Goal: Task Accomplishment & Management: Use online tool/utility

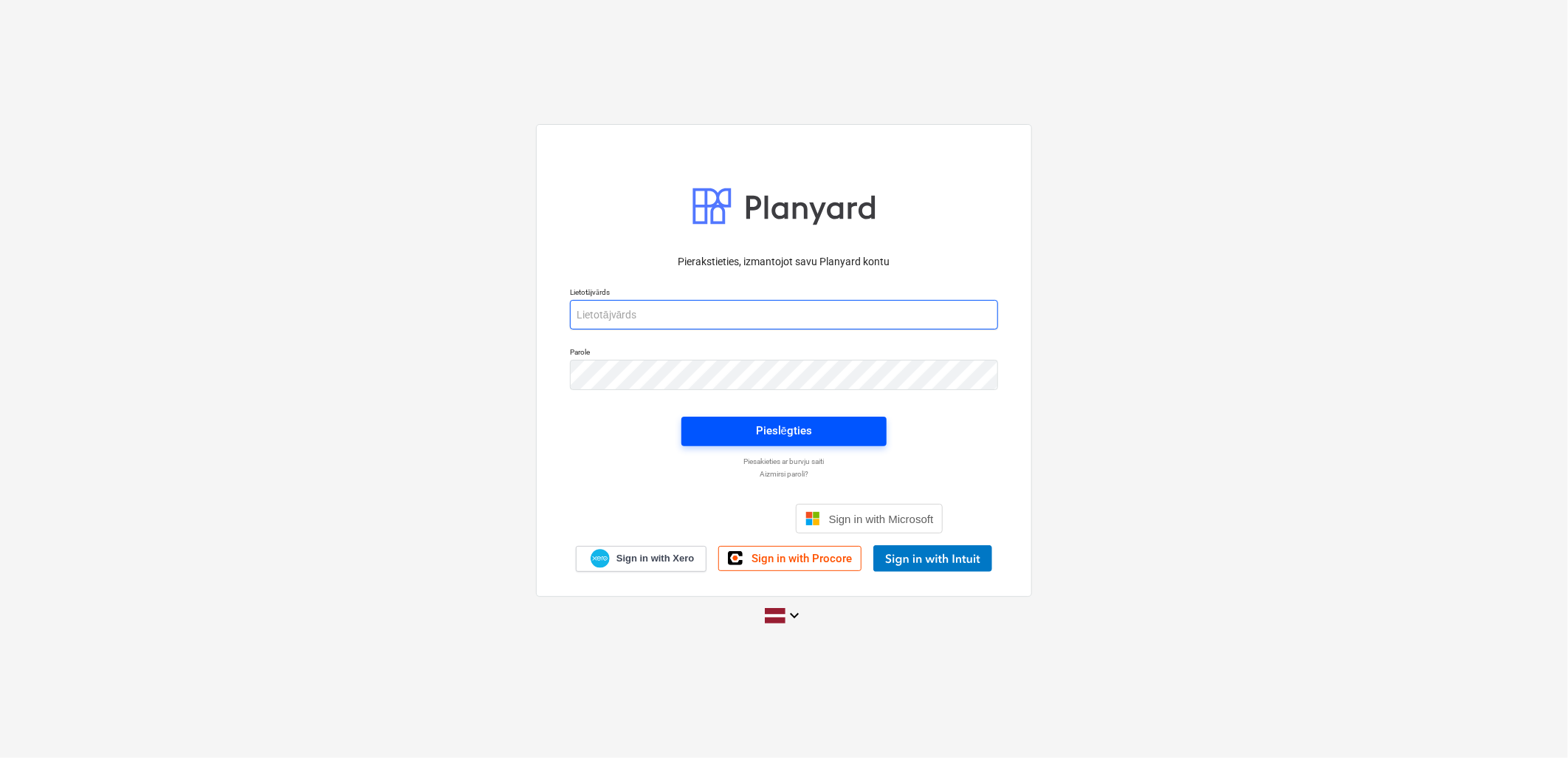
type input "[PERSON_NAME][EMAIL_ADDRESS][DOMAIN_NAME]"
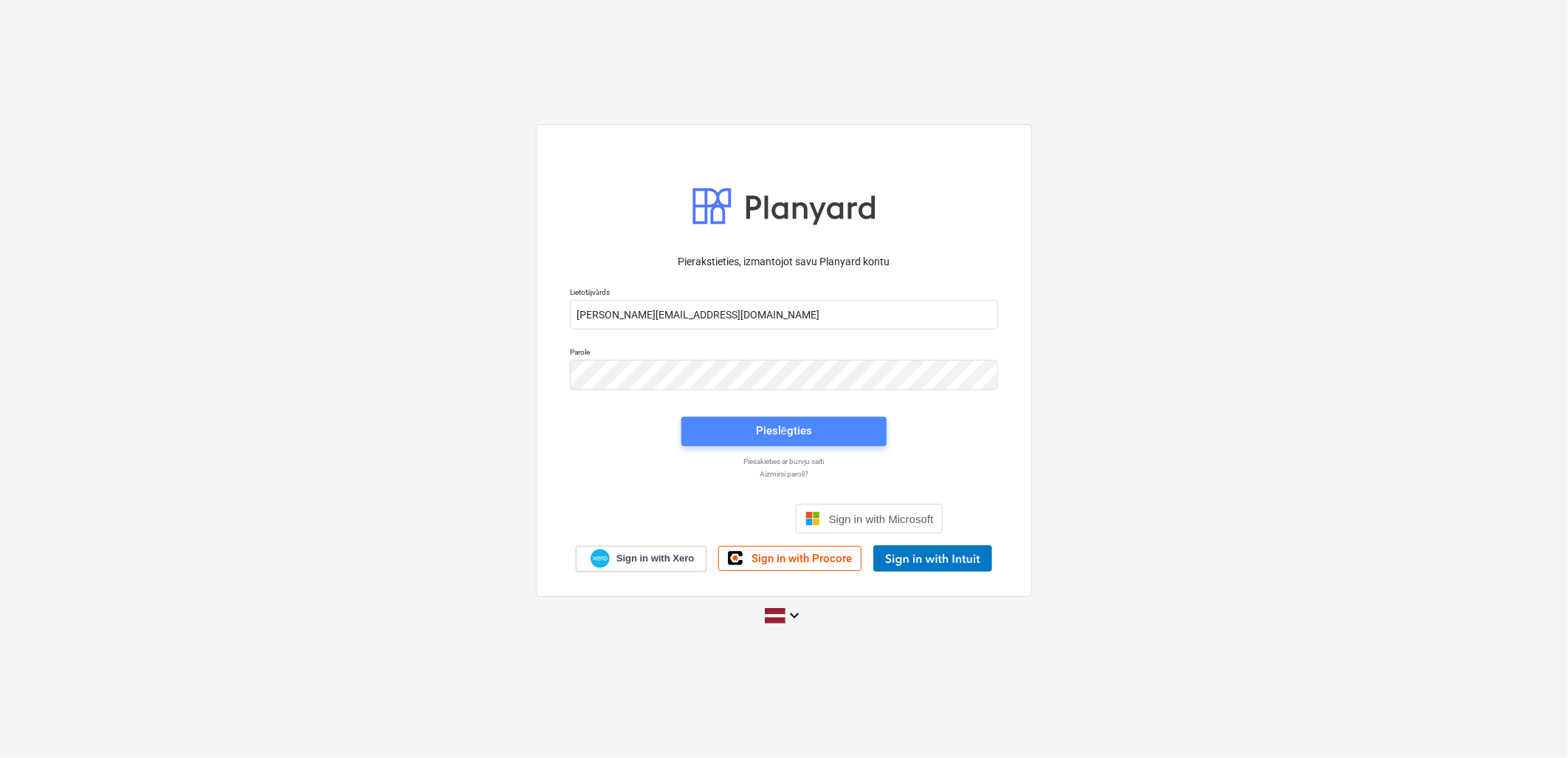
click at [747, 431] on span "Pieslēgties" at bounding box center [784, 430] width 170 height 19
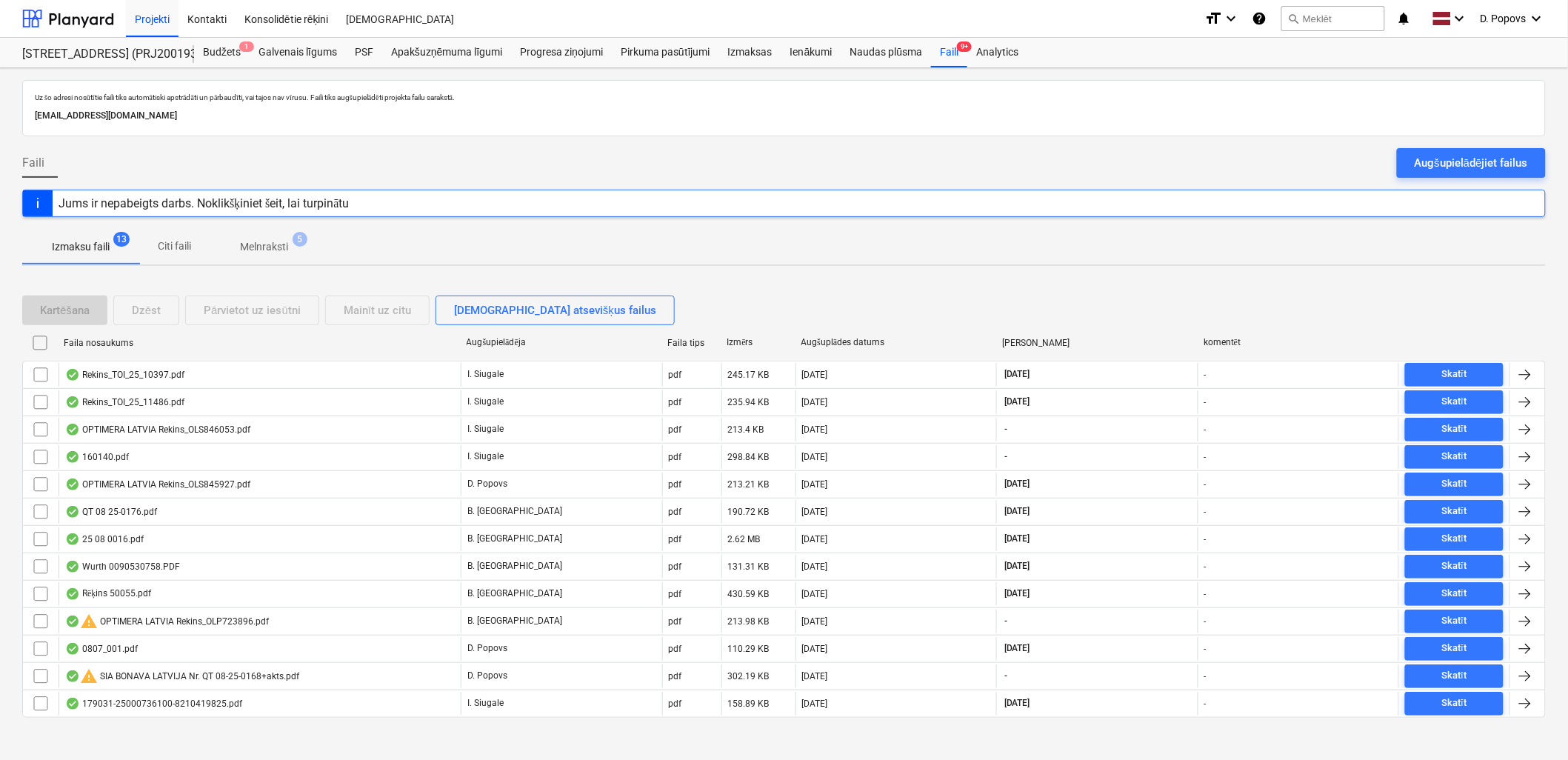
click at [285, 260] on span "Melnraksti 5" at bounding box center [264, 246] width 107 height 26
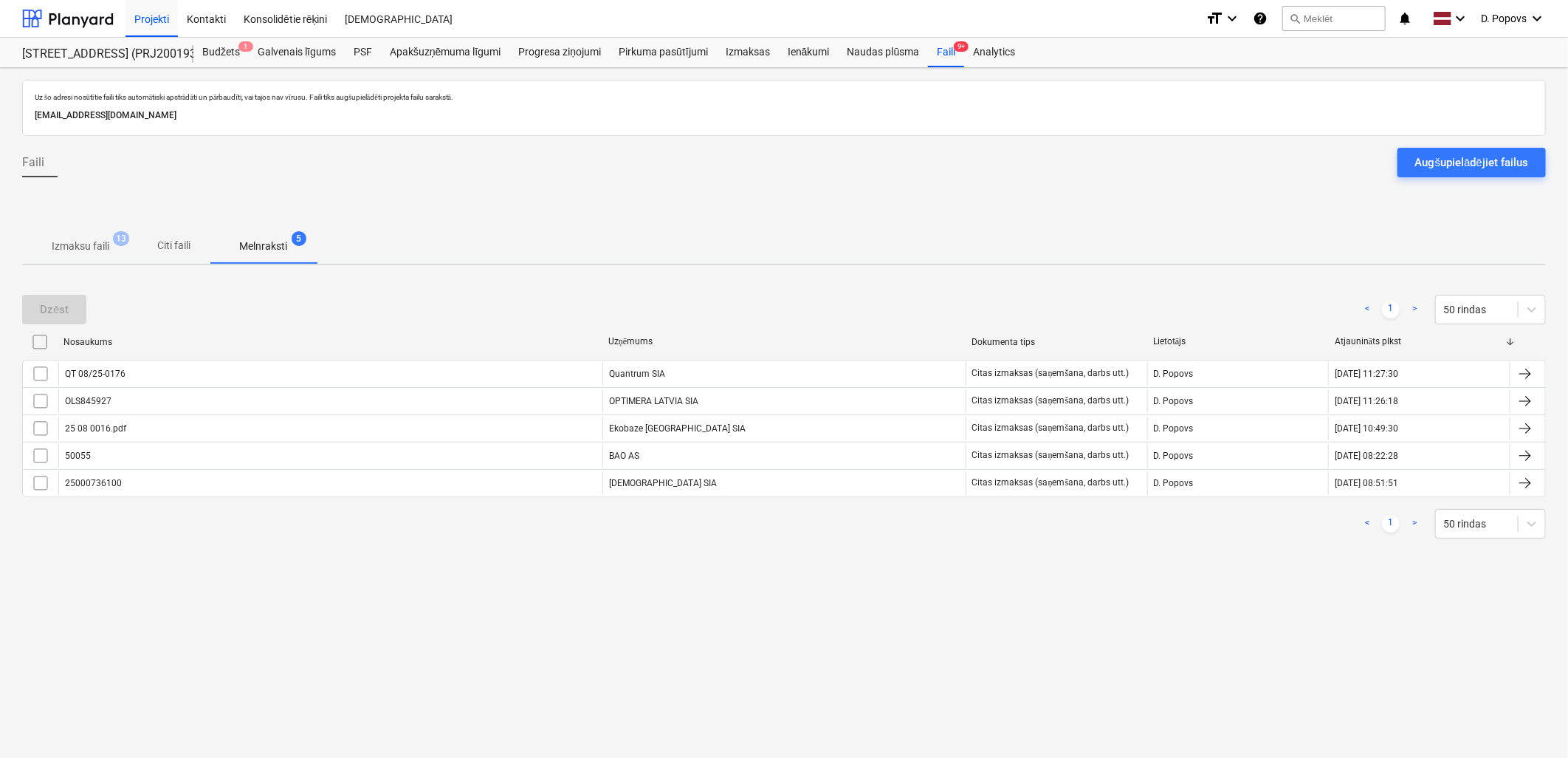
click at [84, 254] on span "Izmaksu faili 13" at bounding box center [80, 245] width 117 height 26
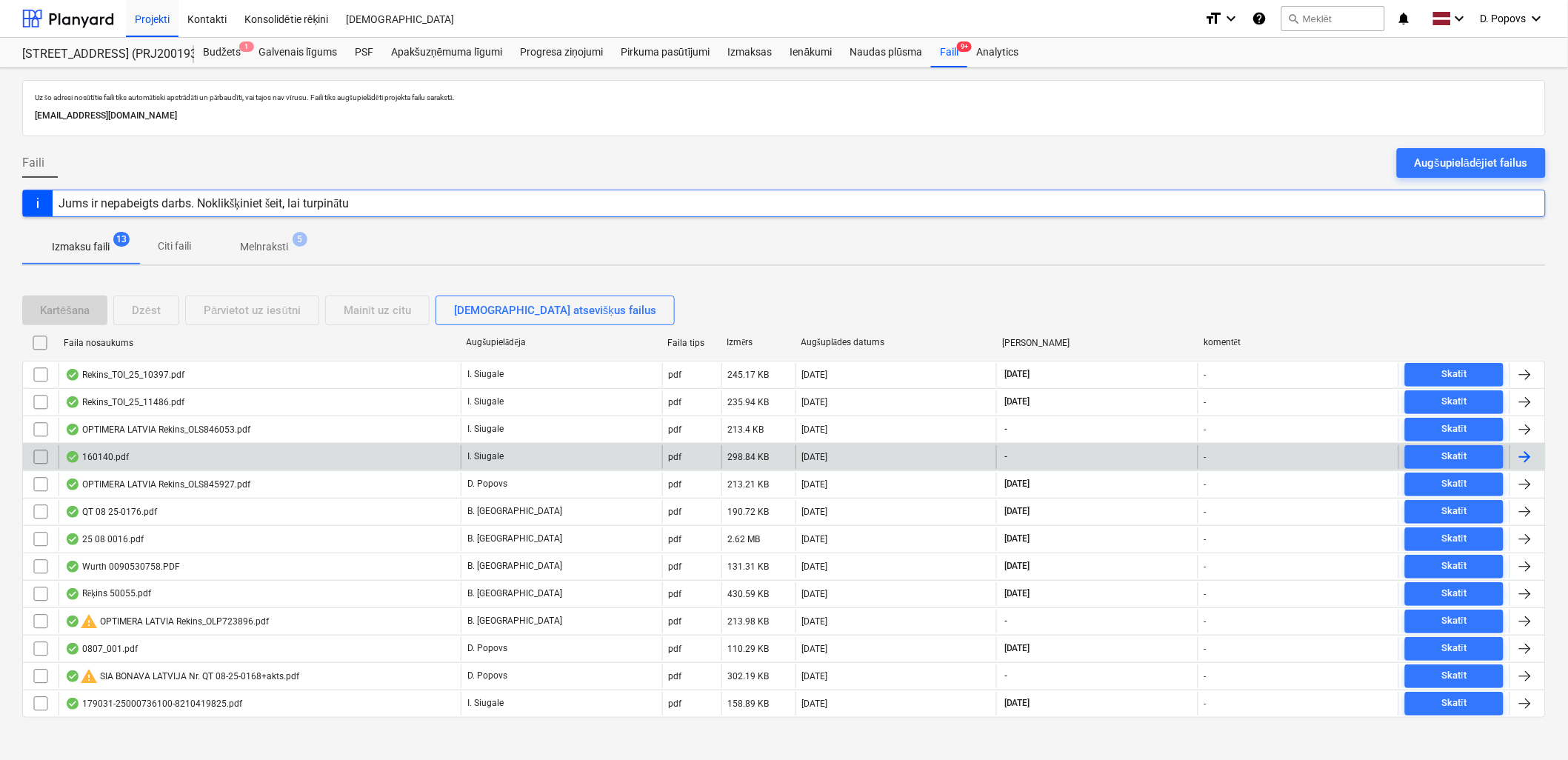
click at [470, 468] on div "I. Siugale" at bounding box center [561, 457] width 202 height 24
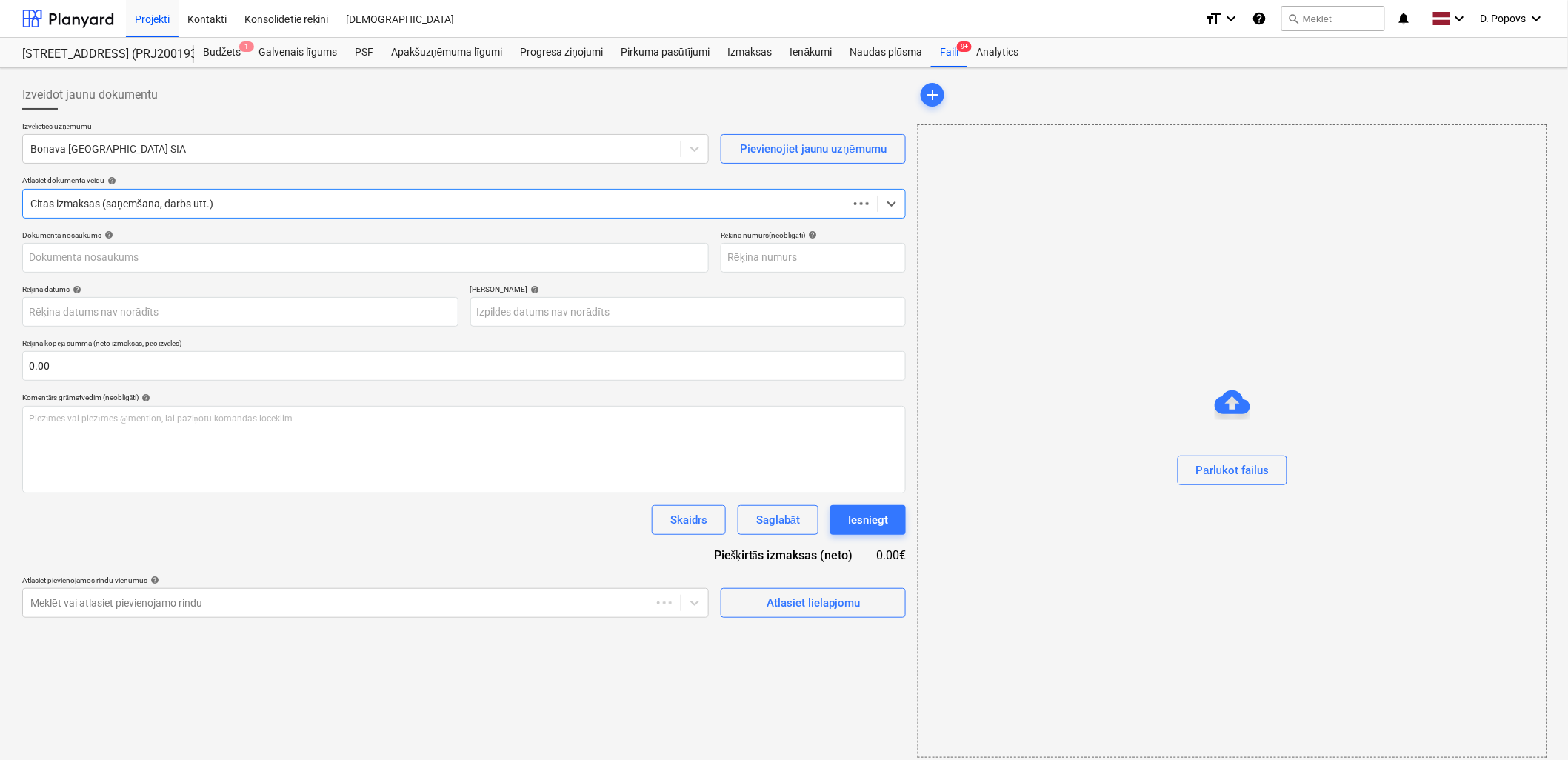
type input "1"
click at [274, 142] on div at bounding box center [352, 149] width 643 height 15
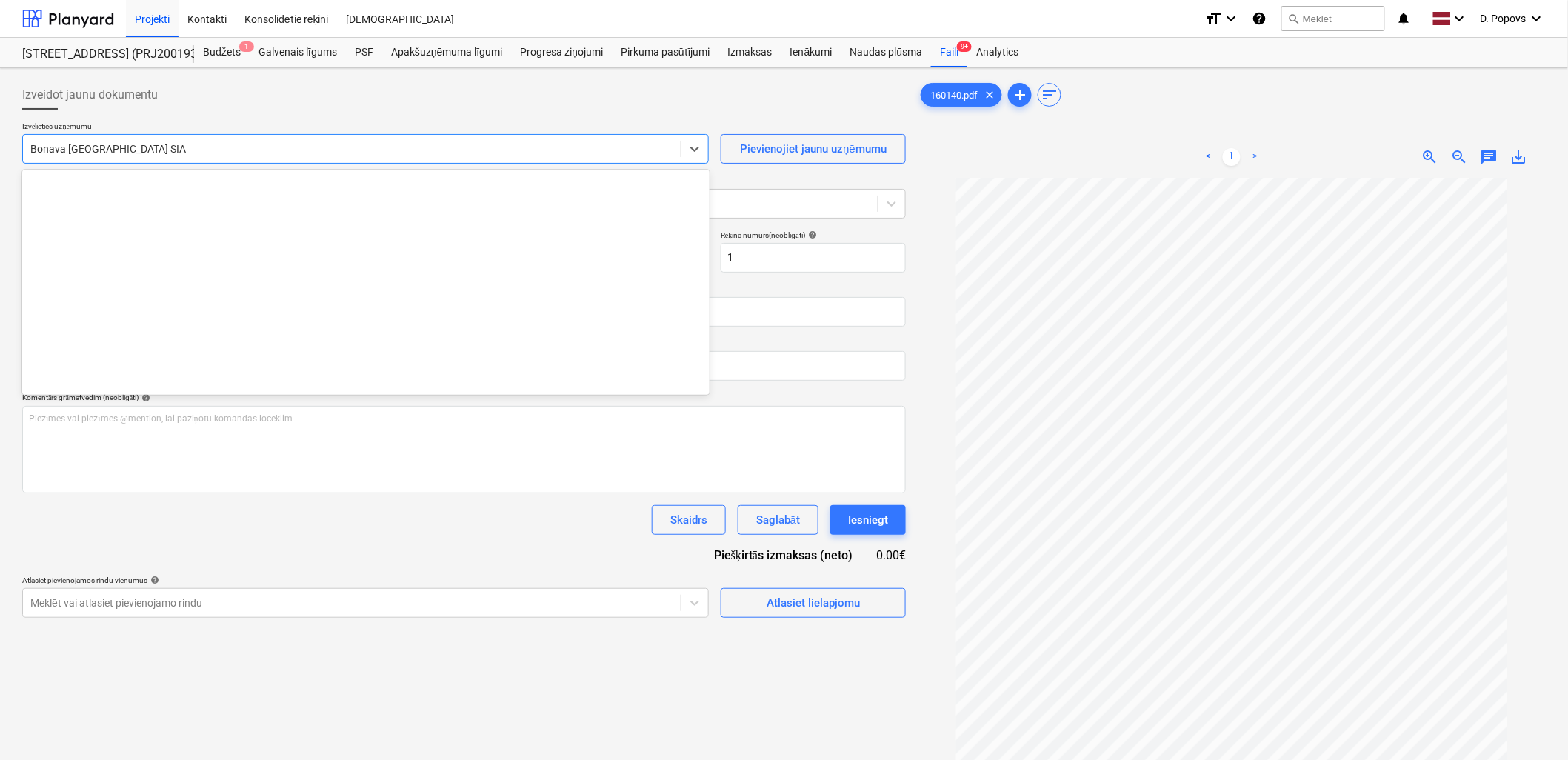
scroll to position [2747, 0]
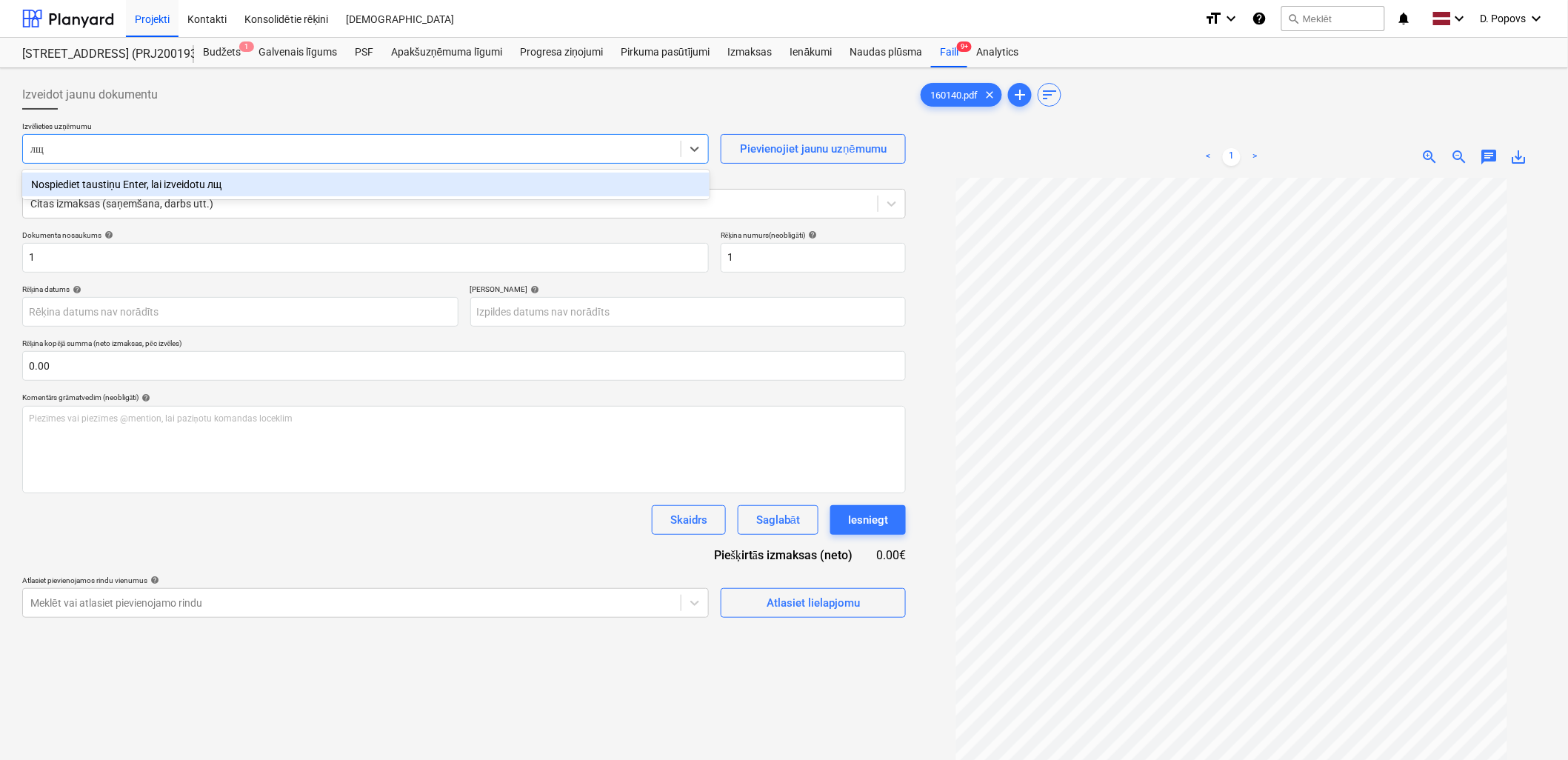
type input "л"
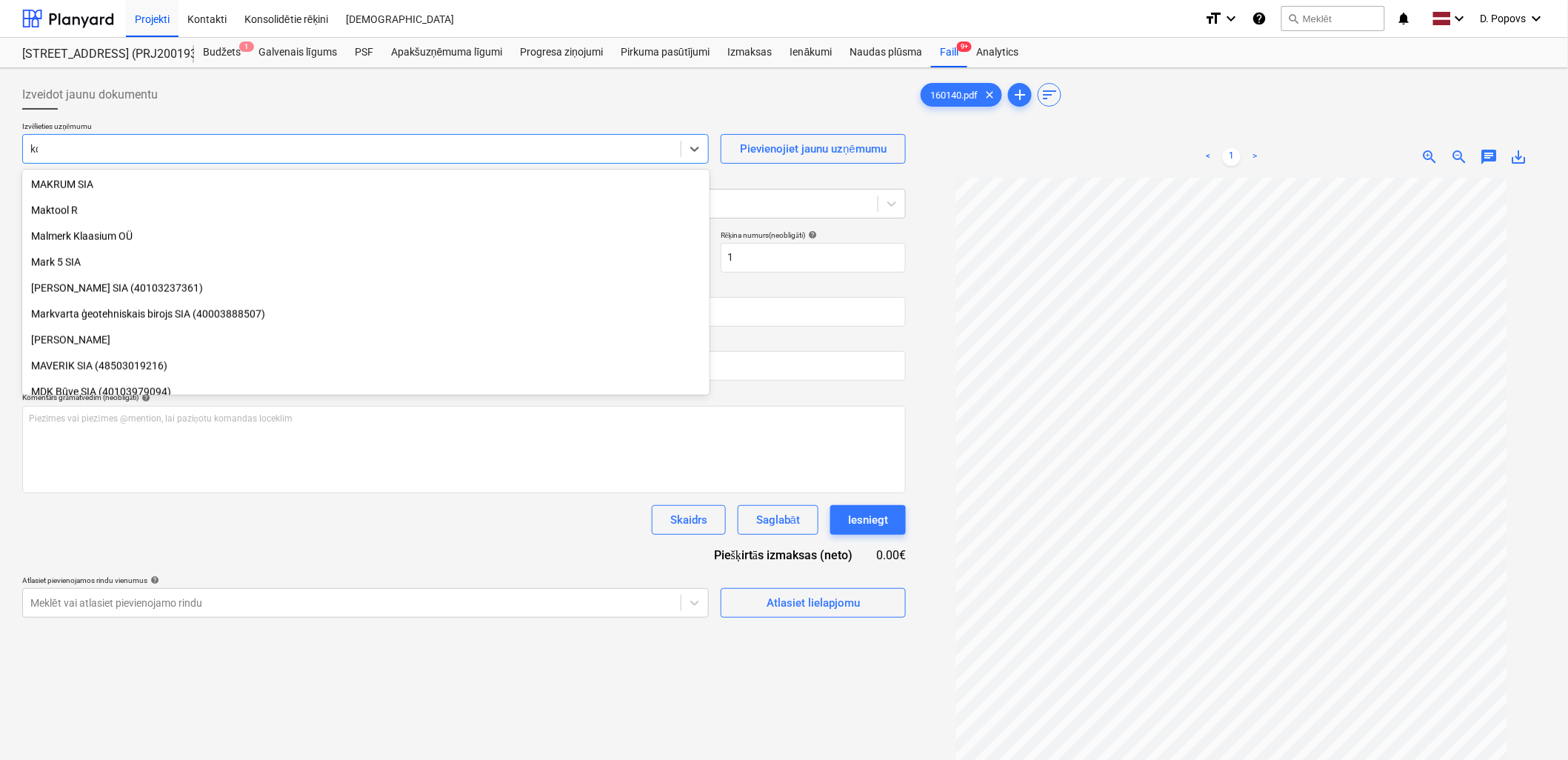
scroll to position [556, 0]
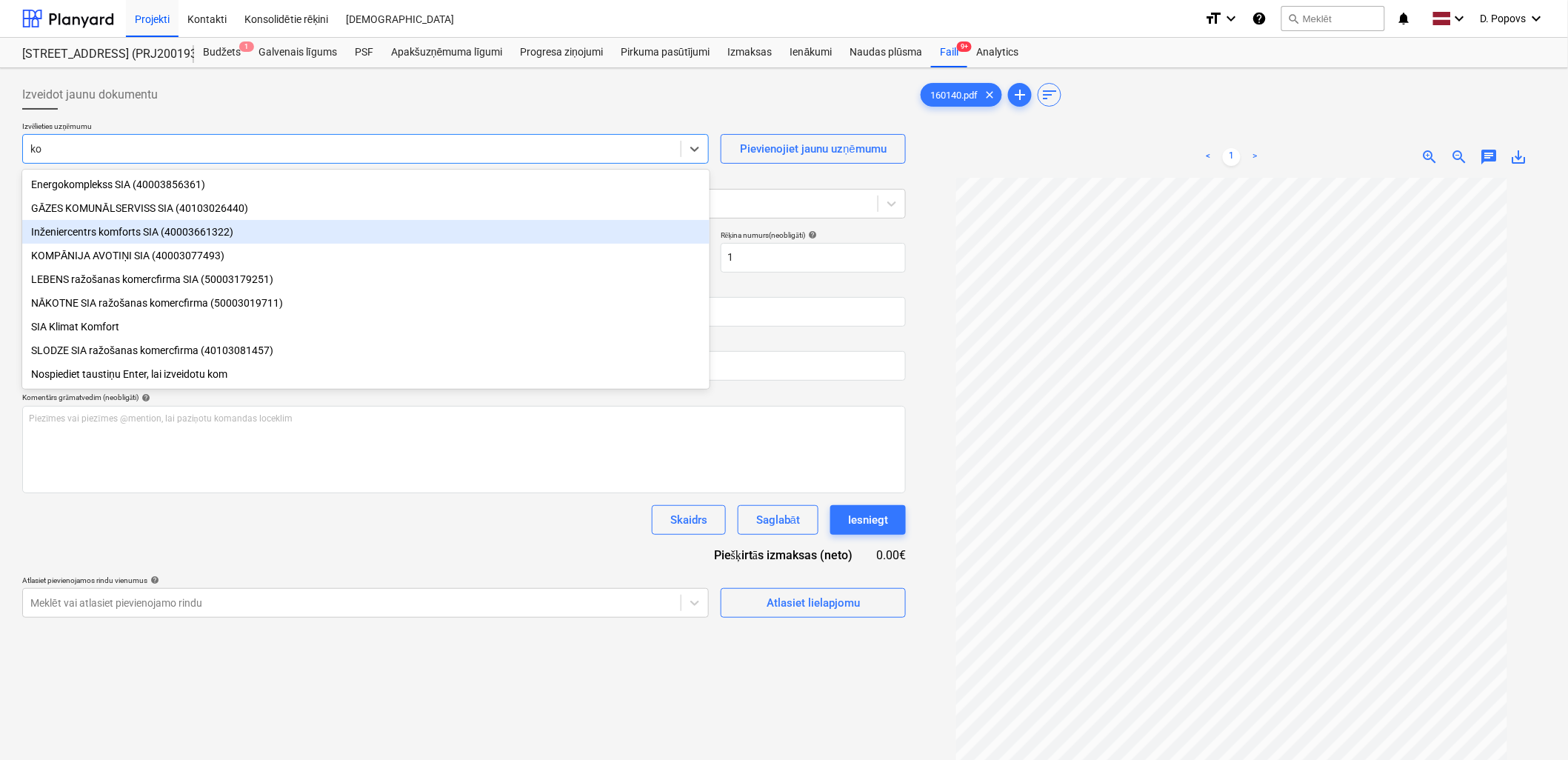
type input "k"
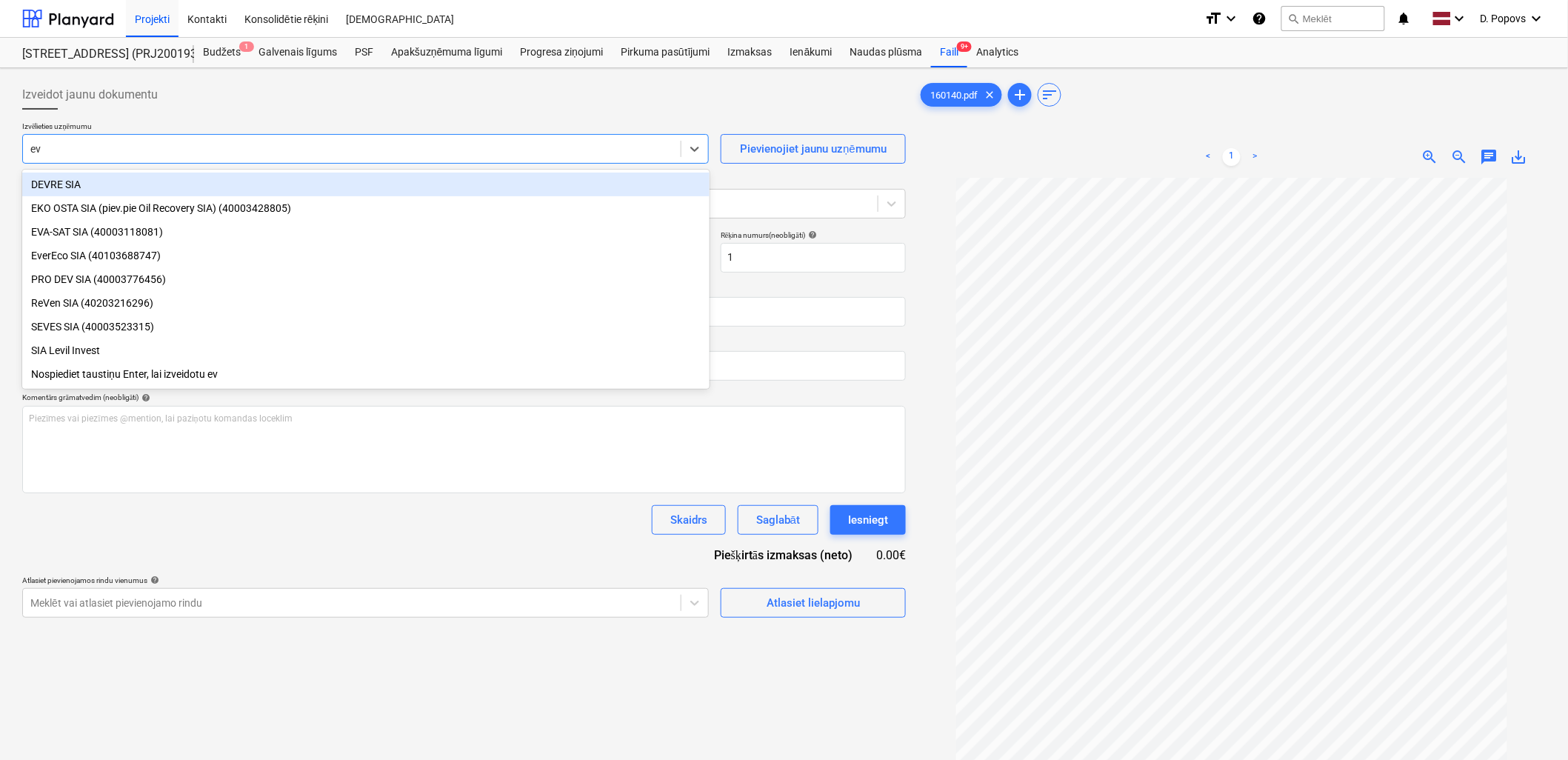
type input "eva"
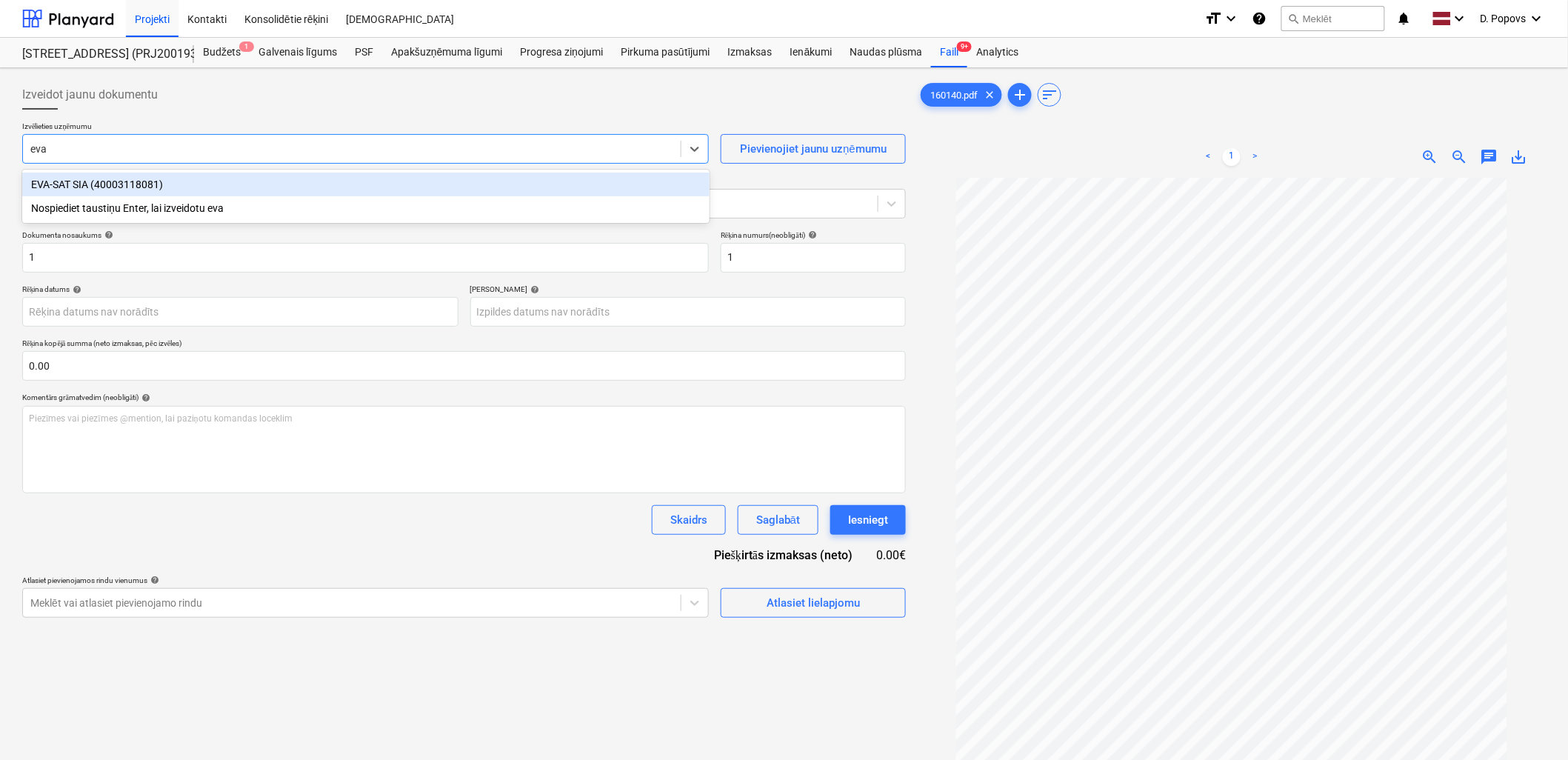
click at [271, 173] on div "EVA-SAT SIA (40003118081)" at bounding box center [365, 184] width 688 height 24
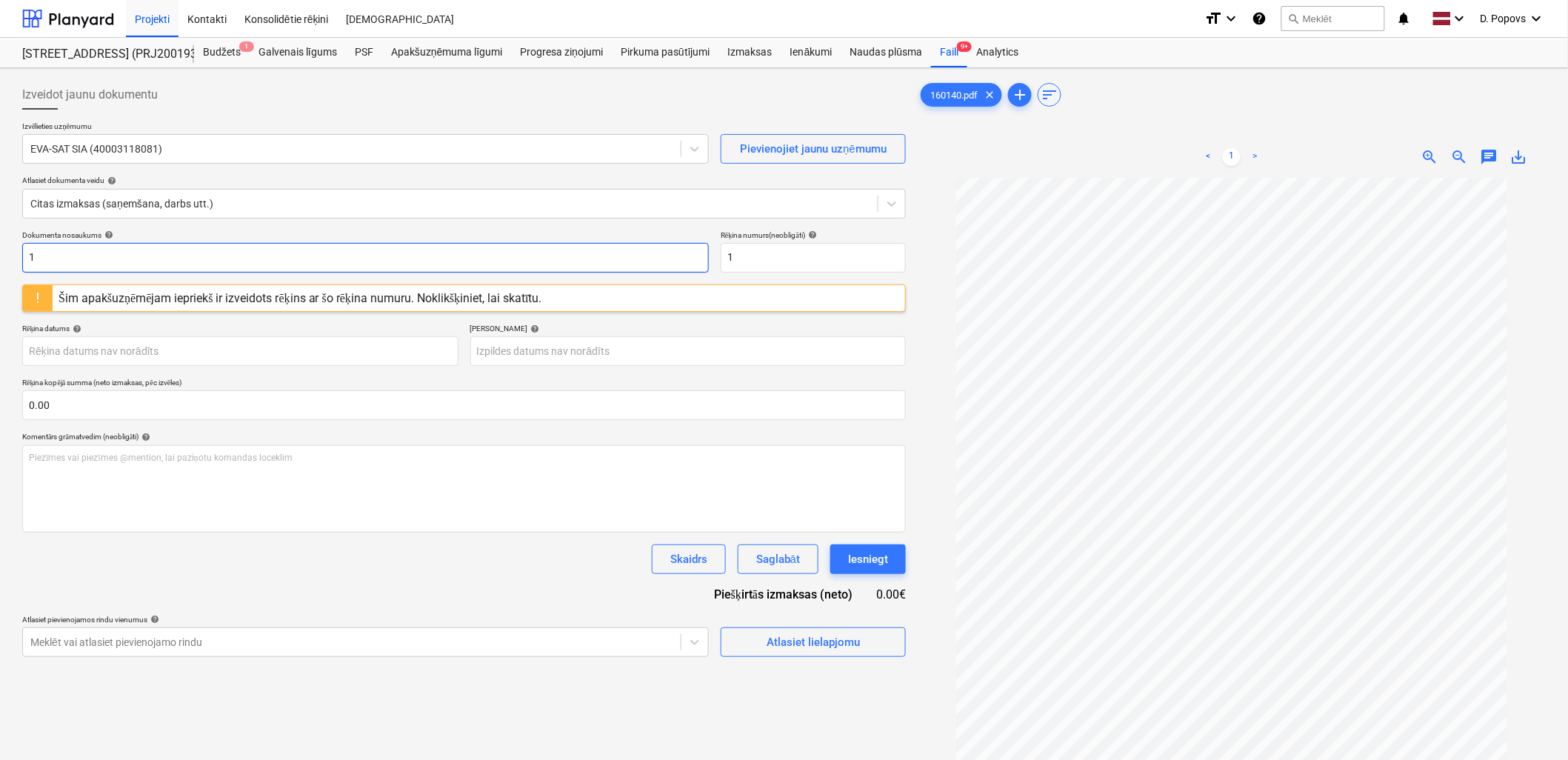
drag, startPoint x: 78, startPoint y: 259, endPoint x: 21, endPoint y: 254, distance: 57.2
click at [26, 254] on input "1" at bounding box center [365, 257] width 687 height 30
click at [68, 254] on input "EVA-" at bounding box center [365, 257] width 687 height 30
click at [106, 268] on input "EVA-160140" at bounding box center [365, 257] width 687 height 30
click at [106, 267] on input "EVA-160140" at bounding box center [365, 257] width 687 height 30
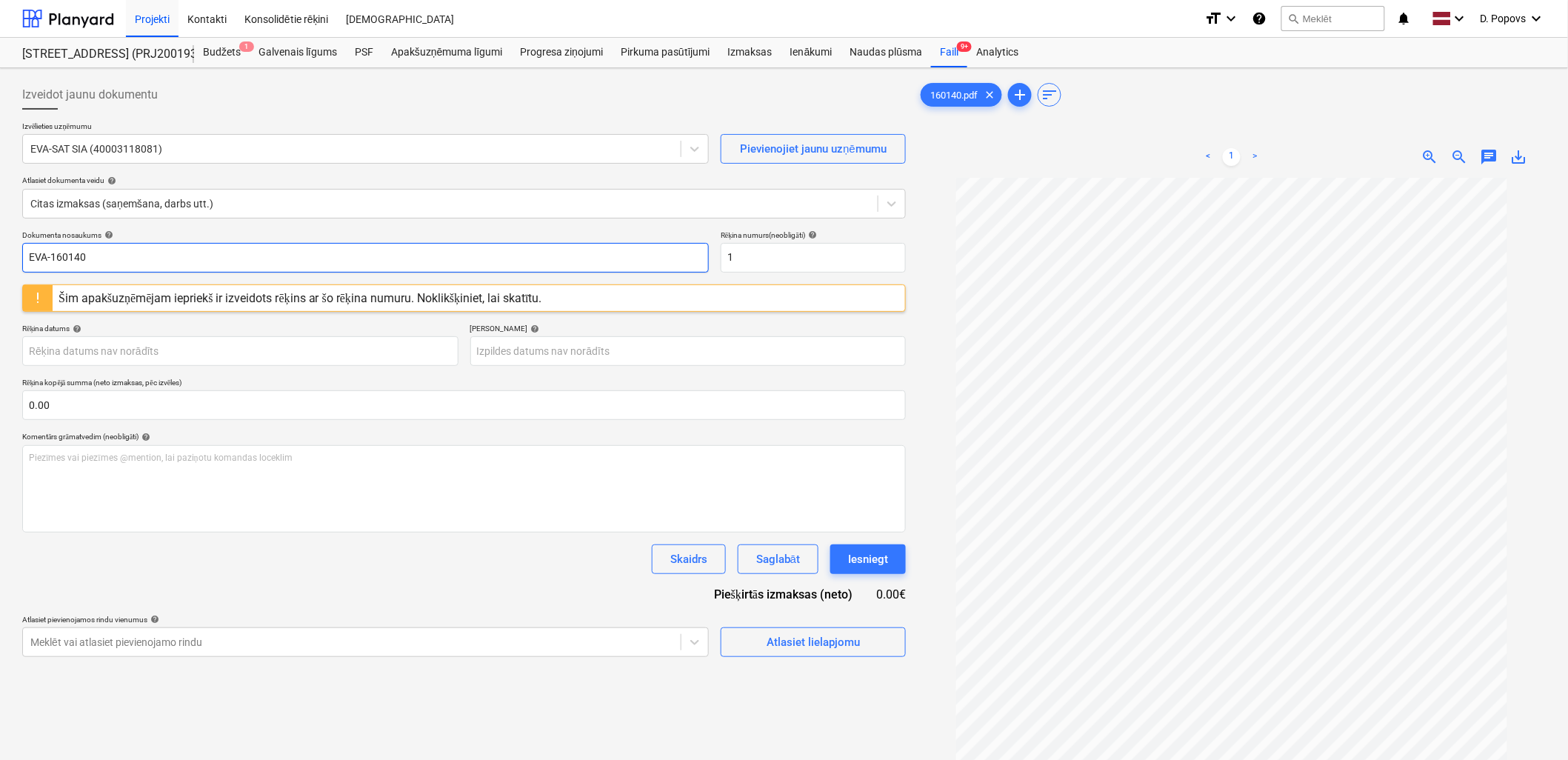
click at [0, 271] on html "Projekti Kontakti Konsolidētie rēķini Iesūtne format_size keyboard_arrow_down h…" at bounding box center [784, 380] width 1568 height 760
type input "EVA-160140"
drag, startPoint x: 749, startPoint y: 256, endPoint x: 684, endPoint y: 260, distance: 65.1
click at [684, 260] on div "Dokumenta nosaukums help EVA-160140 Rēķina numurs (neobligāti) help 1" at bounding box center [463, 252] width 884 height 42
paste input "EVA-160140"
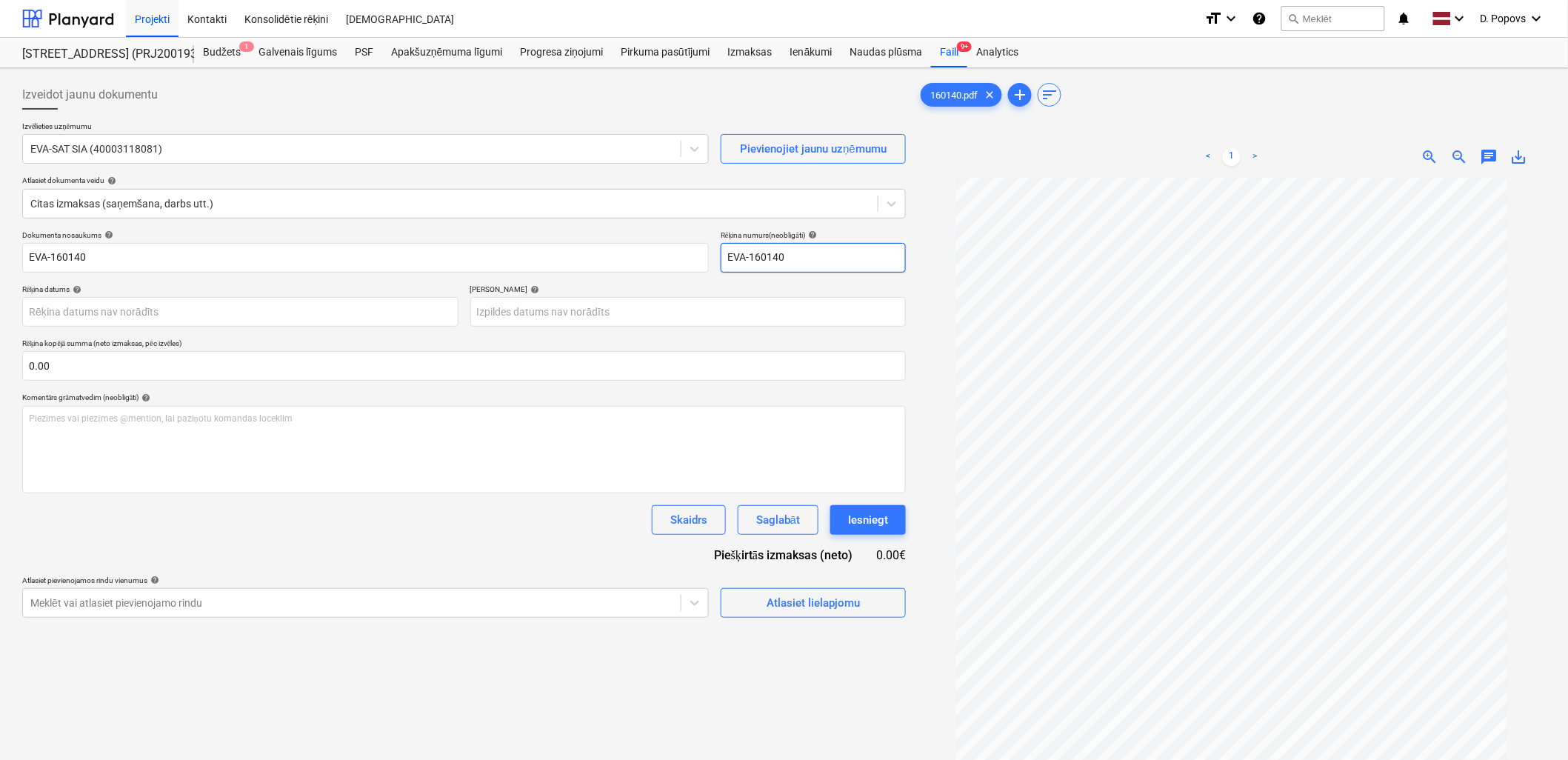
type input "EVA-160140"
click at [514, 549] on div "Dokumenta nosaukums help EVA-160140 Rēķina numurs (neobligāti) help [PERSON_NAM…" at bounding box center [463, 424] width 884 height 387
click at [247, 314] on body "Projekti Kontakti Konsolidētie rēķini Iesūtne format_size keyboard_arrow_down h…" at bounding box center [784, 380] width 1568 height 760
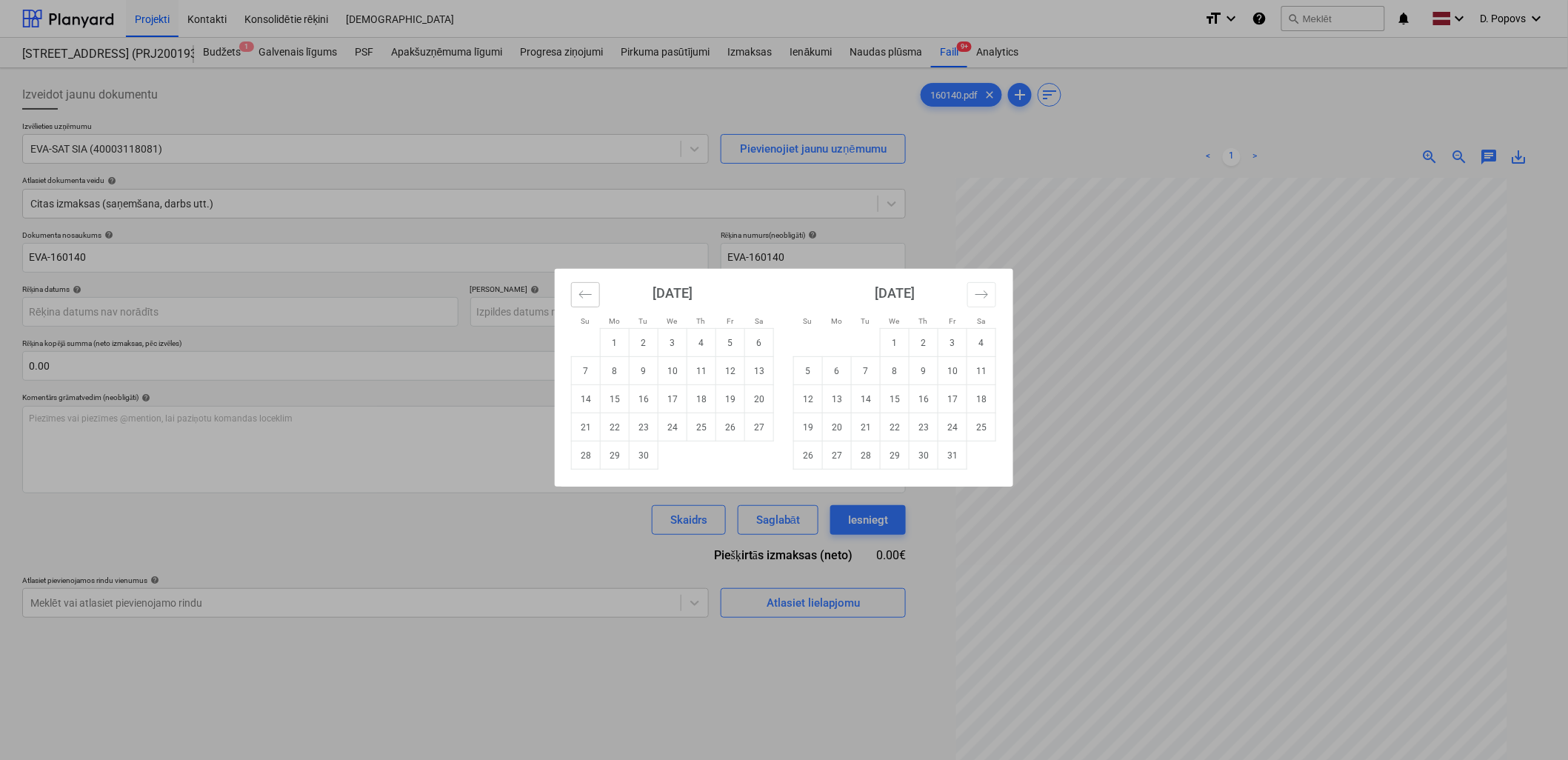
click at [581, 285] on button "Move backward to switch to the previous month." at bounding box center [586, 295] width 29 height 25
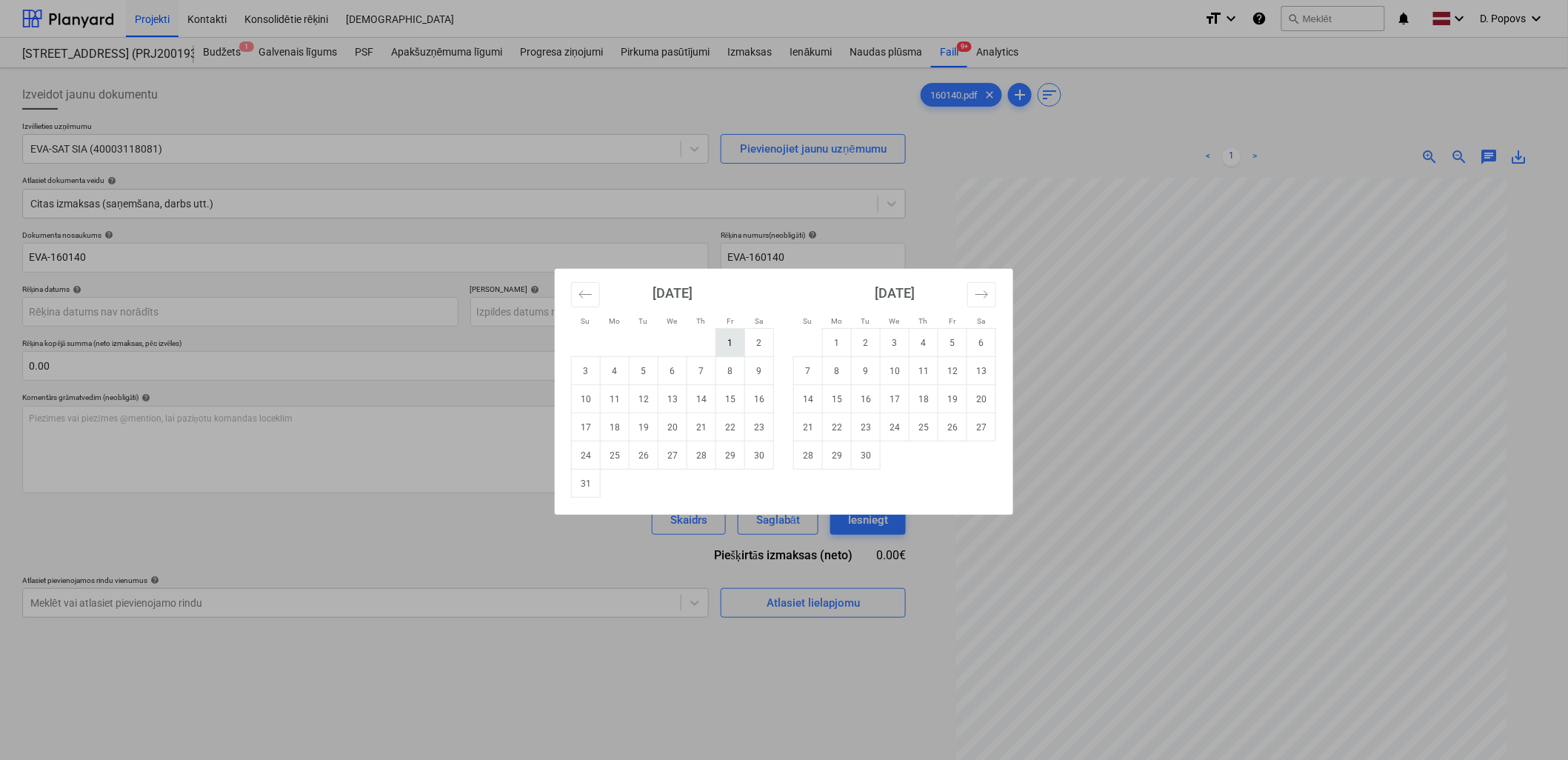
click at [728, 341] on td "1" at bounding box center [730, 342] width 29 height 28
type input "[DATE]"
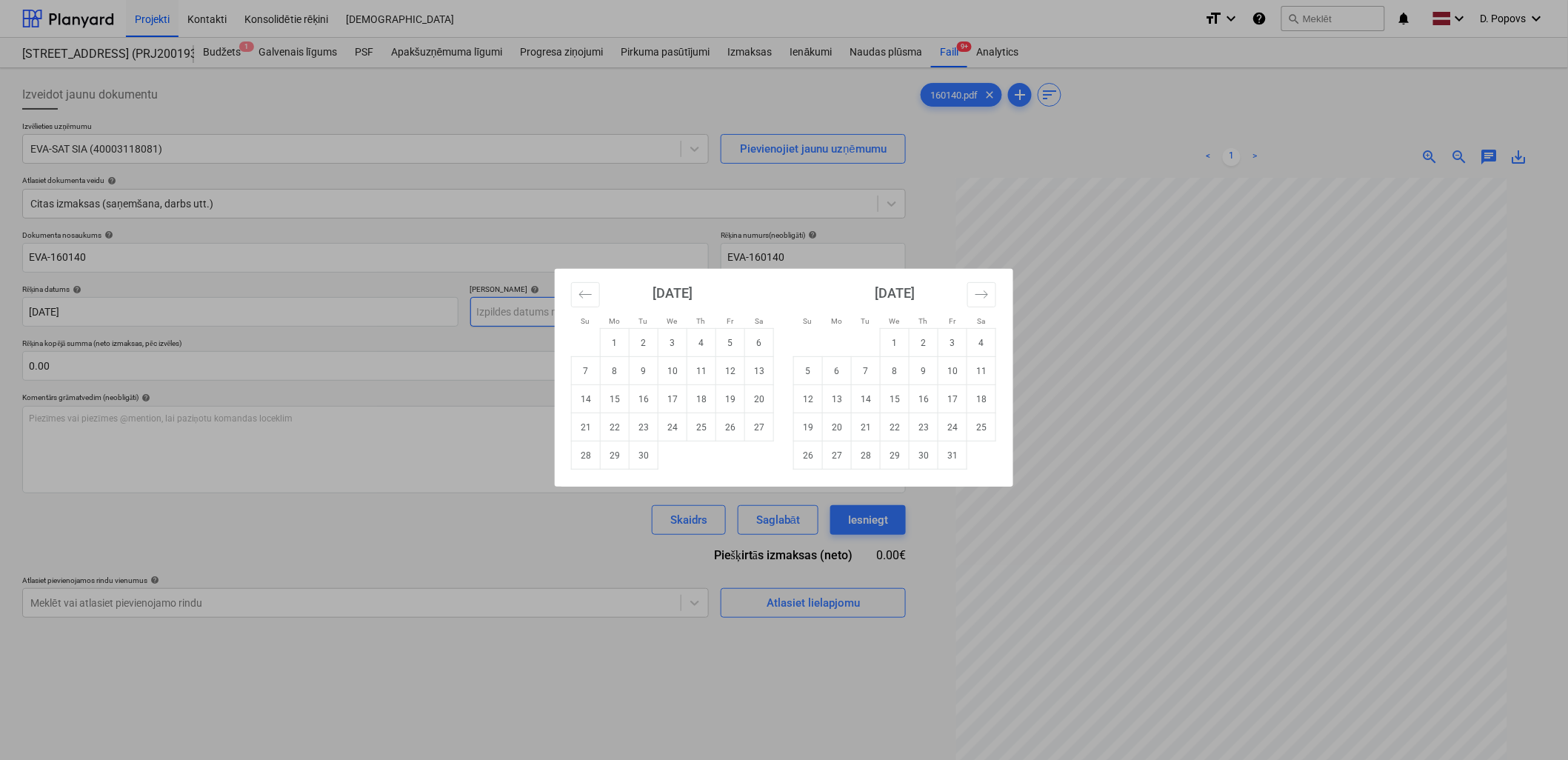
drag, startPoint x: 537, startPoint y: 321, endPoint x: 528, endPoint y: 331, distance: 13.5
click at [535, 321] on body "Projekti Kontakti Konsolidētie rēķini Iesūtne format_size keyboard_arrow_down h…" at bounding box center [784, 380] width 1568 height 760
click at [566, 303] on div "[DATE] 1 2 3 4 5 6 7 8 9 10 11 12 13 14 15 16 17 18 19 20 21 22 23 24 25 26 27 …" at bounding box center [672, 369] width 223 height 201
click at [578, 295] on button "Move backward to switch to the previous month." at bounding box center [586, 295] width 29 height 25
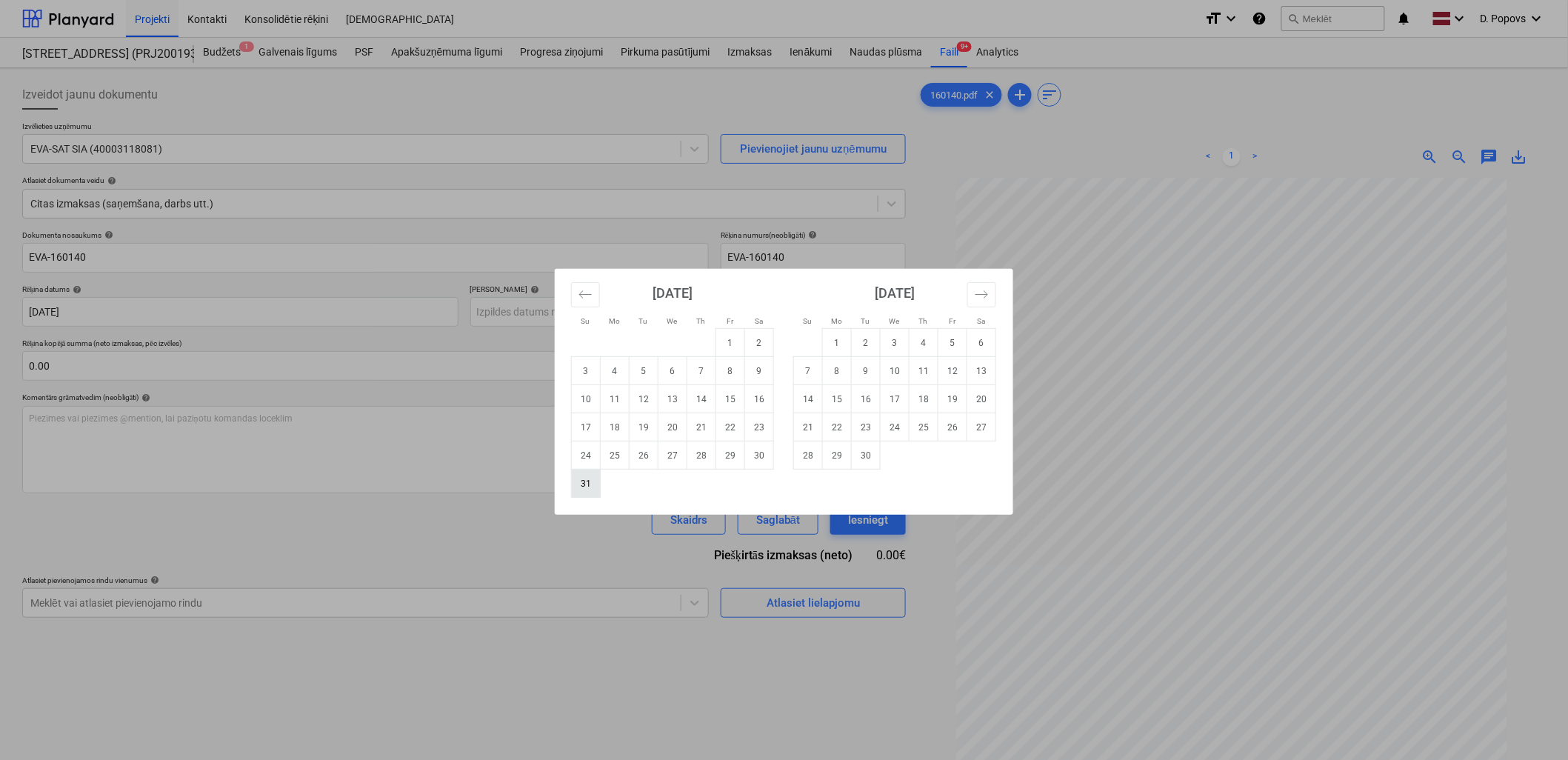
click at [590, 492] on td "31" at bounding box center [586, 483] width 29 height 28
type input "[DATE]"
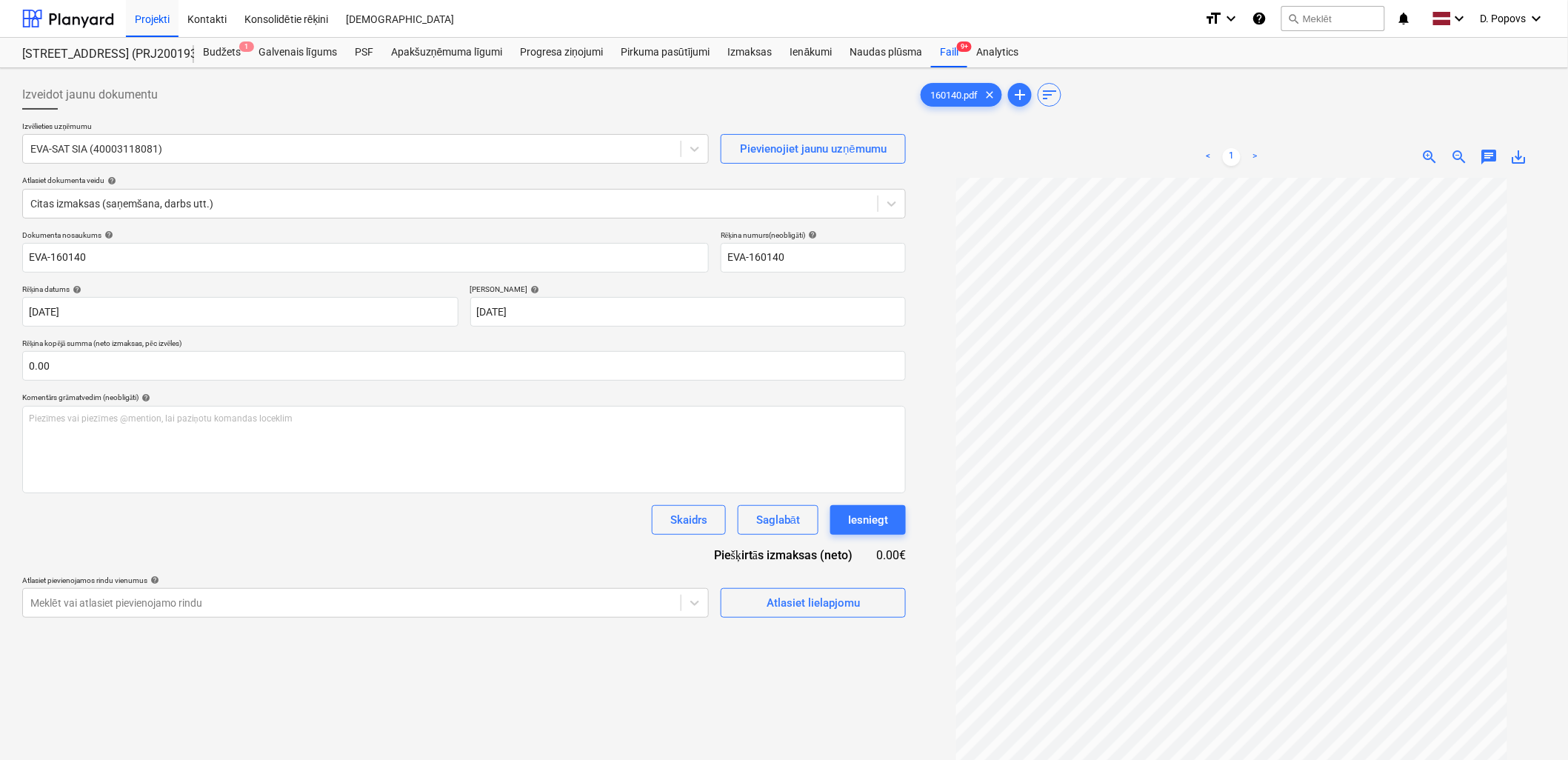
click at [558, 672] on div "Izveidot jaunu dokumentu Izvēlieties uzņēmumu EVA-SAT SIA (40003118081) Pievien…" at bounding box center [464, 489] width 896 height 828
click at [839, 594] on div "Atlasiet lielapjomu" at bounding box center [813, 602] width 94 height 19
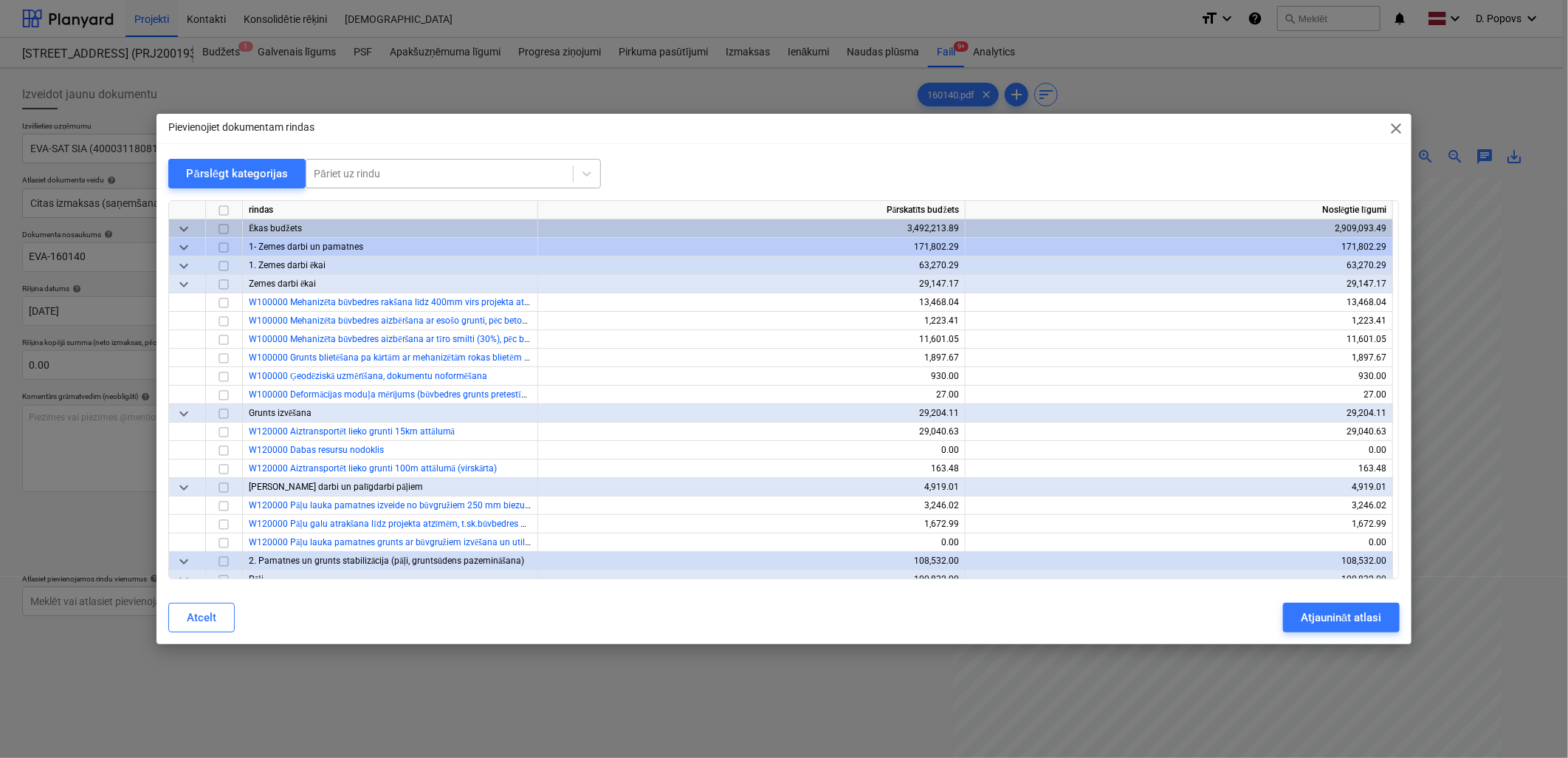
click at [484, 168] on div at bounding box center [440, 173] width 252 height 14
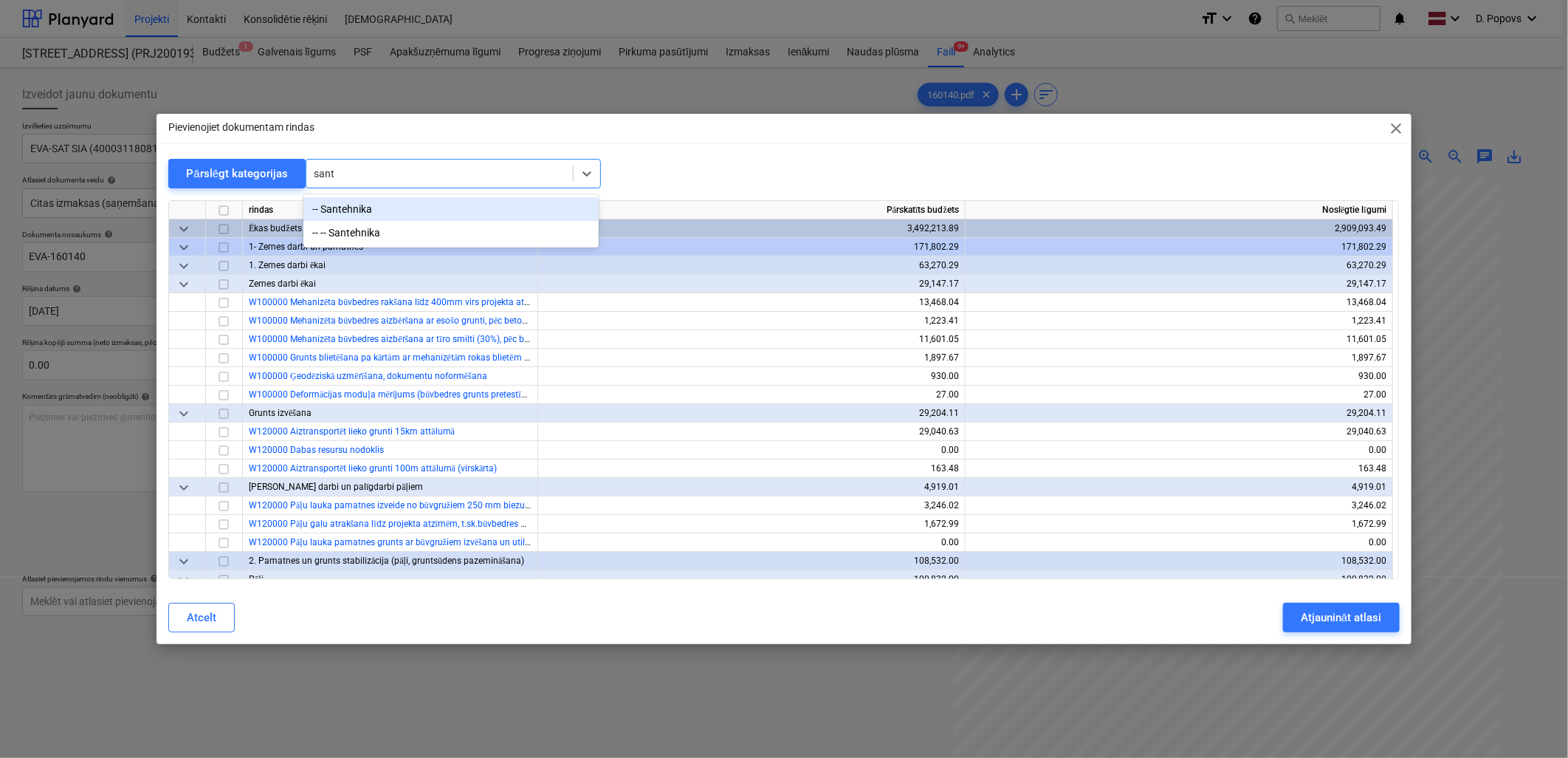
type input "sante"
click at [510, 242] on div "-- -- Santehnika" at bounding box center [451, 233] width 295 height 24
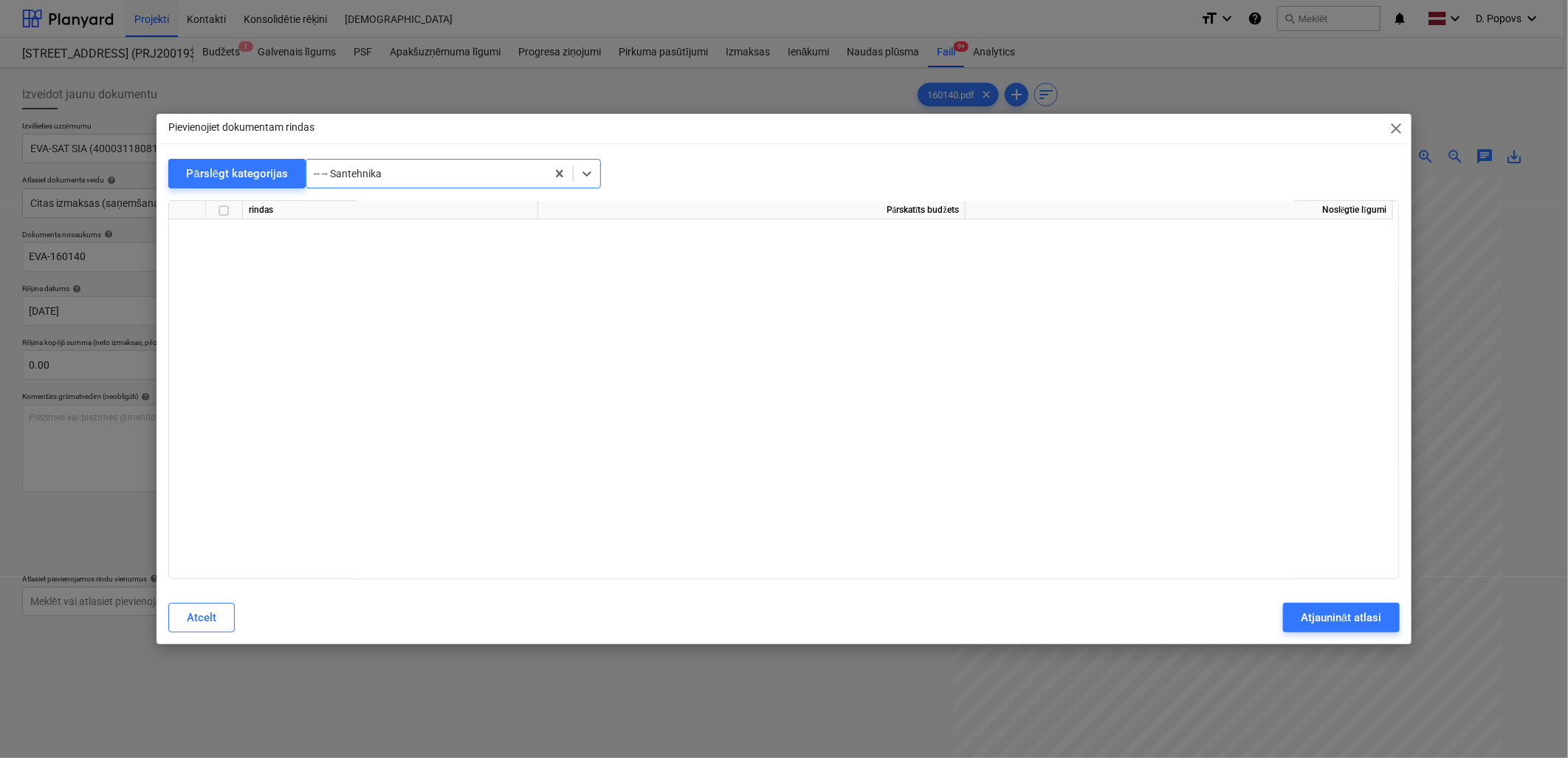
scroll to position [13946, 0]
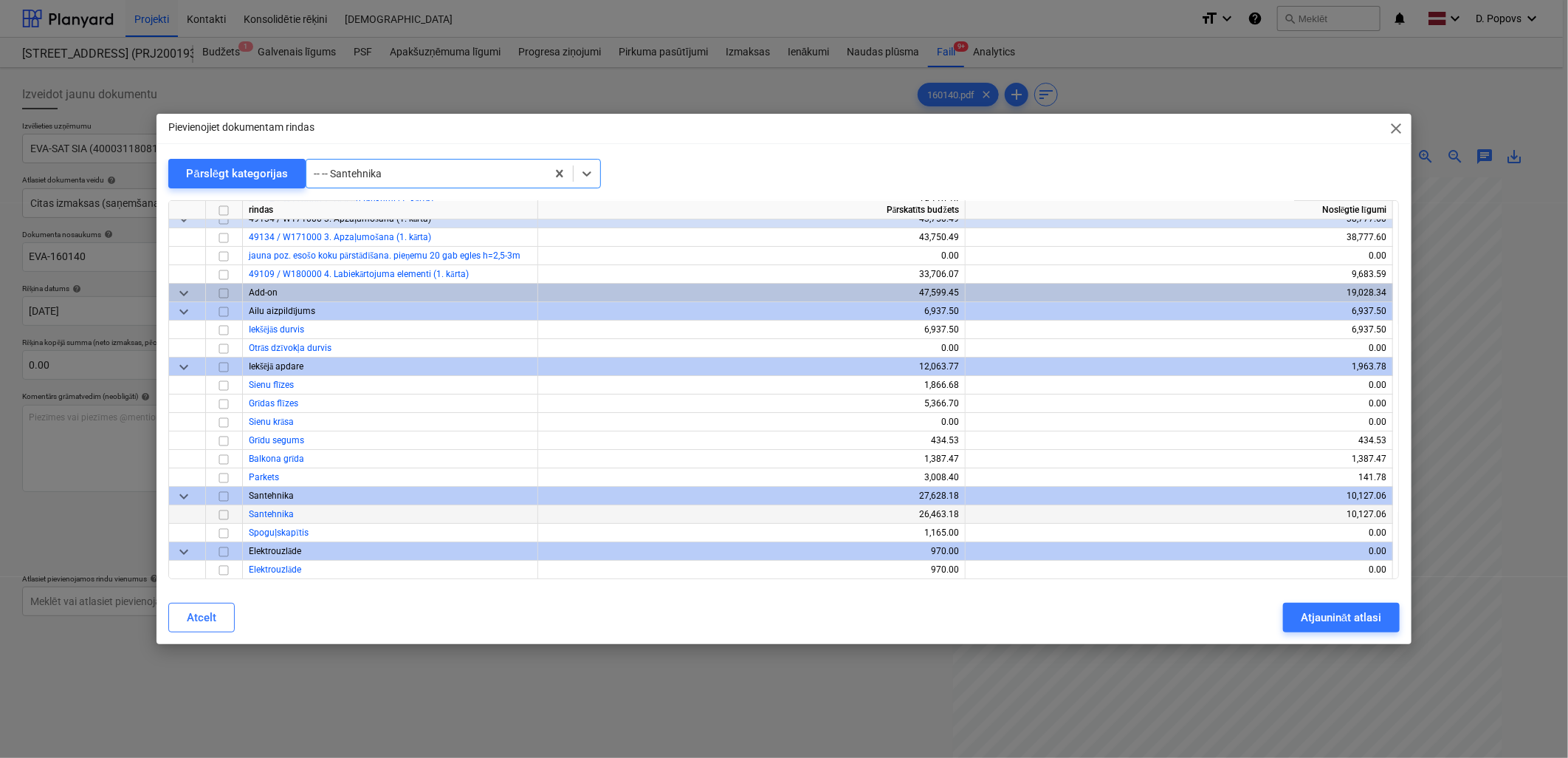
click at [224, 515] on input "checkbox" at bounding box center [224, 515] width 18 height 18
click at [1382, 616] on button "Atjaunināt atlasi" at bounding box center [1341, 617] width 116 height 30
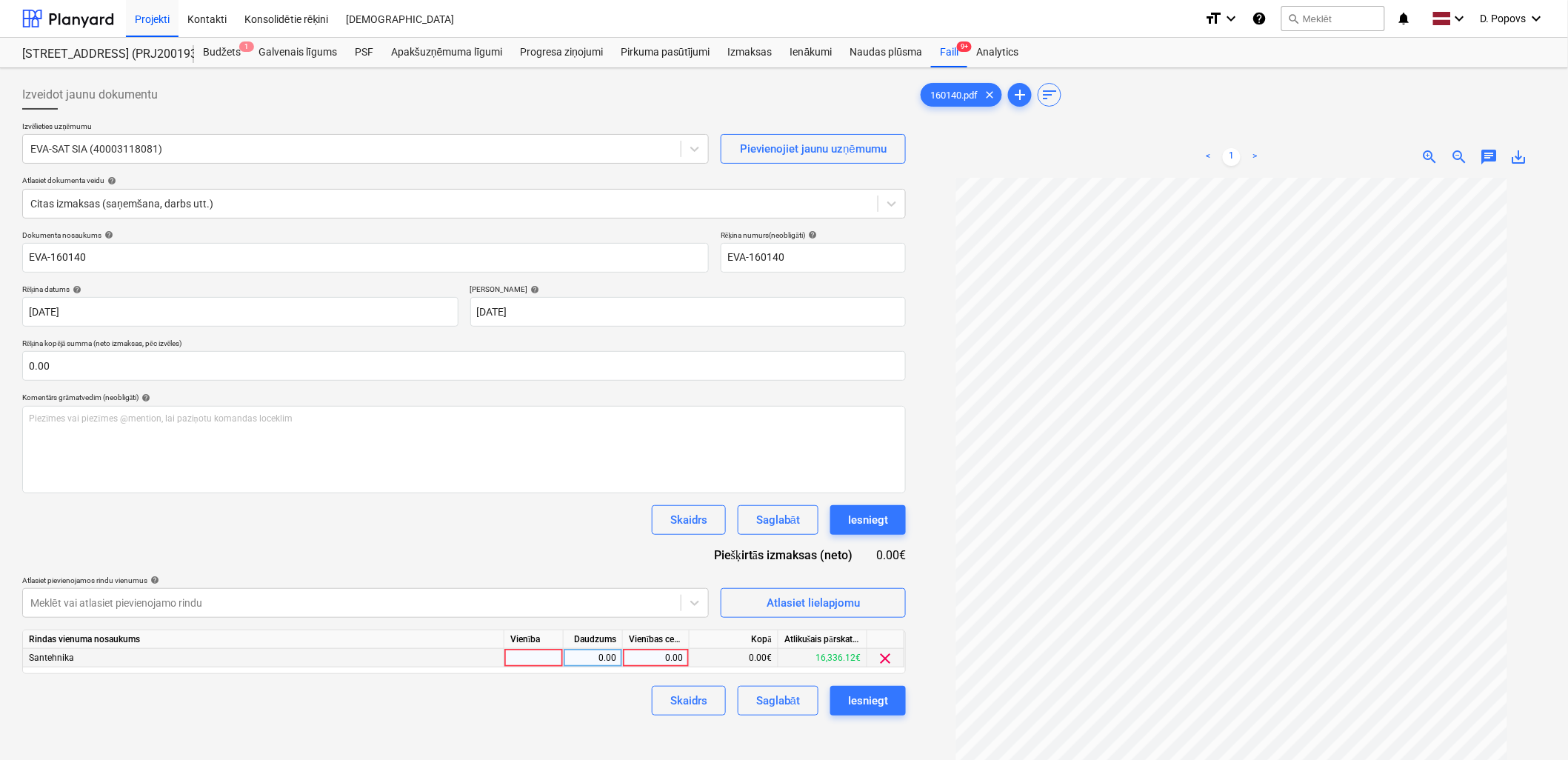
click at [662, 655] on div "0.00" at bounding box center [656, 657] width 55 height 18
type input "754.3"
click at [568, 692] on div "Skaidrs Saglabāt Iesniegt" at bounding box center [463, 700] width 884 height 30
click at [758, 696] on div "Saglabāt" at bounding box center [778, 700] width 44 height 19
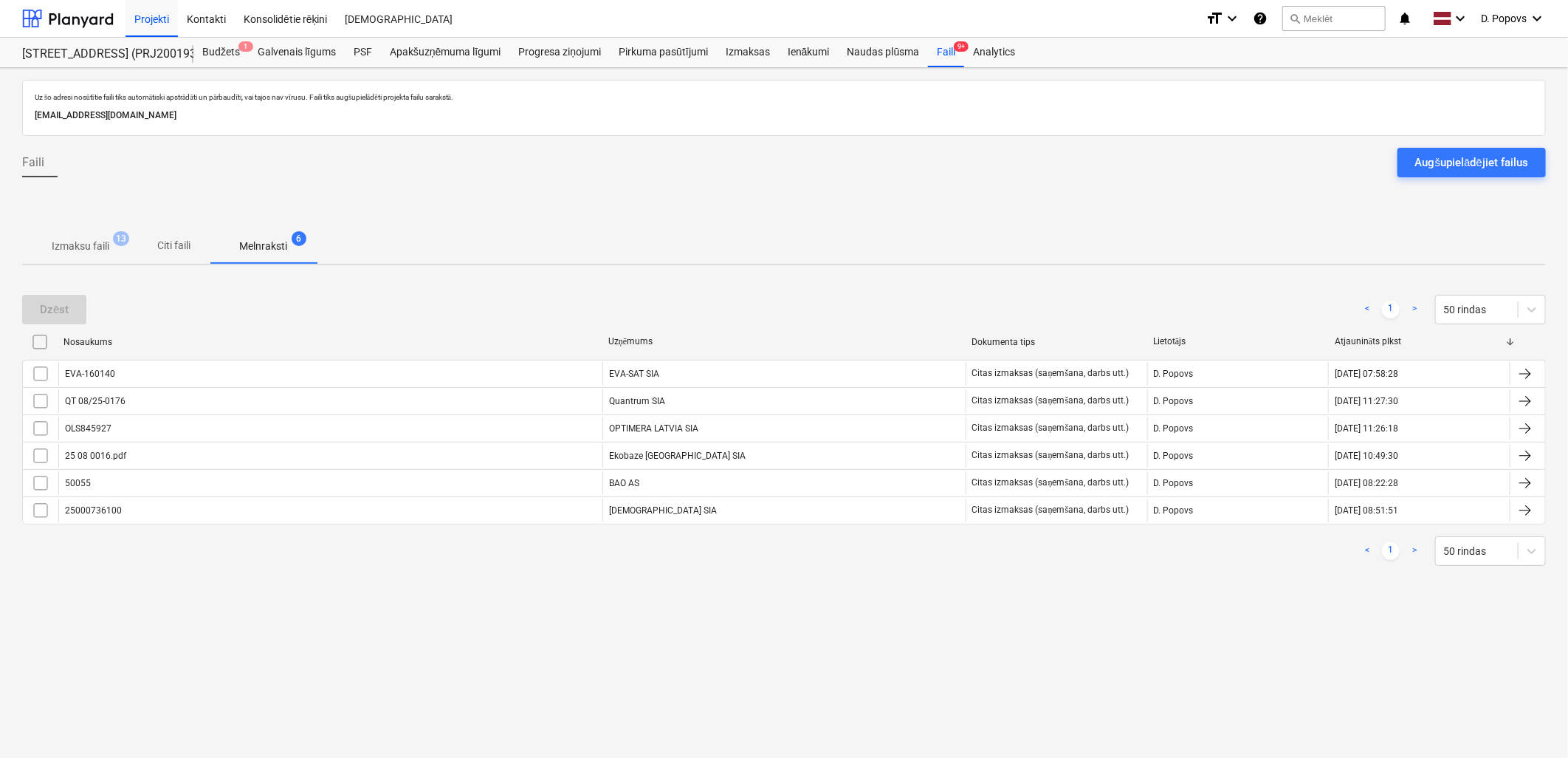
click at [106, 245] on p "Izmaksu faili" at bounding box center [81, 245] width 58 height 15
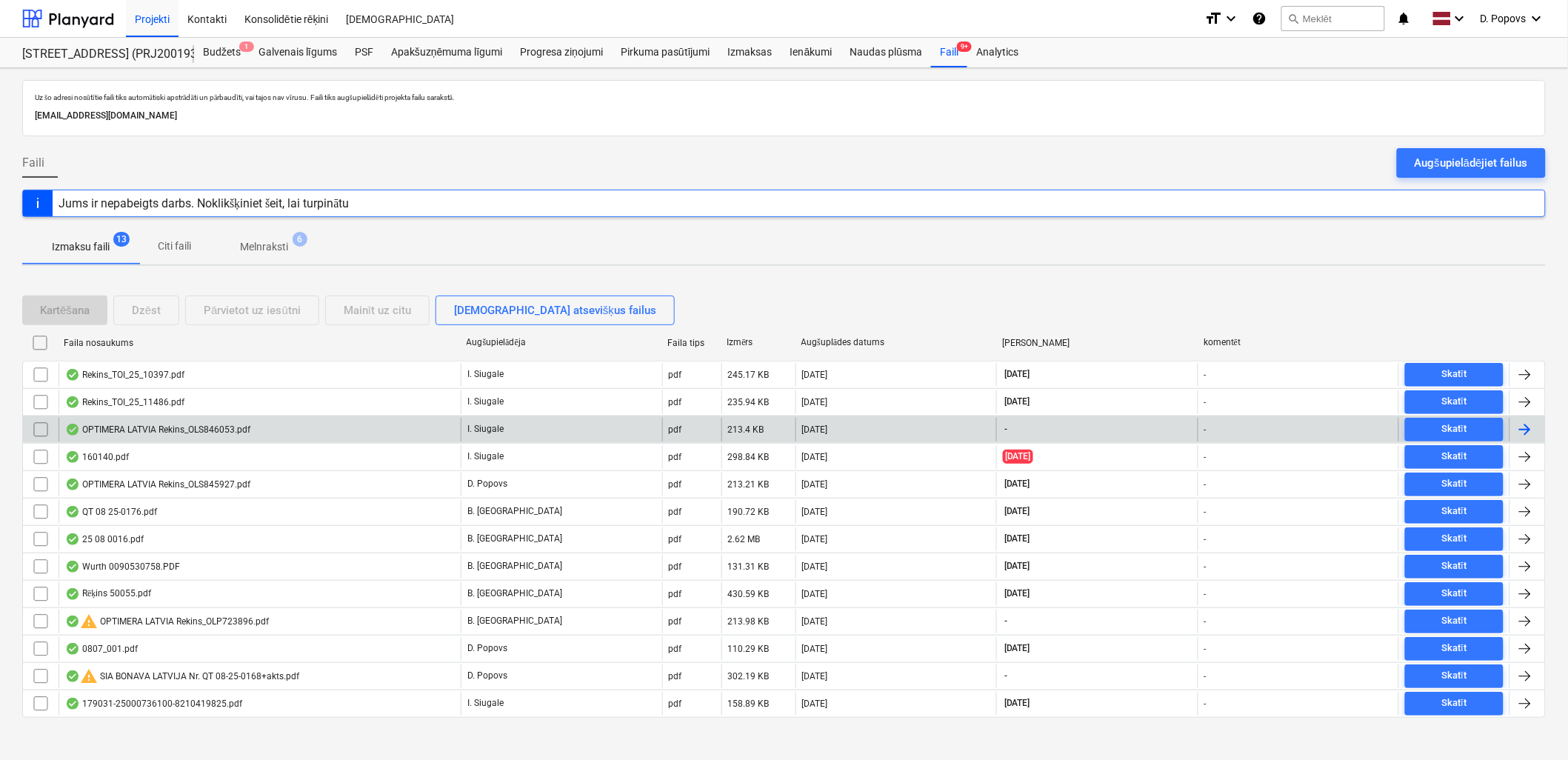
click at [773, 429] on div "213.4 KB" at bounding box center [759, 429] width 74 height 24
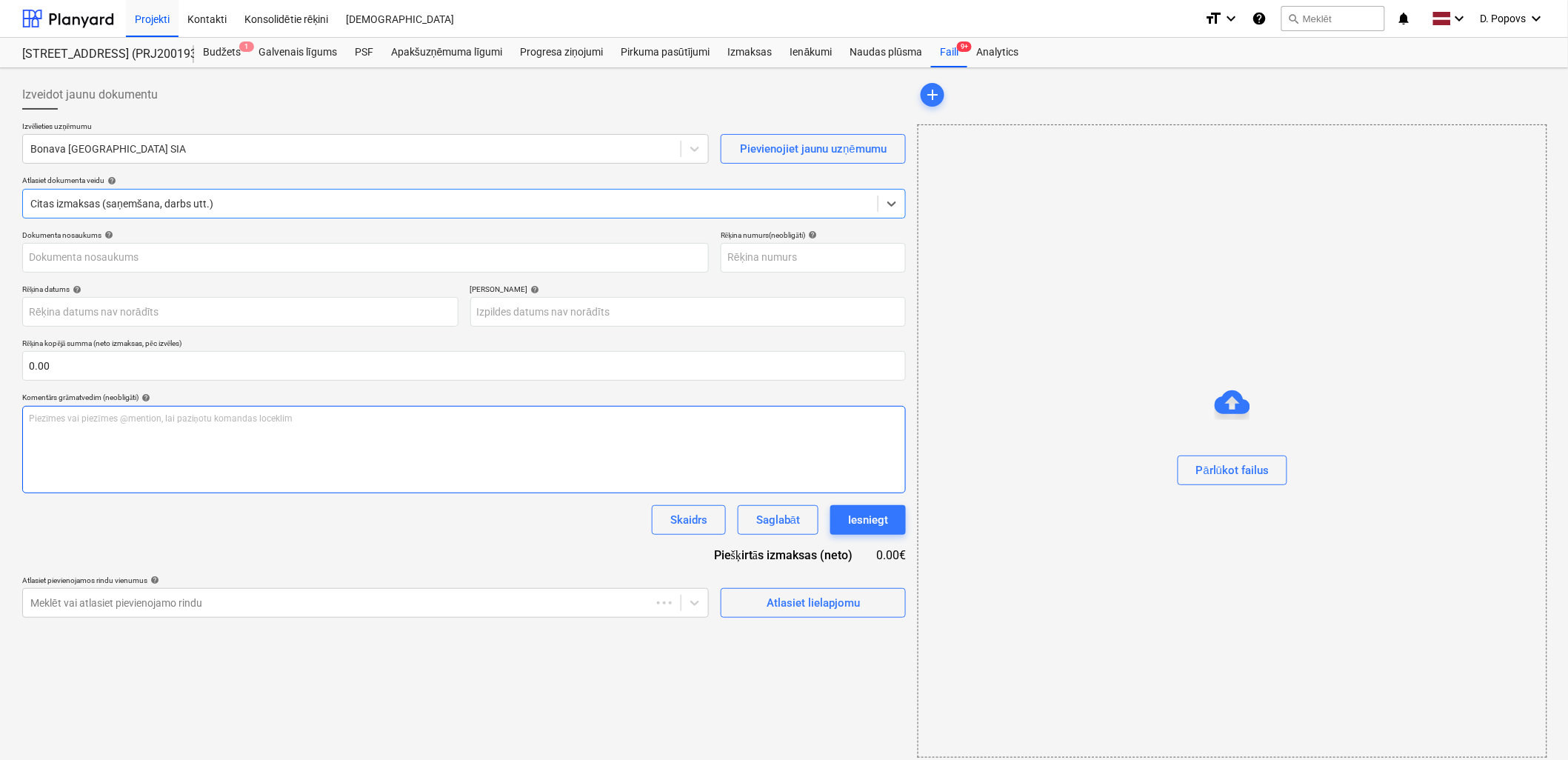
type input "OLS846053"
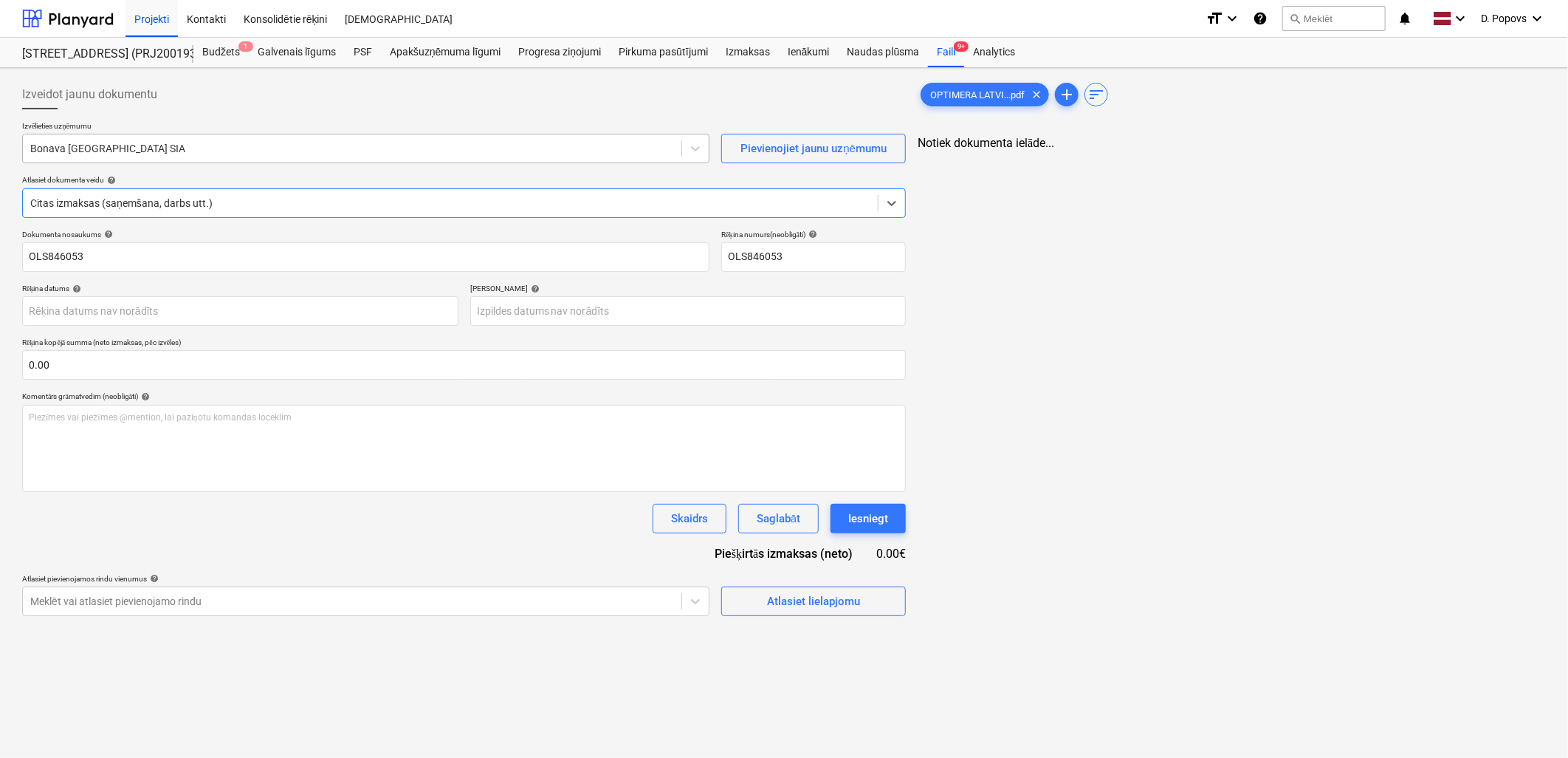
click at [315, 148] on div at bounding box center [351, 149] width 644 height 14
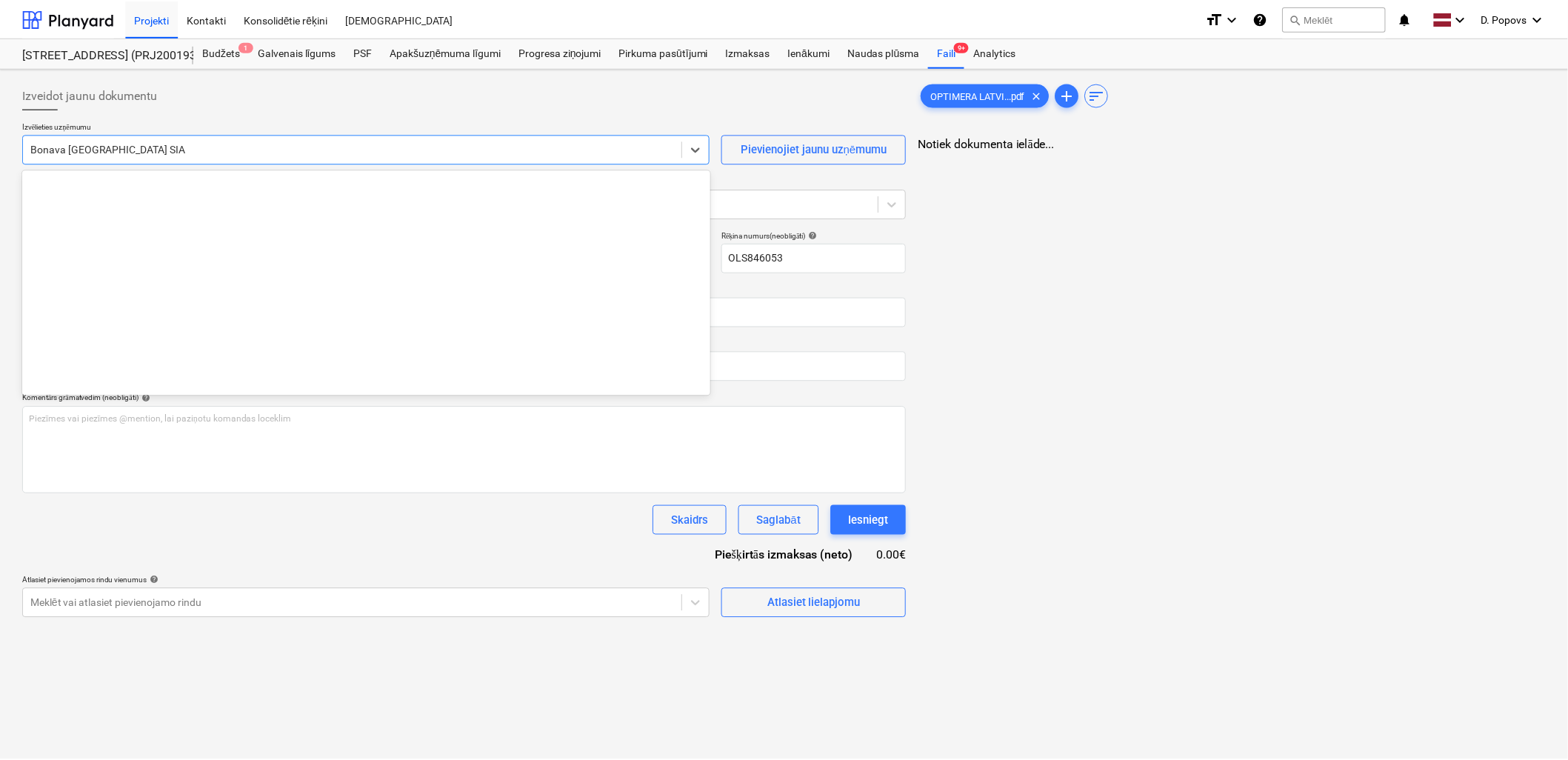
scroll to position [2747, 0]
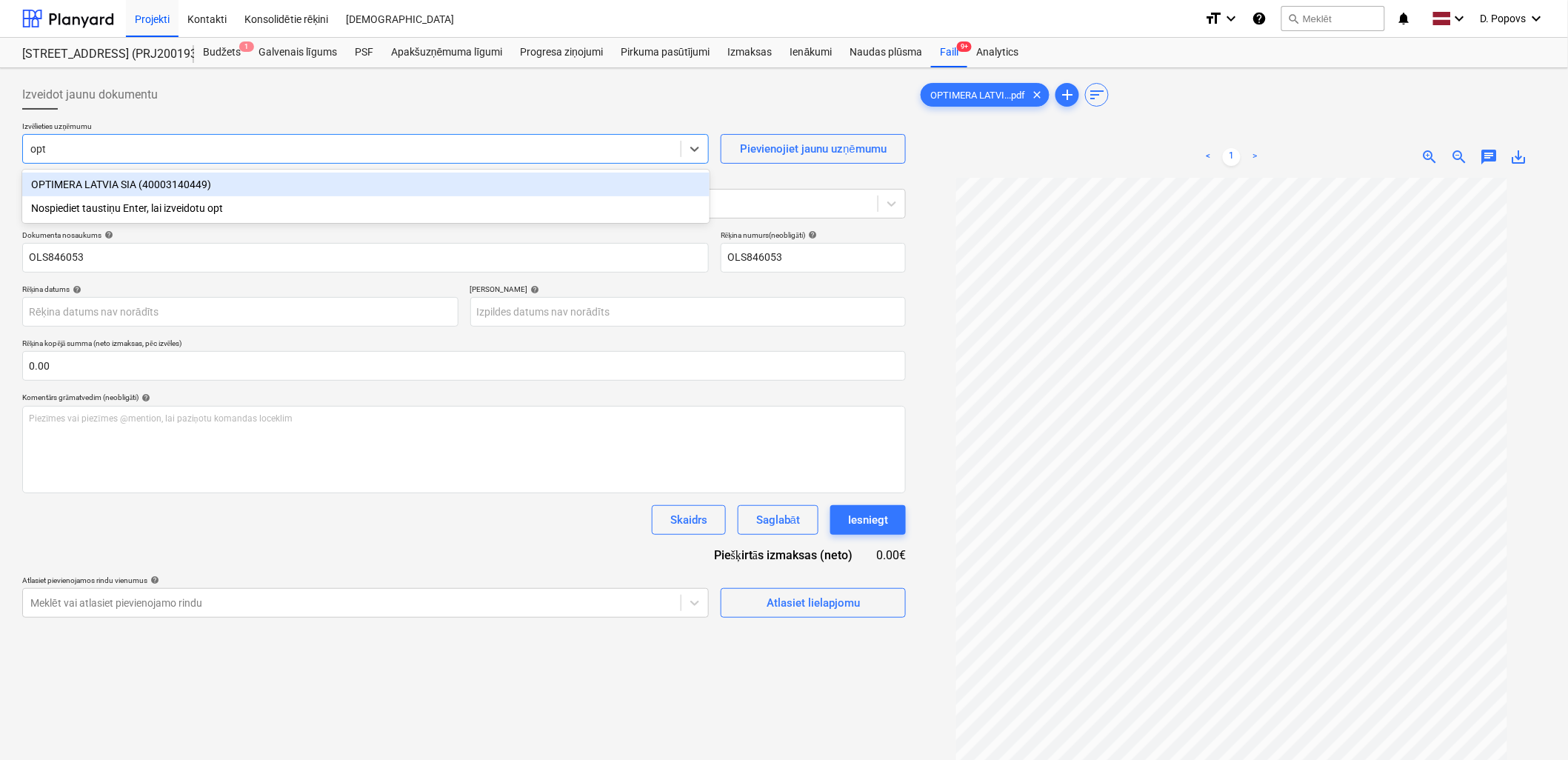
type input "opti"
click at [298, 183] on div "OPTIMERA LATVIA SIA (40003140449)" at bounding box center [365, 184] width 688 height 24
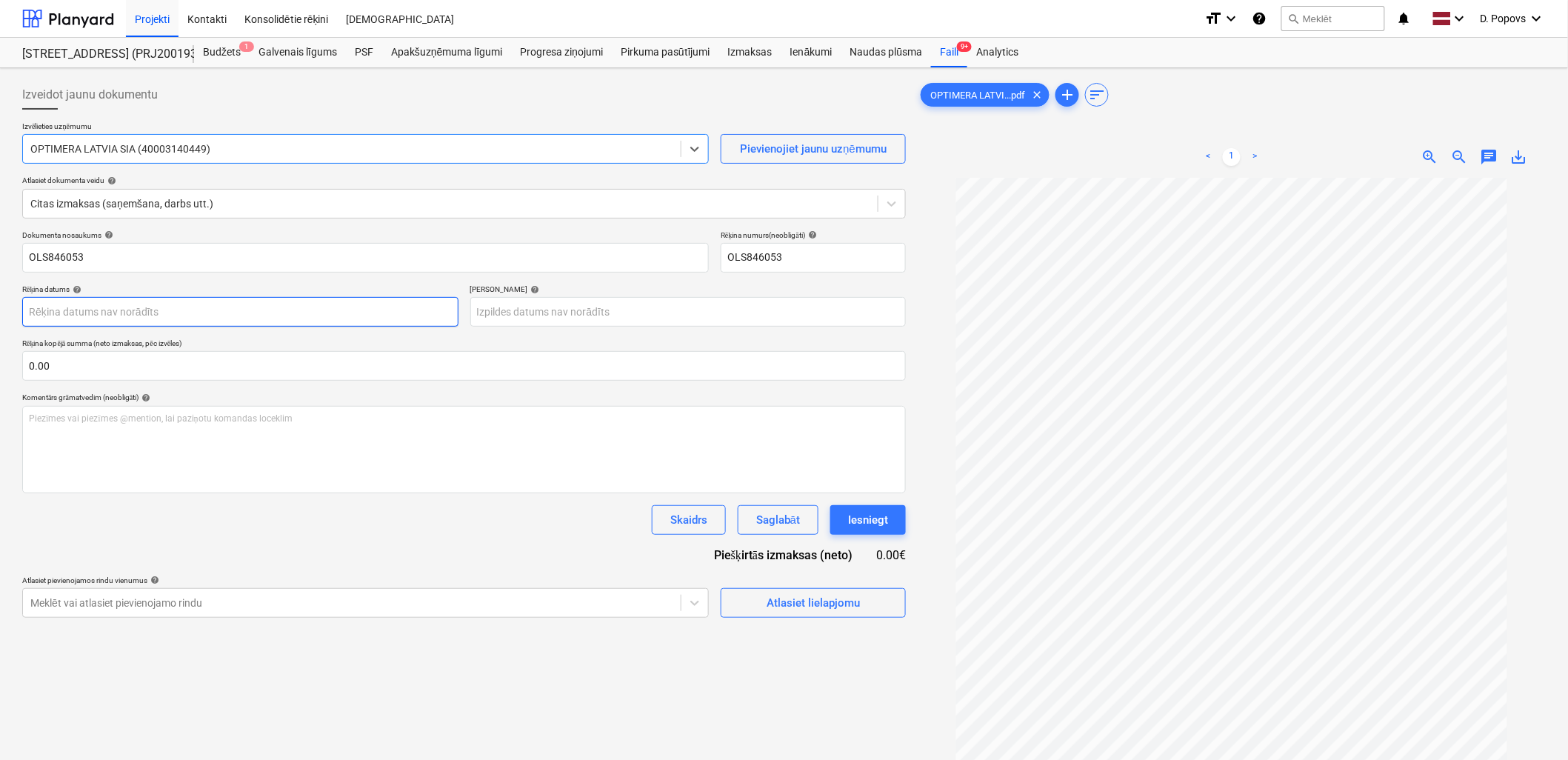
click at [379, 312] on body "Projekti Kontakti Konsolidētie rēķini Iesūtne format_size keyboard_arrow_down h…" at bounding box center [784, 380] width 1568 height 760
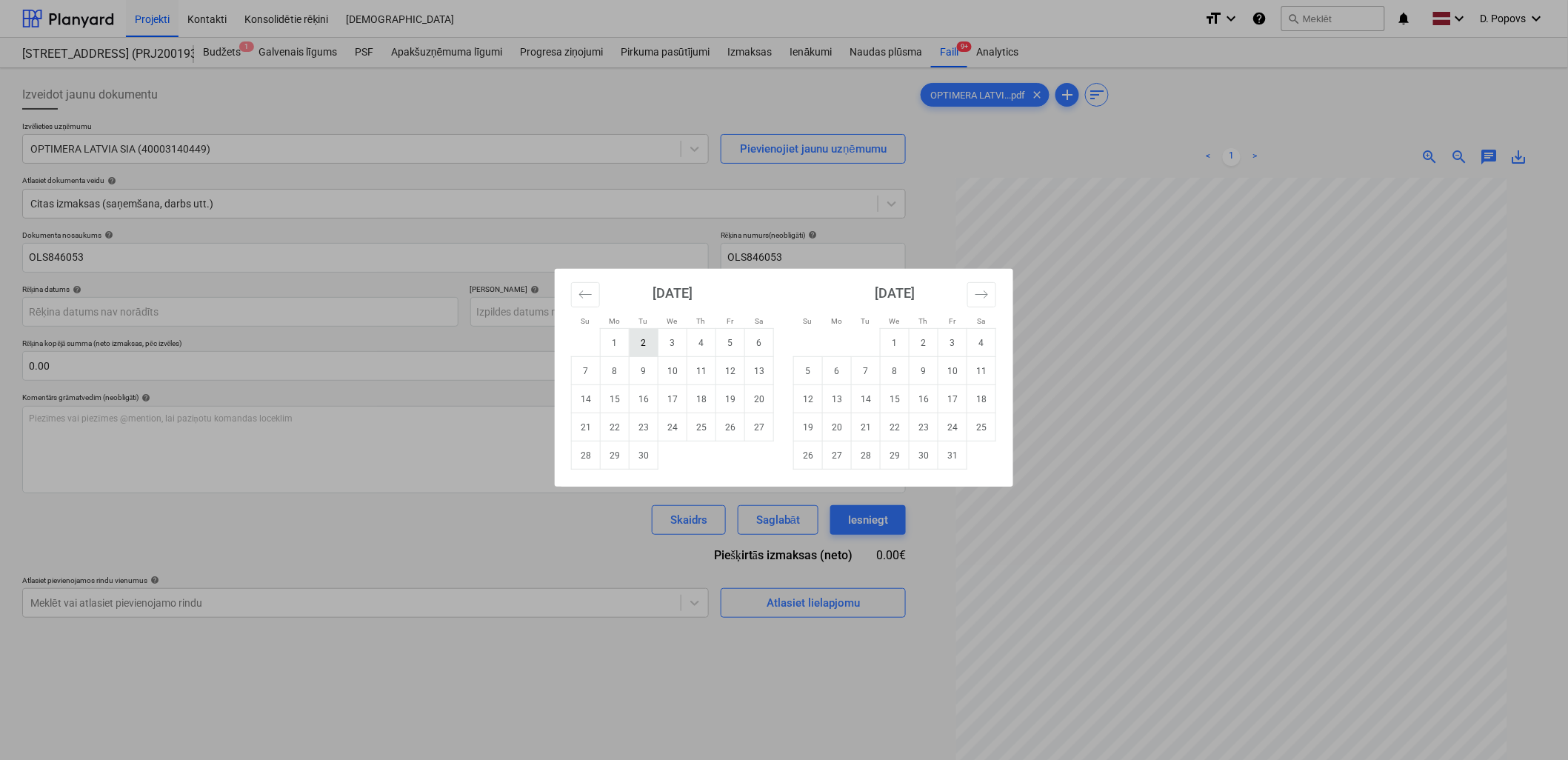
click at [640, 334] on td "2" at bounding box center [644, 342] width 29 height 28
type input "[DATE]"
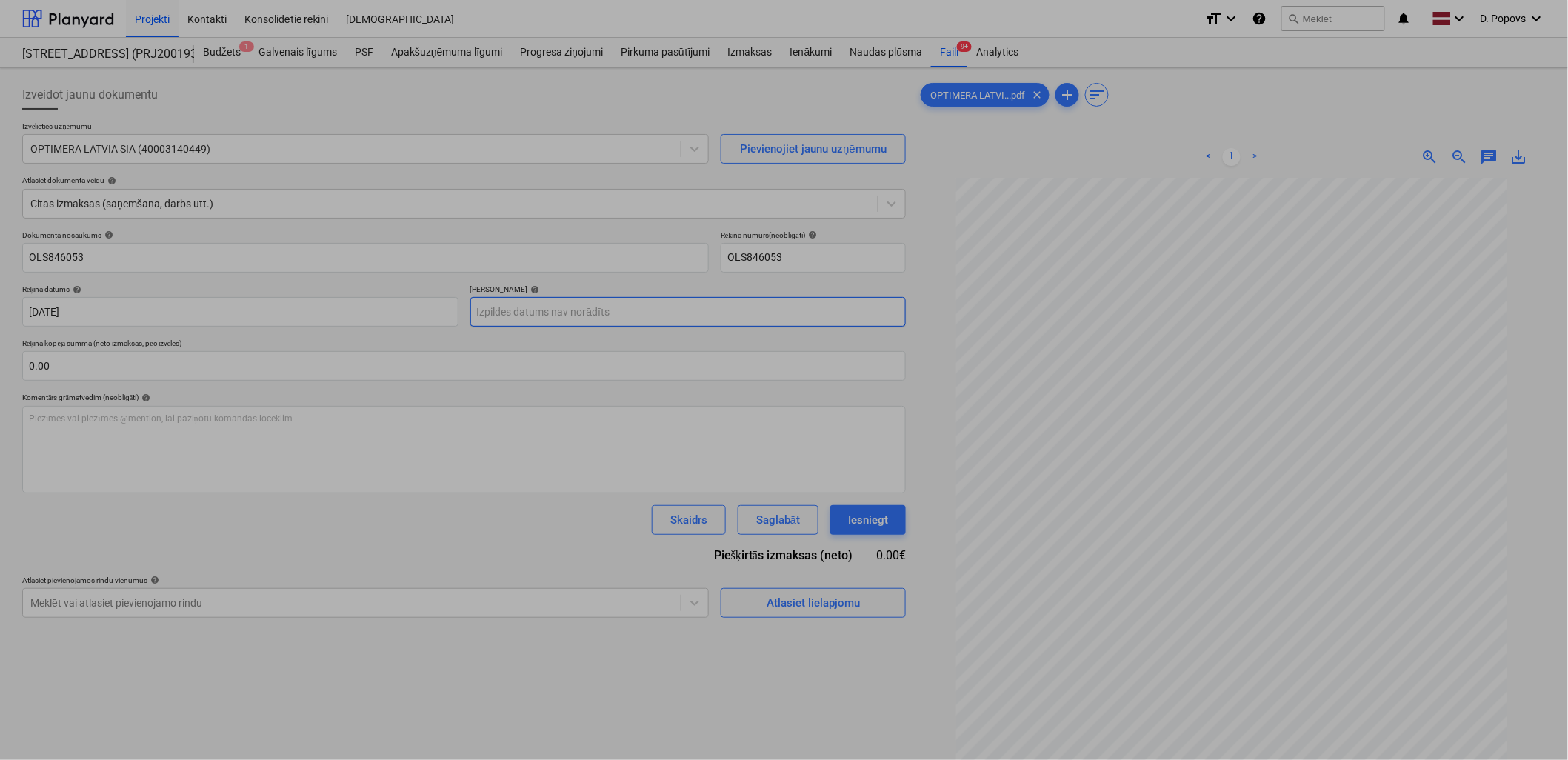
click at [595, 315] on body "Projekti Kontakti Konsolidētie rēķini Iesūtne format_size keyboard_arrow_down h…" at bounding box center [784, 380] width 1568 height 760
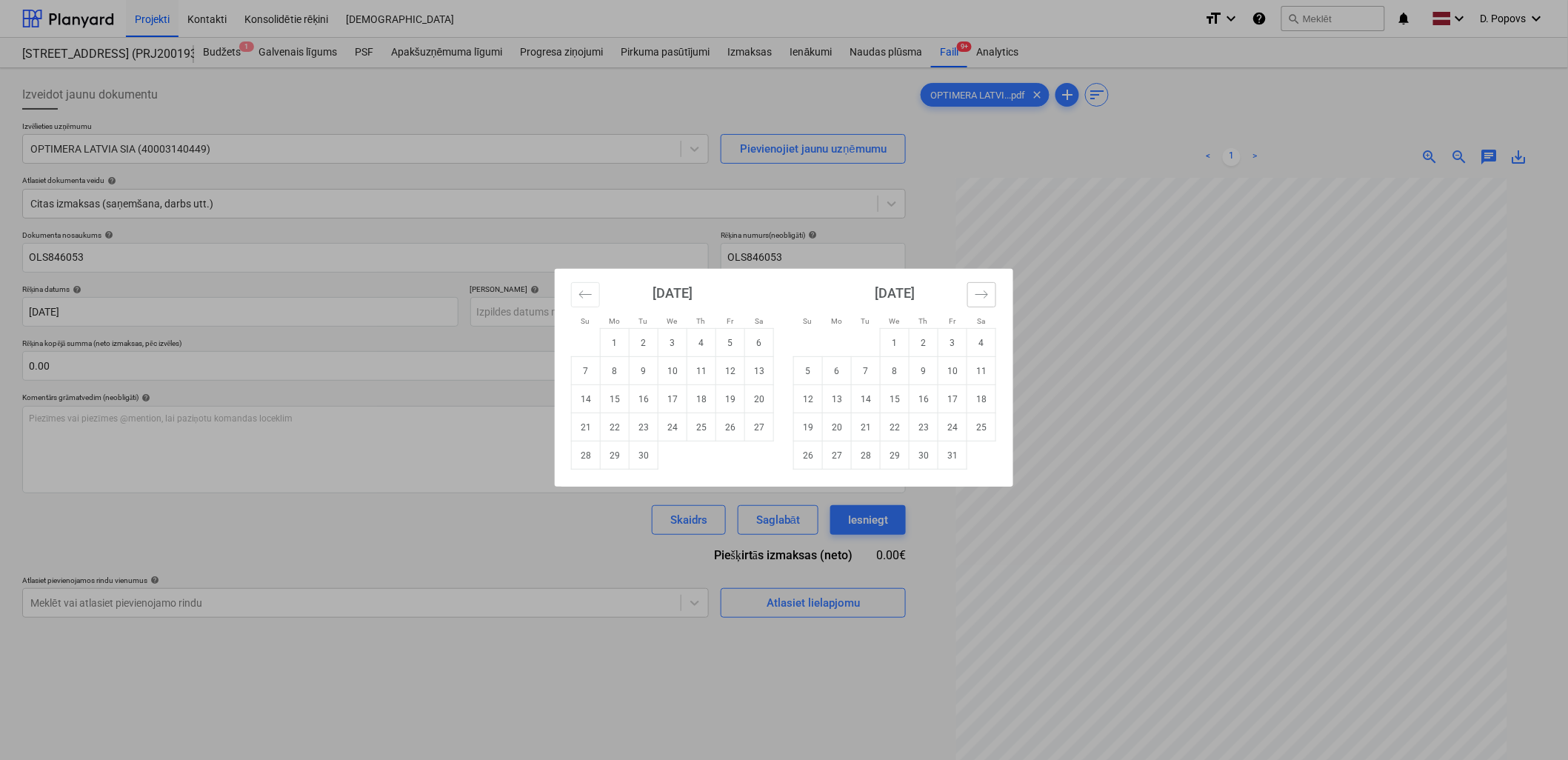
click at [981, 299] on icon "Move forward to switch to the next month." at bounding box center [981, 293] width 14 height 14
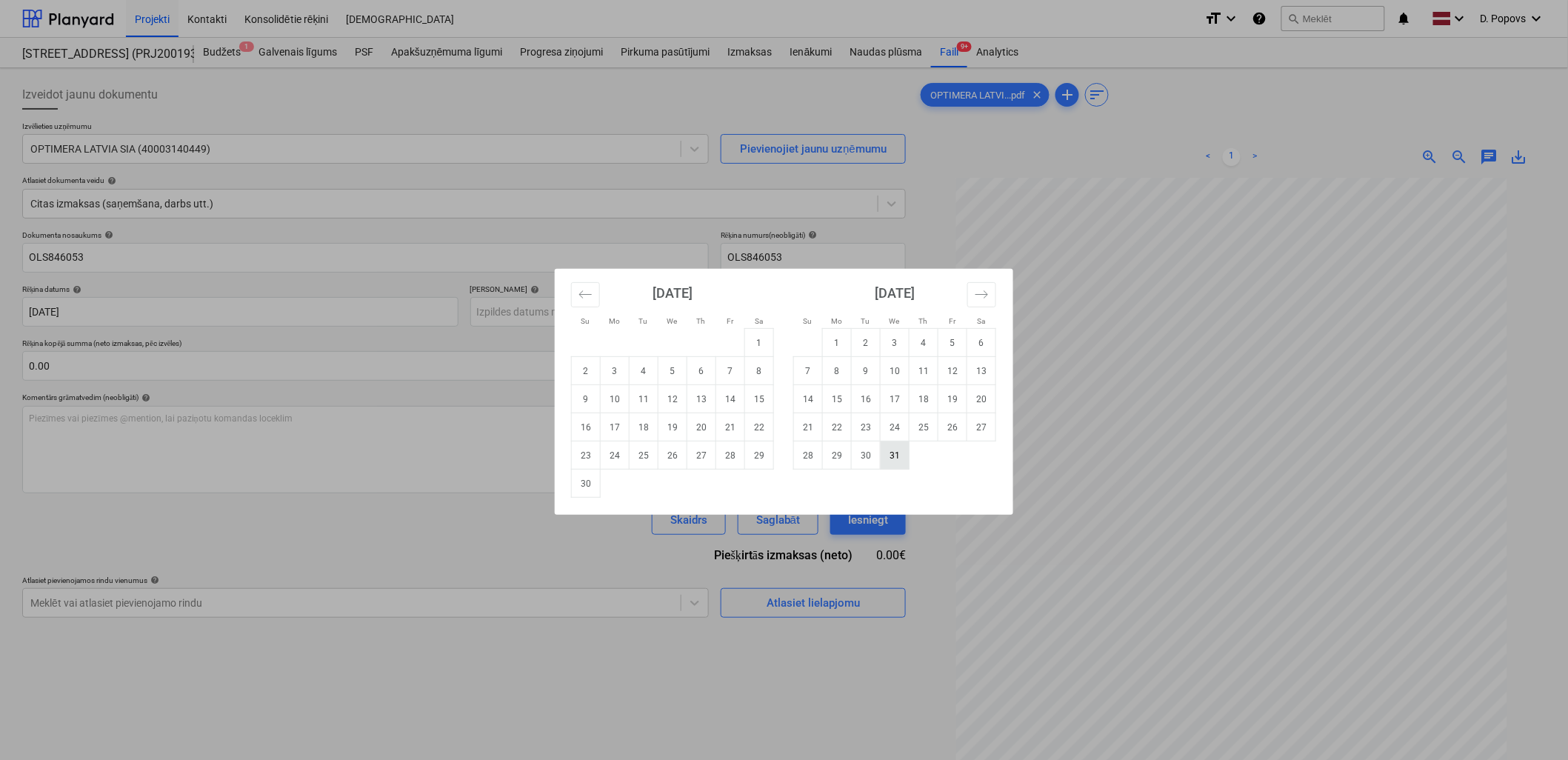
click at [897, 455] on td "31" at bounding box center [895, 455] width 29 height 28
type input "[DATE]"
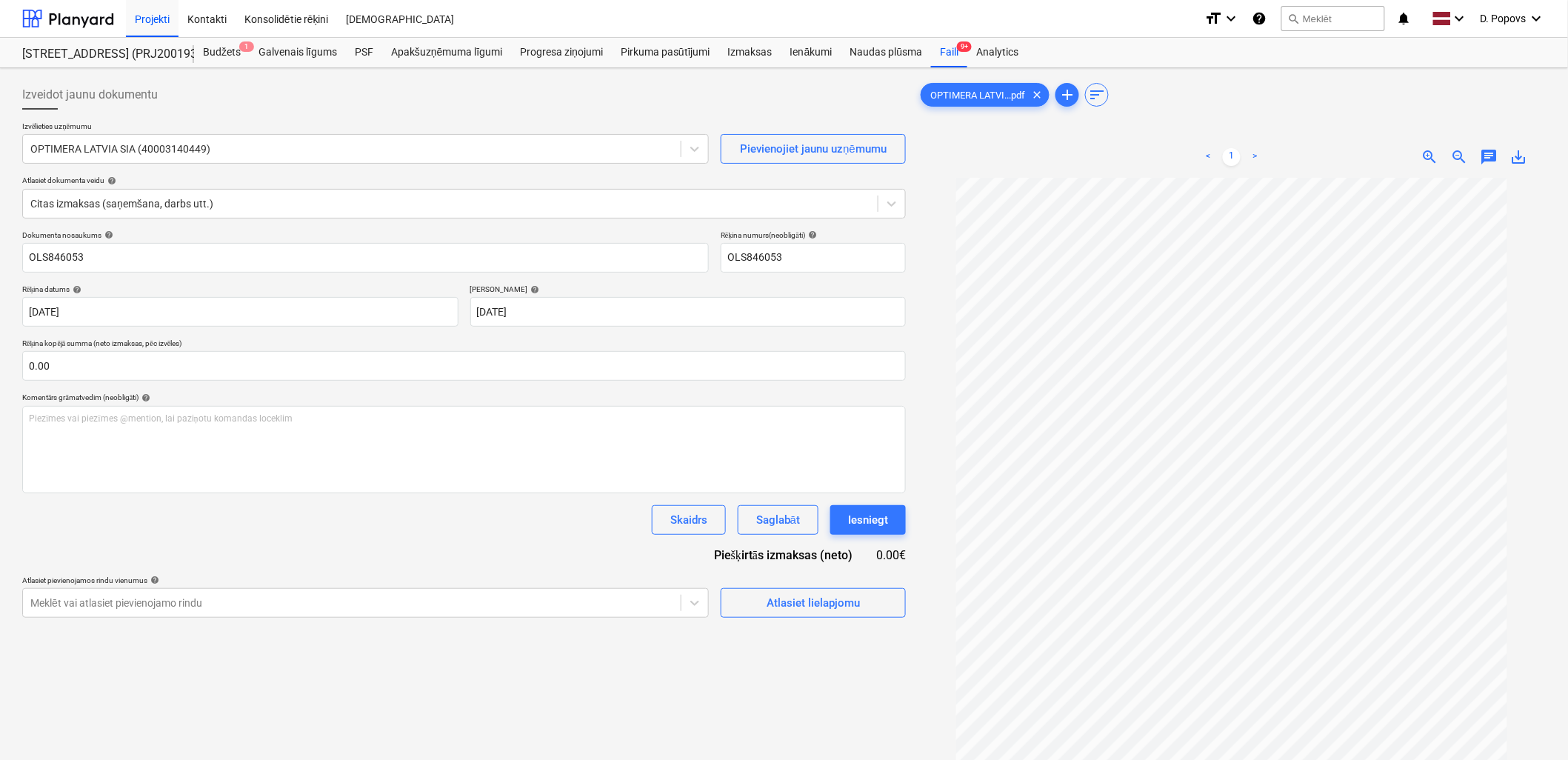
click at [552, 524] on div "Skaidrs Saglabāt Iesniegt" at bounding box center [463, 519] width 884 height 30
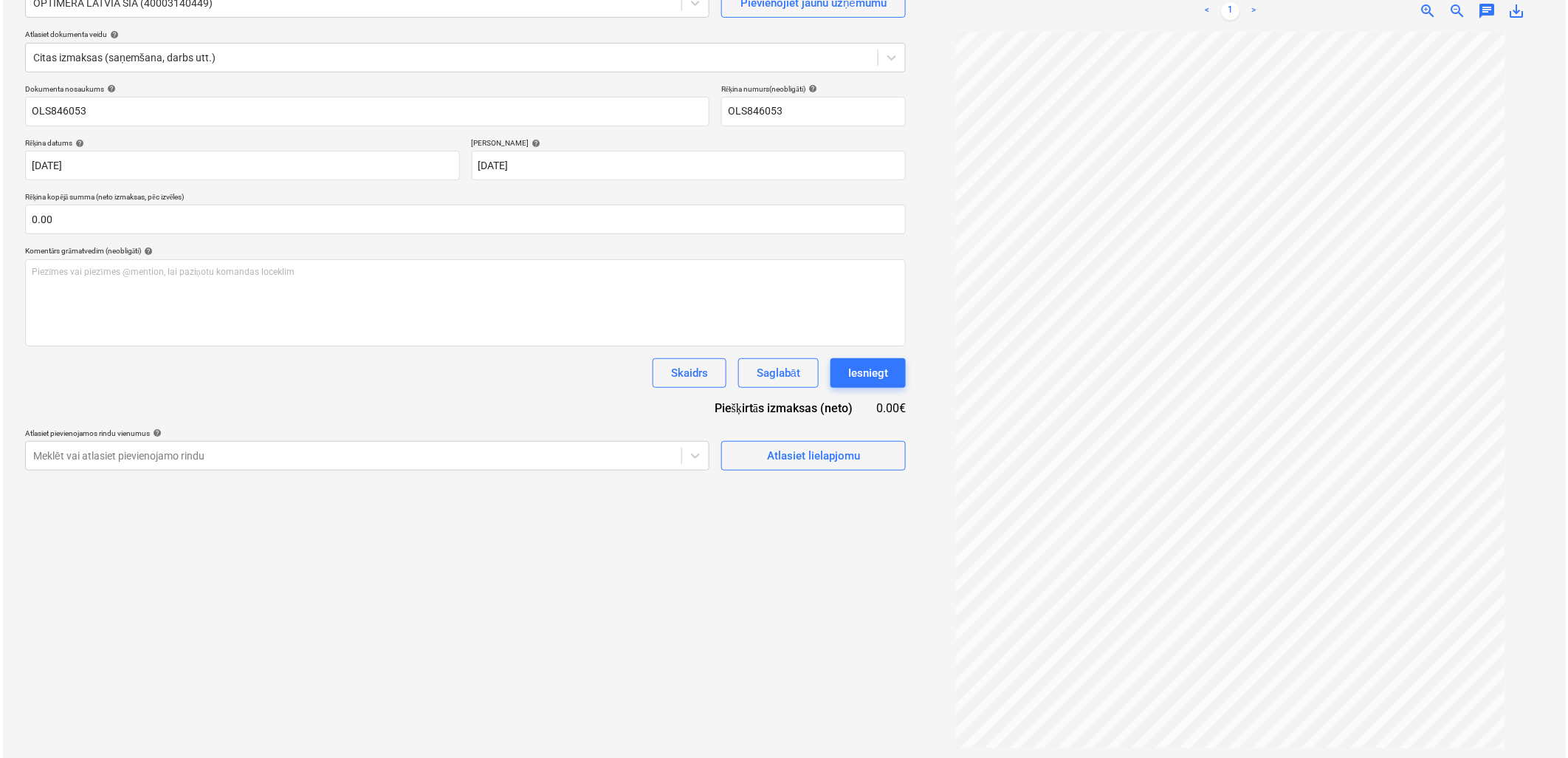
scroll to position [148, 0]
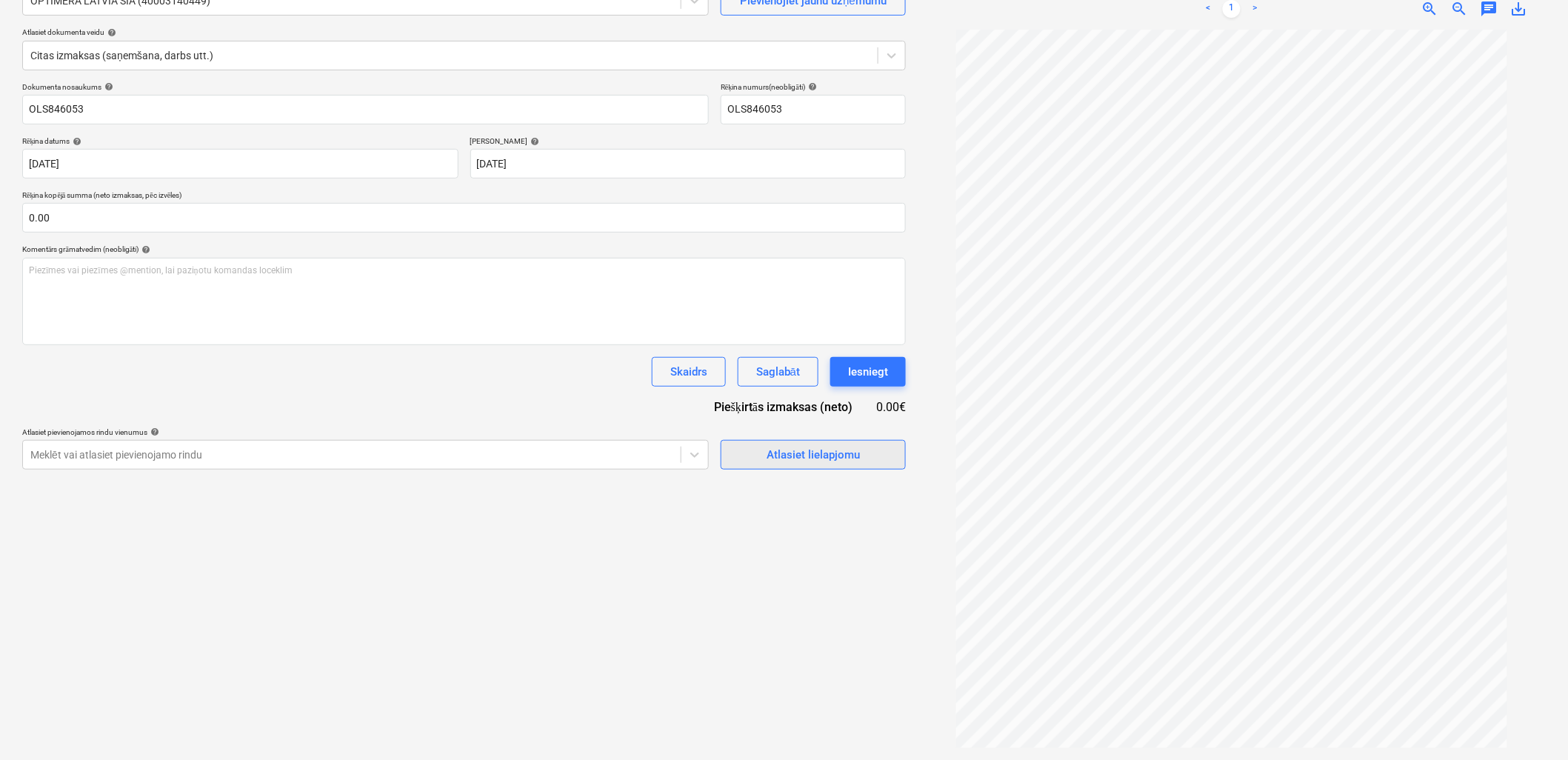
click at [849, 462] on div "Atlasiet lielapjomu" at bounding box center [813, 454] width 94 height 19
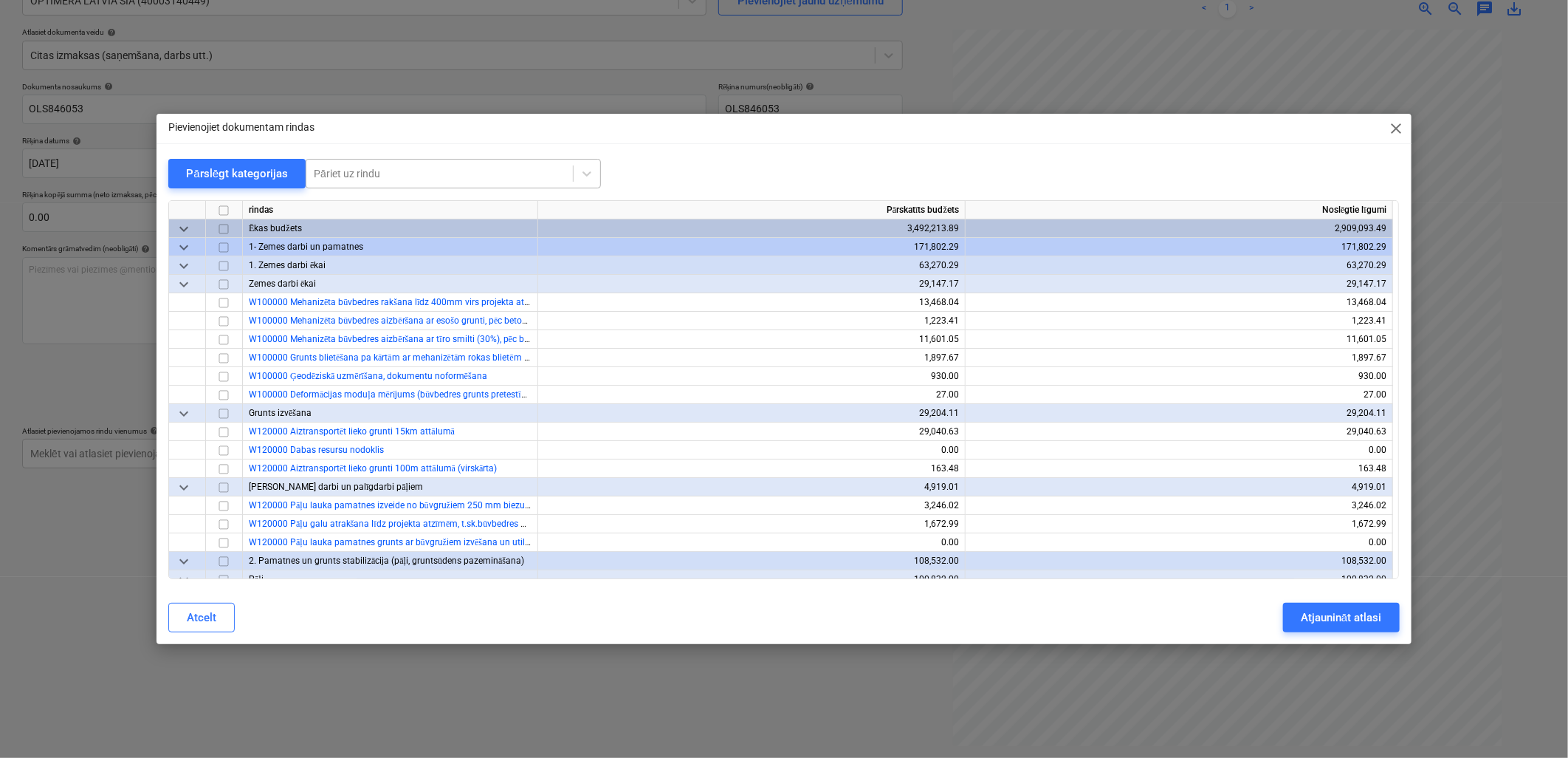
click at [518, 168] on div at bounding box center [440, 173] width 252 height 14
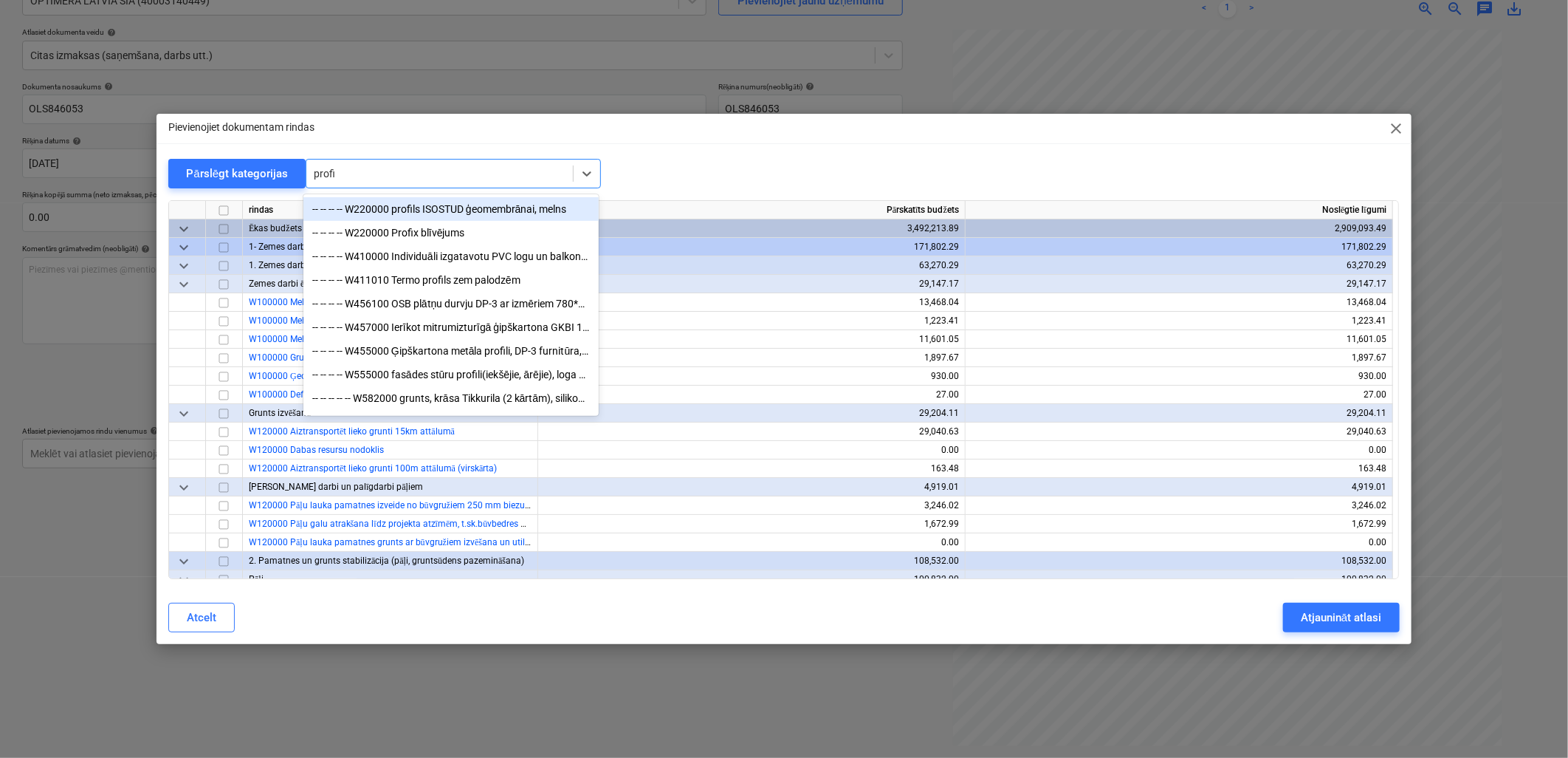
type input "profil"
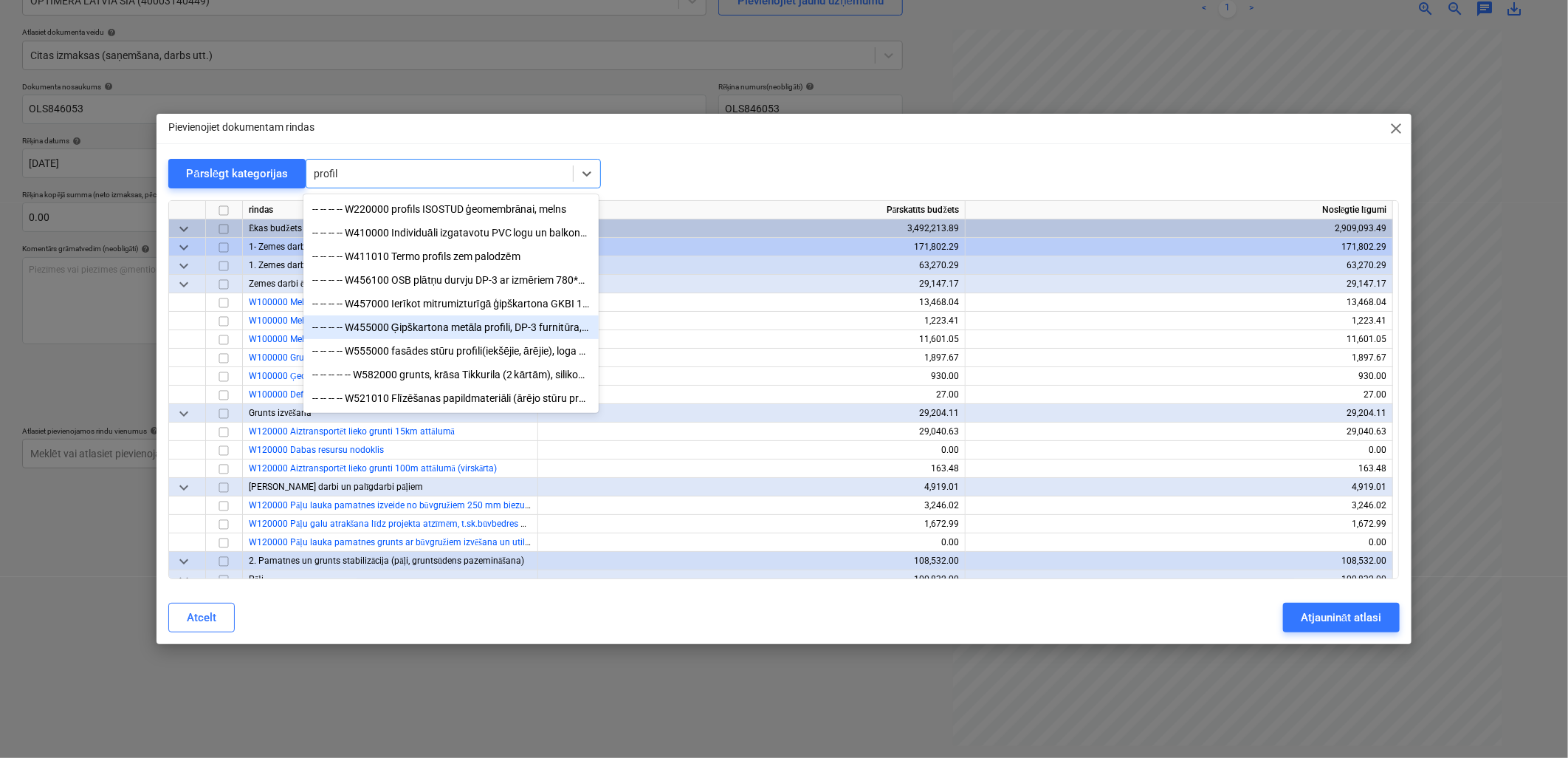
click at [498, 334] on div "-- -- -- -- W455000 Ģipškartona metāla profili, DP-3 furnitūra, šuvju lenta, šp…" at bounding box center [451, 327] width 295 height 24
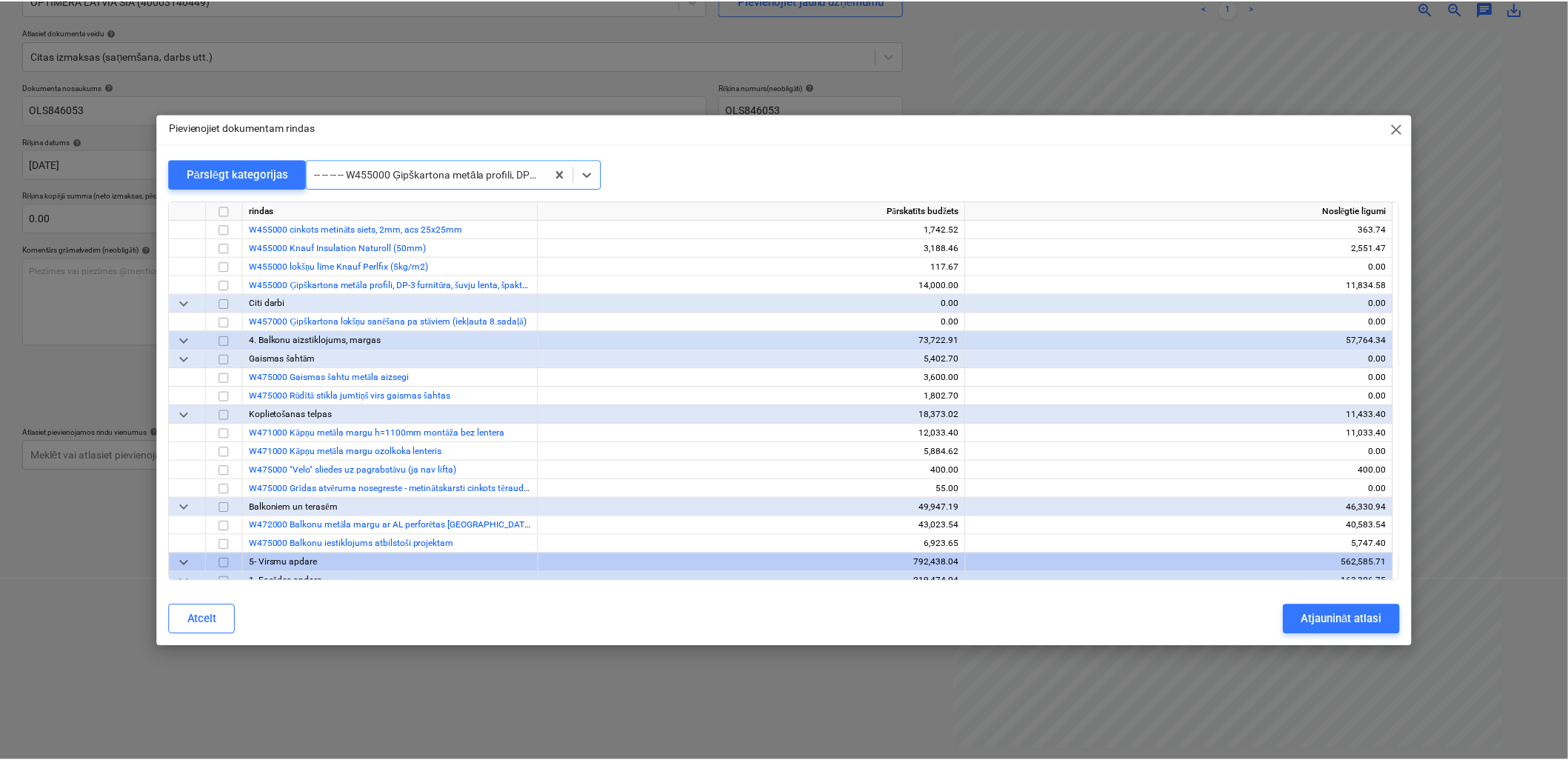
scroll to position [5552, 0]
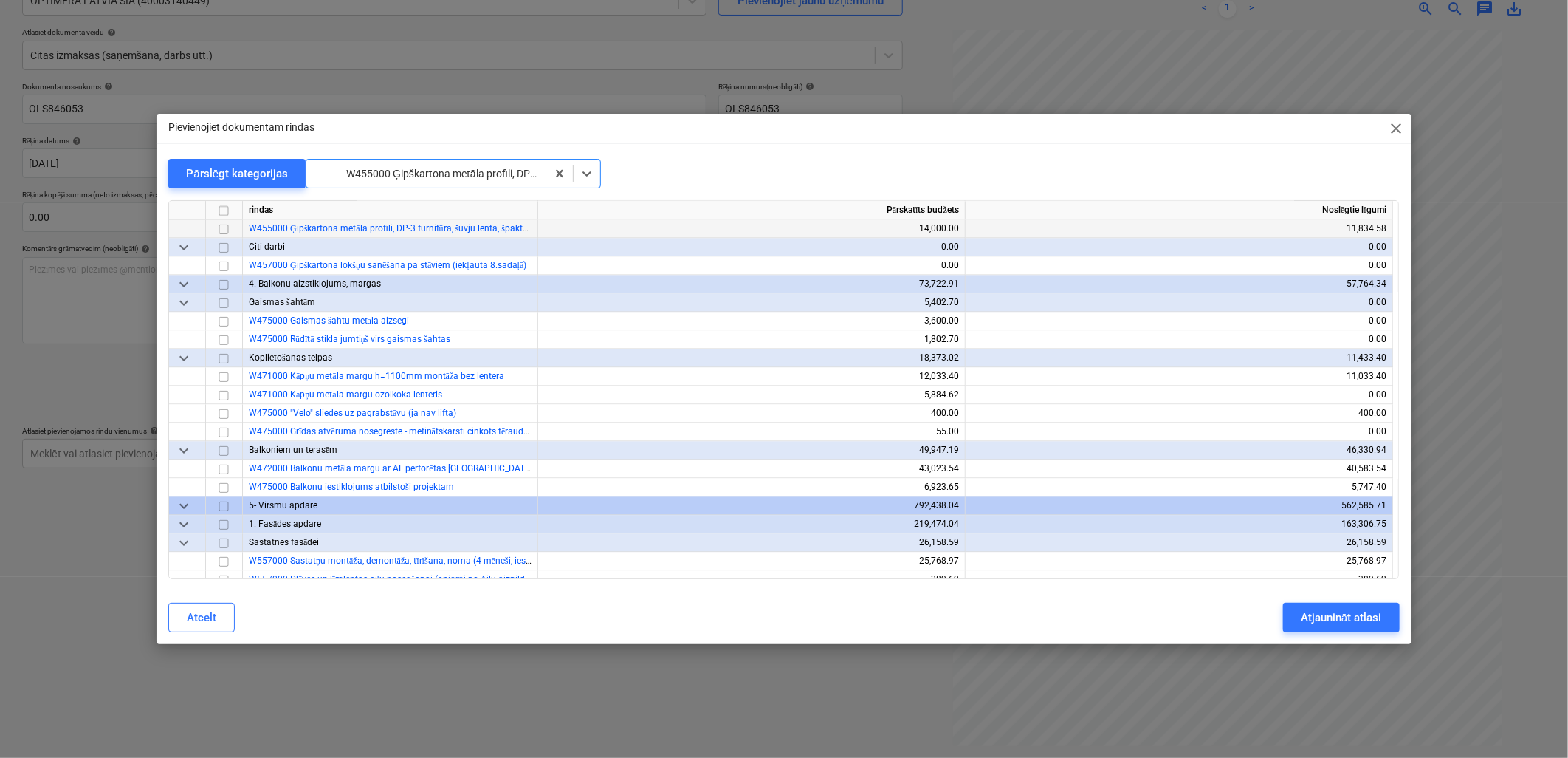
click at [211, 234] on div at bounding box center [224, 228] width 37 height 18
click at [222, 231] on input "checkbox" at bounding box center [224, 229] width 18 height 18
click at [1334, 603] on button "Atjaunināt atlasi" at bounding box center [1341, 617] width 116 height 30
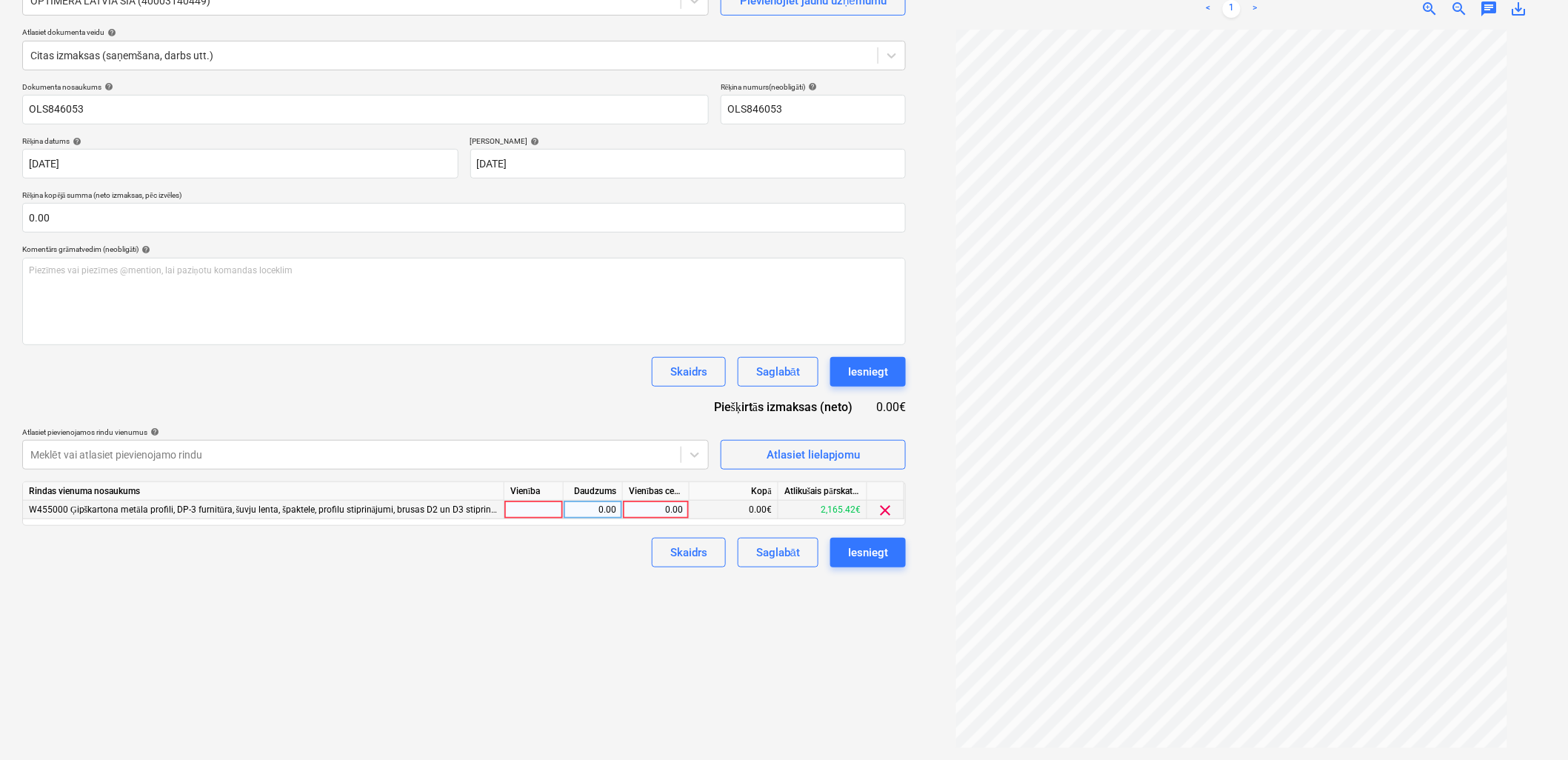
click at [669, 514] on div "0.00" at bounding box center [656, 509] width 55 height 18
type input "44.44"
click at [587, 613] on div "Izveidot jaunu dokumentu Izvēlieties uzņēmumu OPTIMERA LATVIA SIA (40003140449)…" at bounding box center [464, 340] width 896 height 828
click at [804, 558] on button "Saglabāt" at bounding box center [778, 552] width 81 height 30
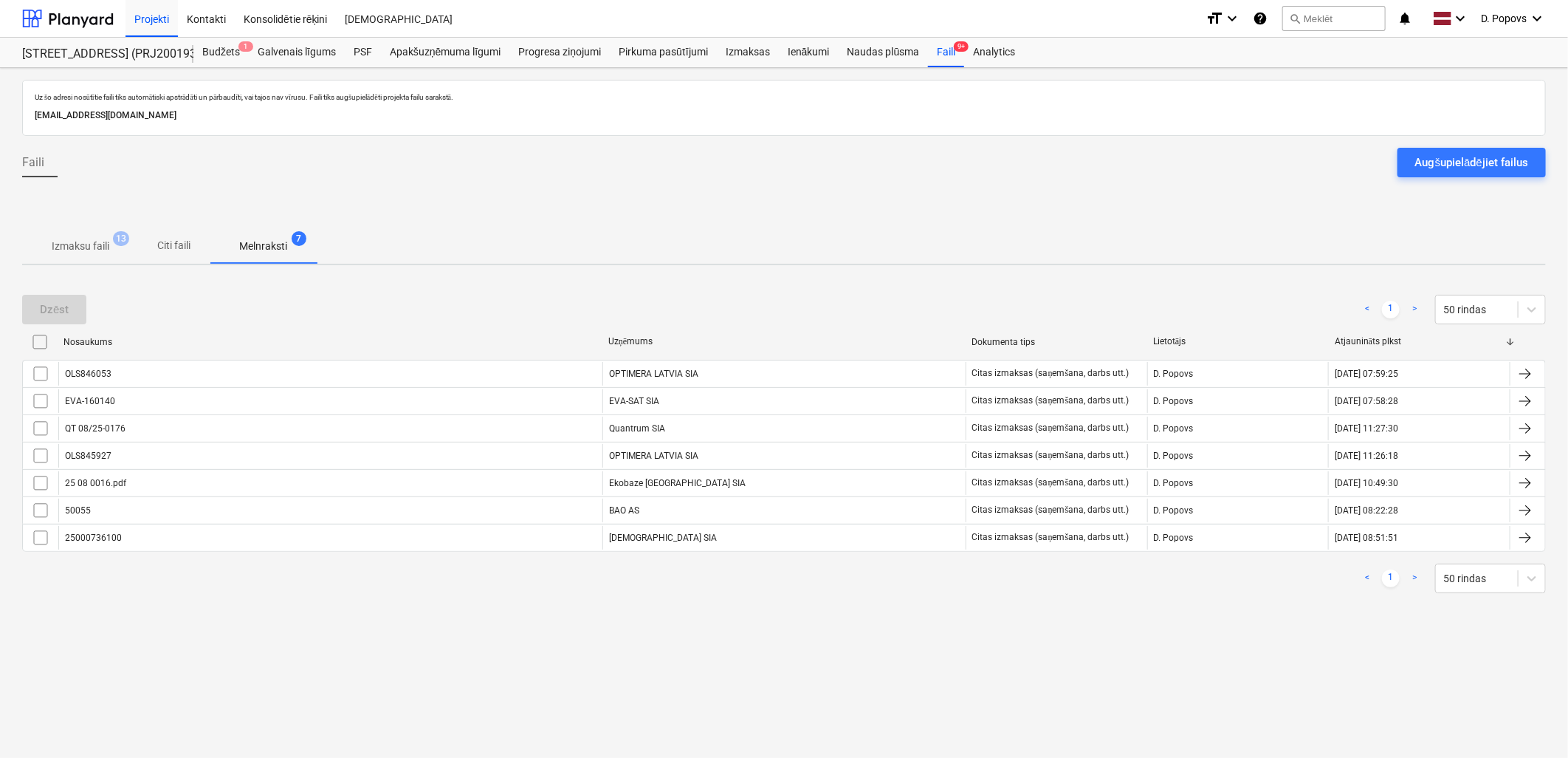
click at [57, 253] on p "Izmaksu faili" at bounding box center [81, 245] width 58 height 15
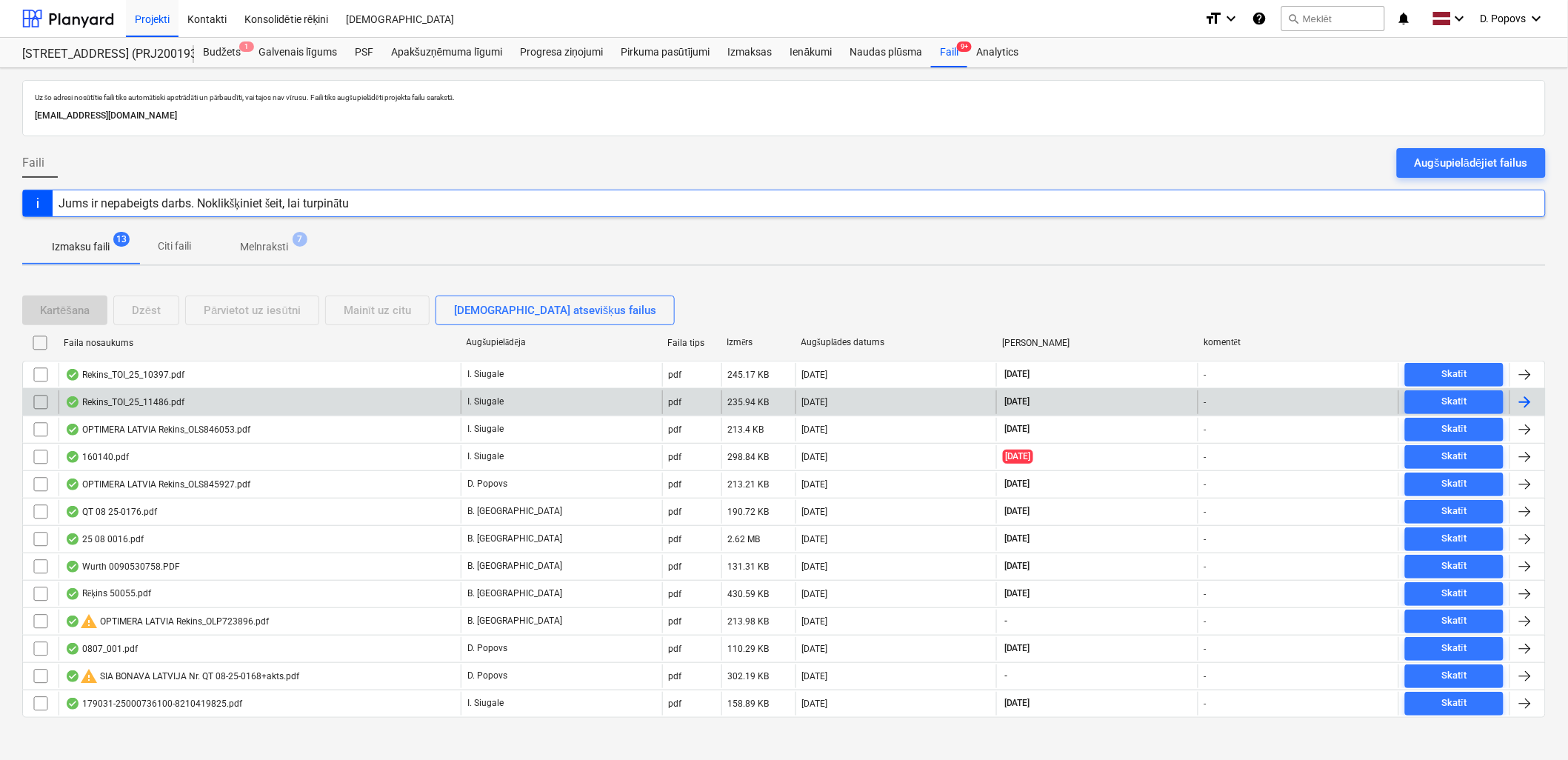
click at [546, 399] on div "I. Siugale" at bounding box center [561, 402] width 202 height 24
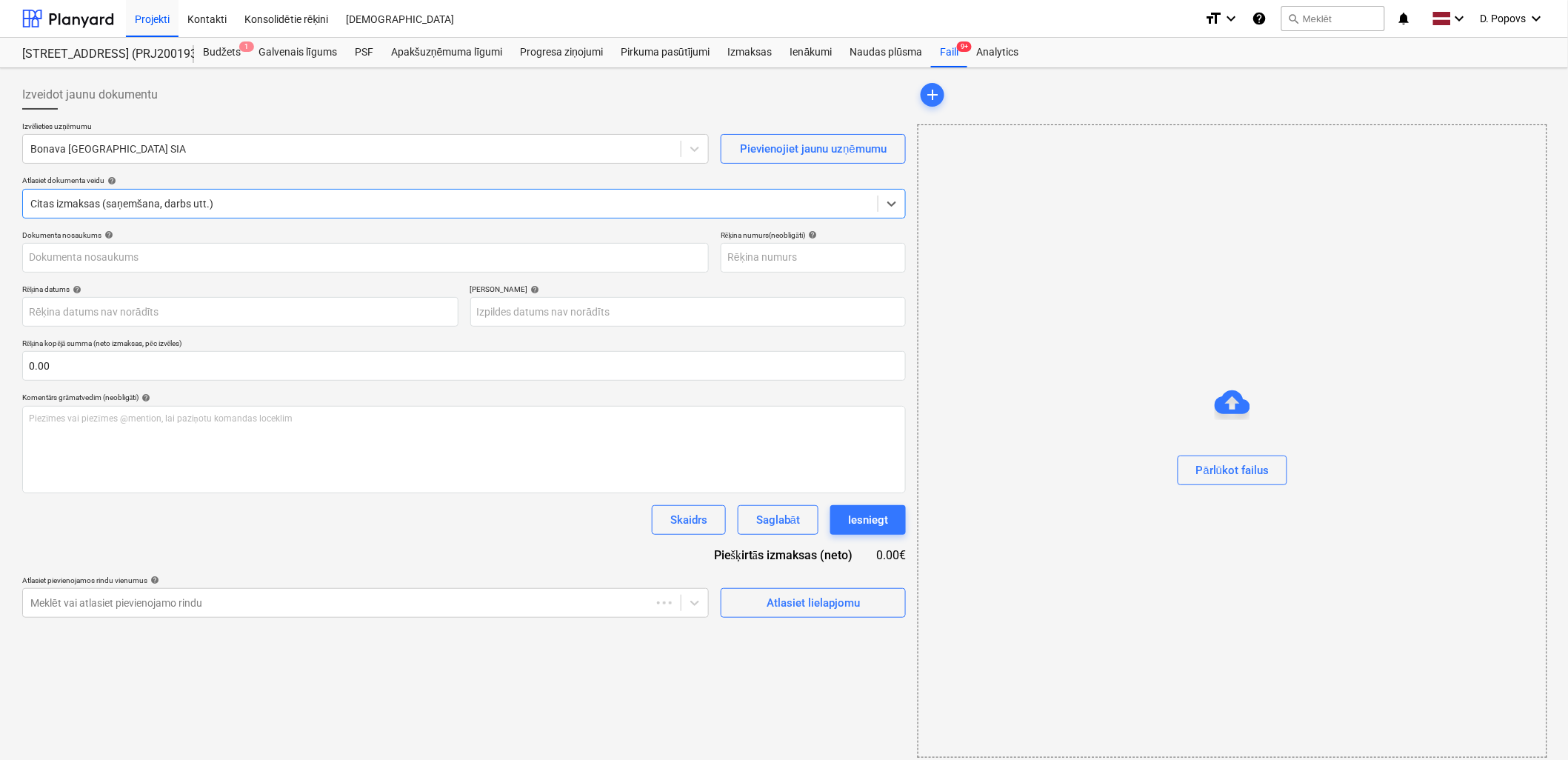
type input "Rekins_TOI_25_11486.pdf"
type input "[DATE]"
click at [307, 150] on div at bounding box center [352, 149] width 643 height 15
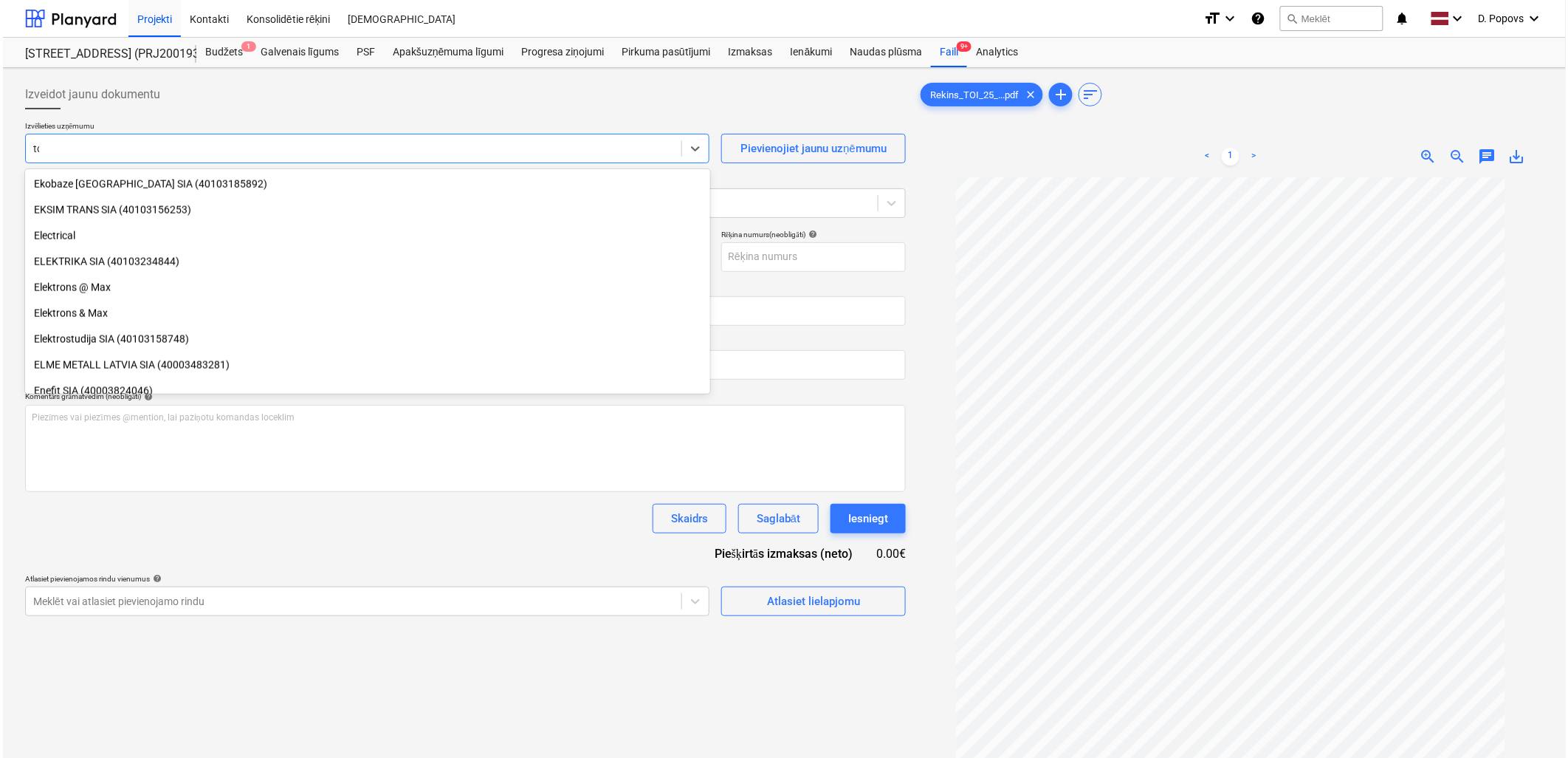
scroll to position [942, 0]
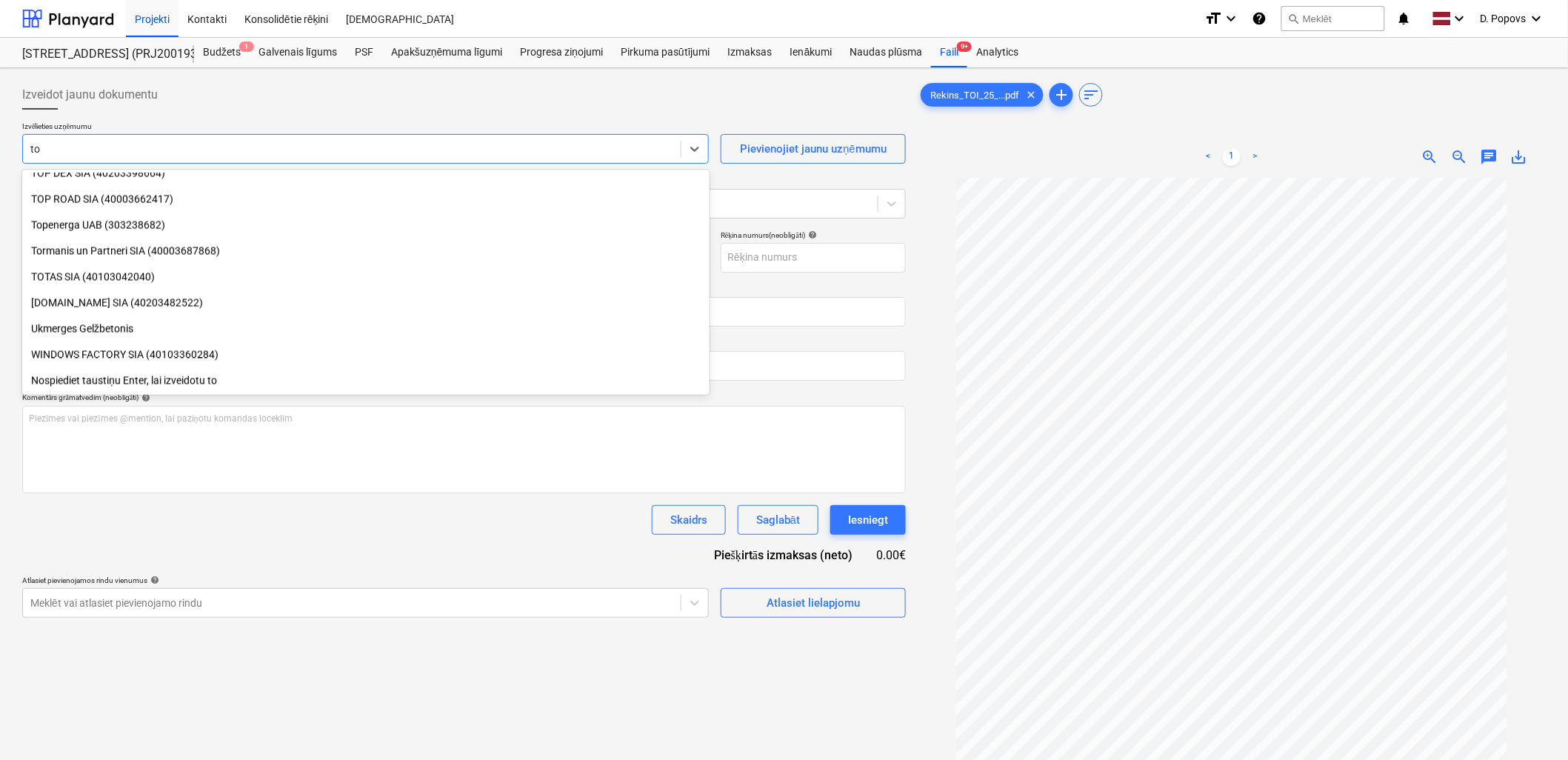
type input "toi"
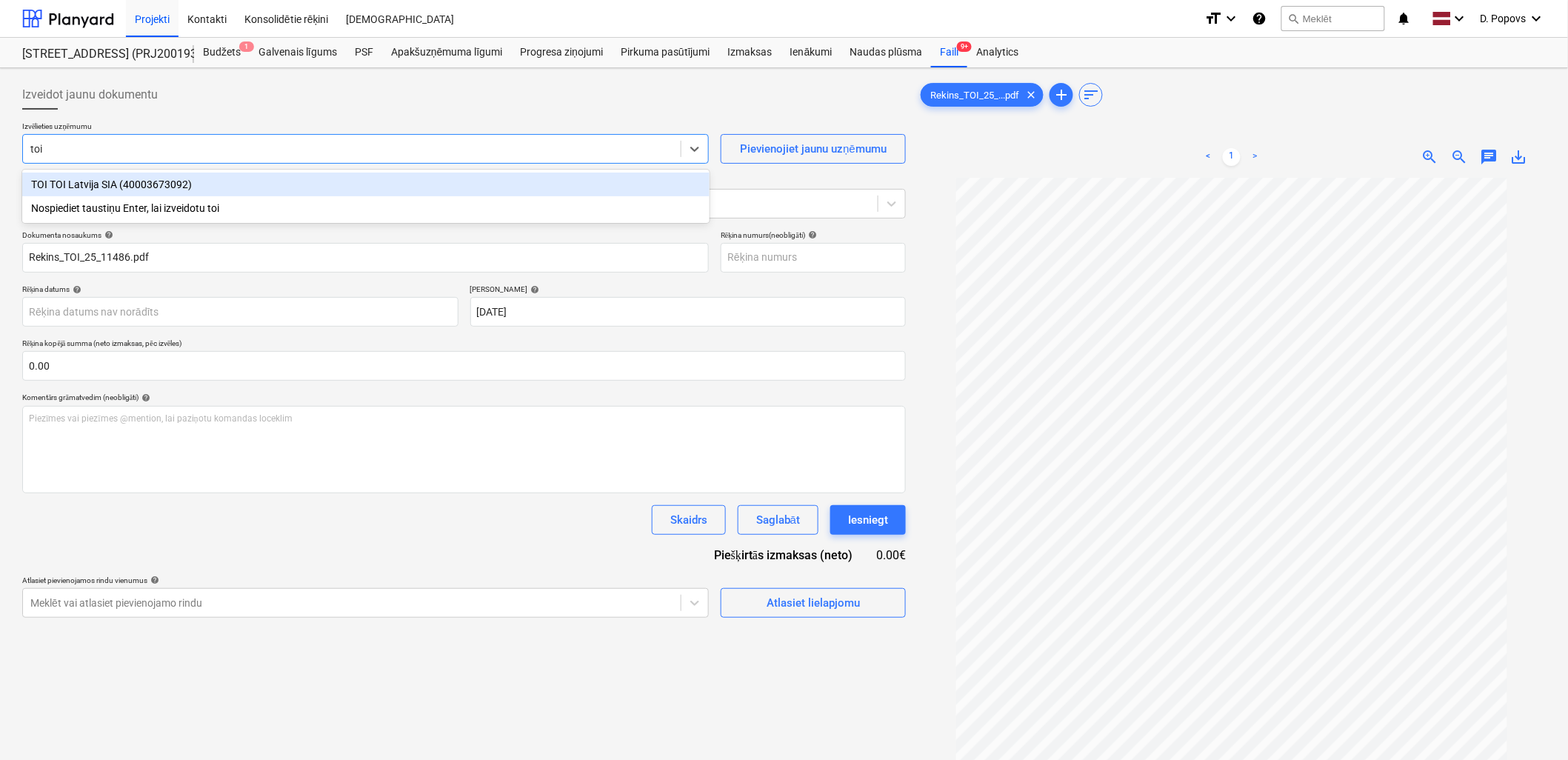
click at [314, 179] on div "TOI TOI Latvija SIA (40003673092)" at bounding box center [365, 184] width 688 height 24
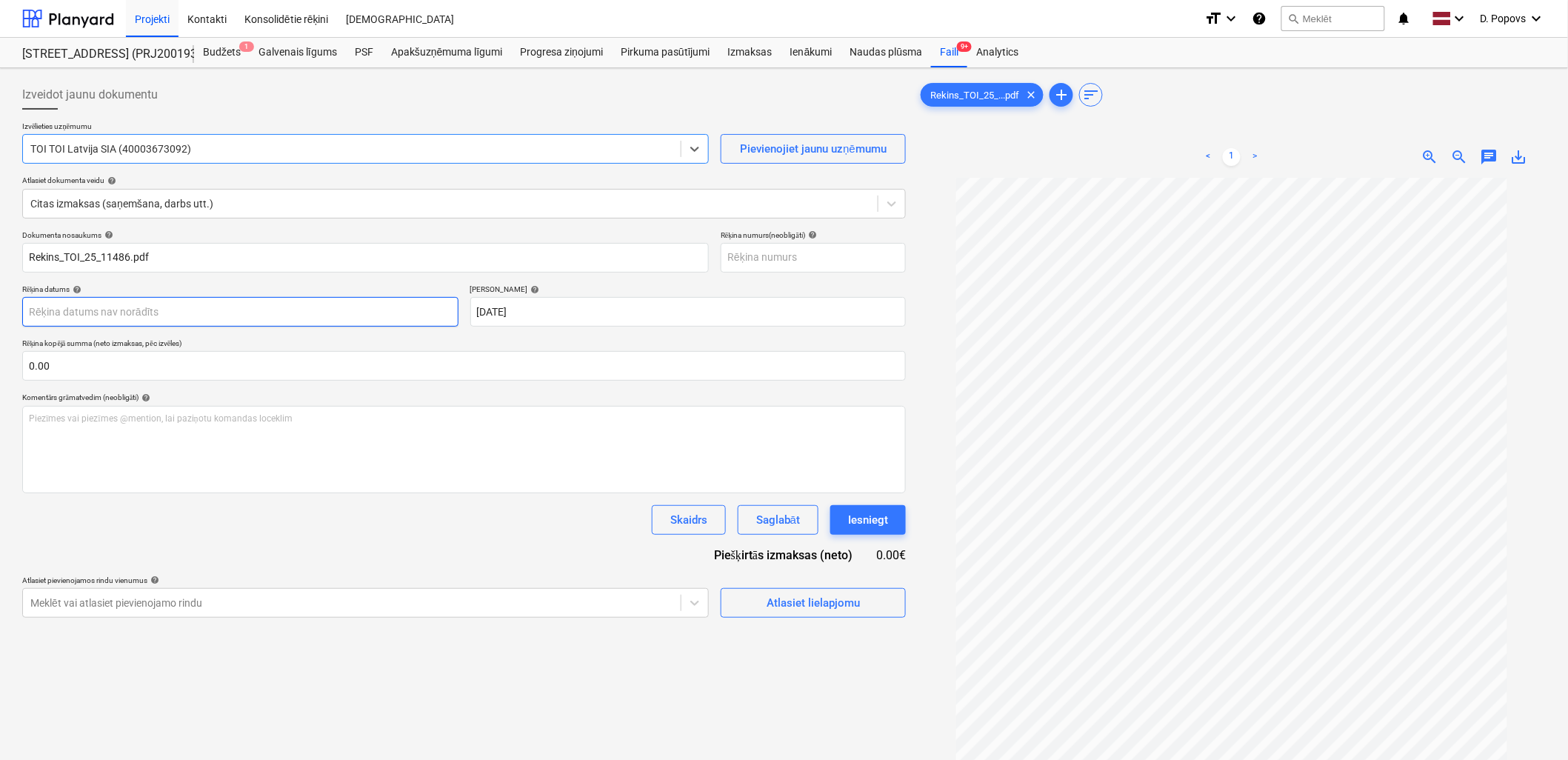
click at [299, 307] on body "Projekti Kontakti Konsolidētie rēķini Iesūtne format_size keyboard_arrow_down h…" at bounding box center [784, 380] width 1568 height 760
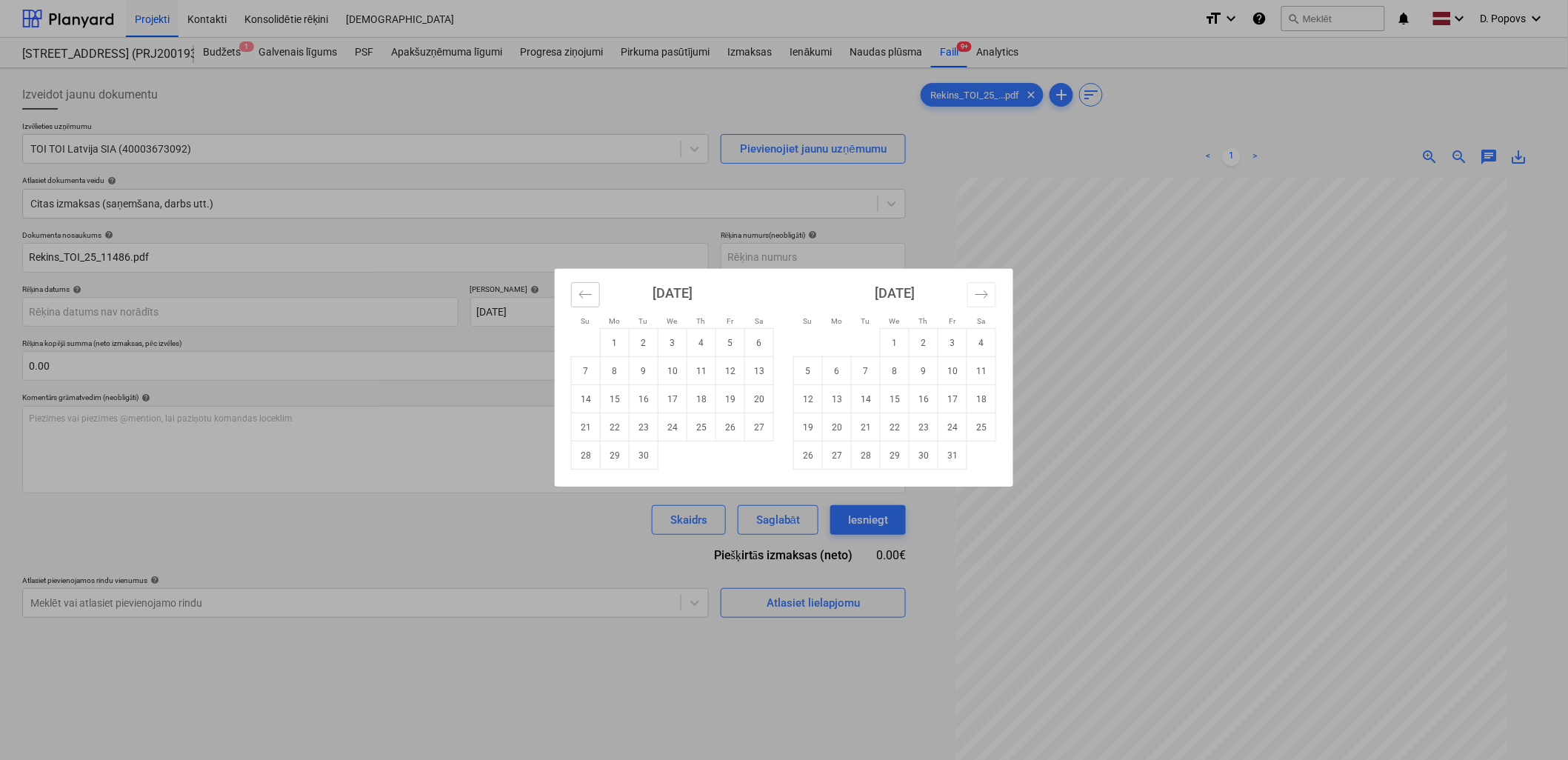
click at [581, 285] on button "Move backward to switch to the previous month." at bounding box center [586, 295] width 29 height 25
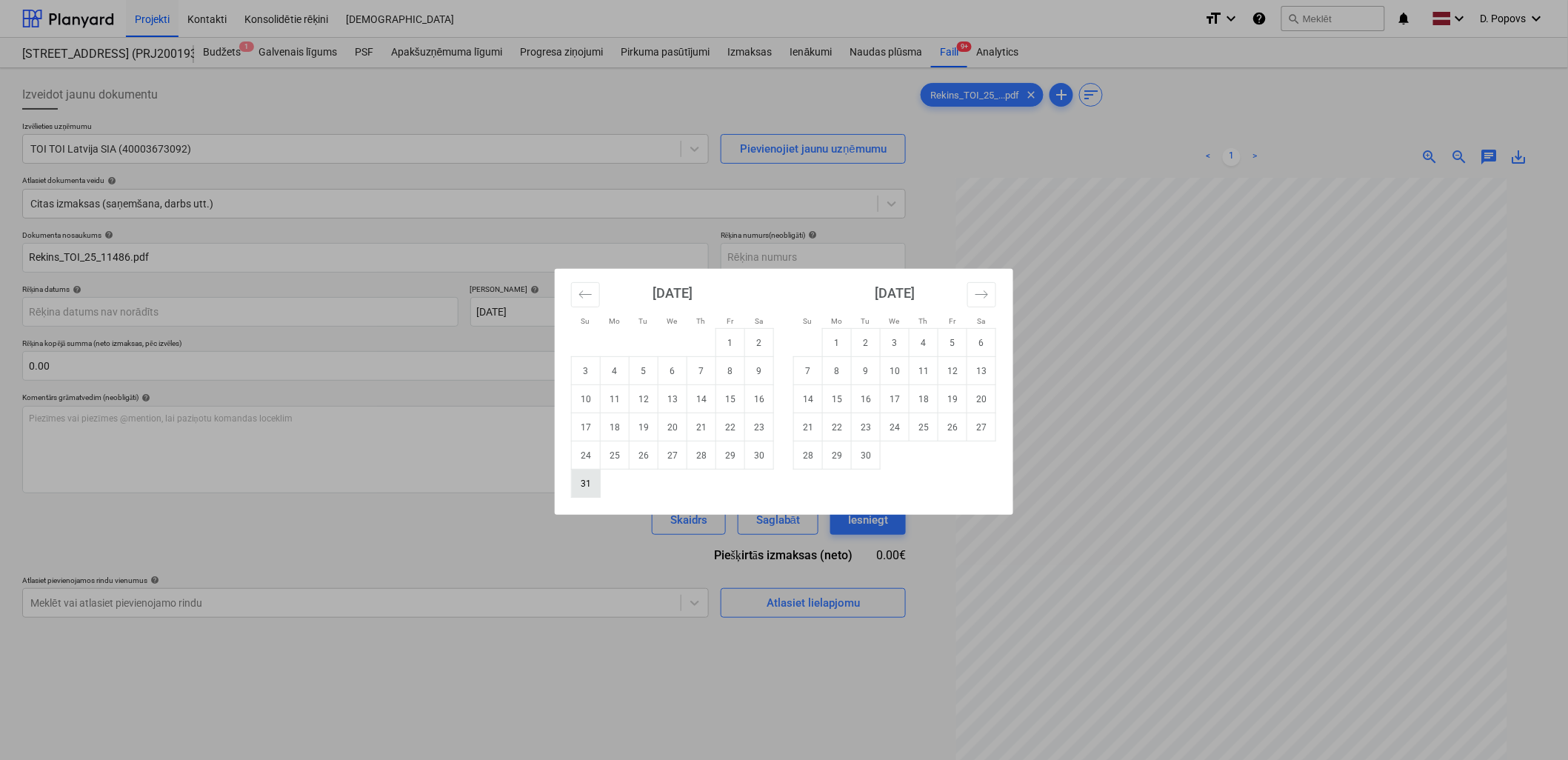
click at [573, 482] on td "31" at bounding box center [586, 483] width 29 height 28
type input "[DATE]"
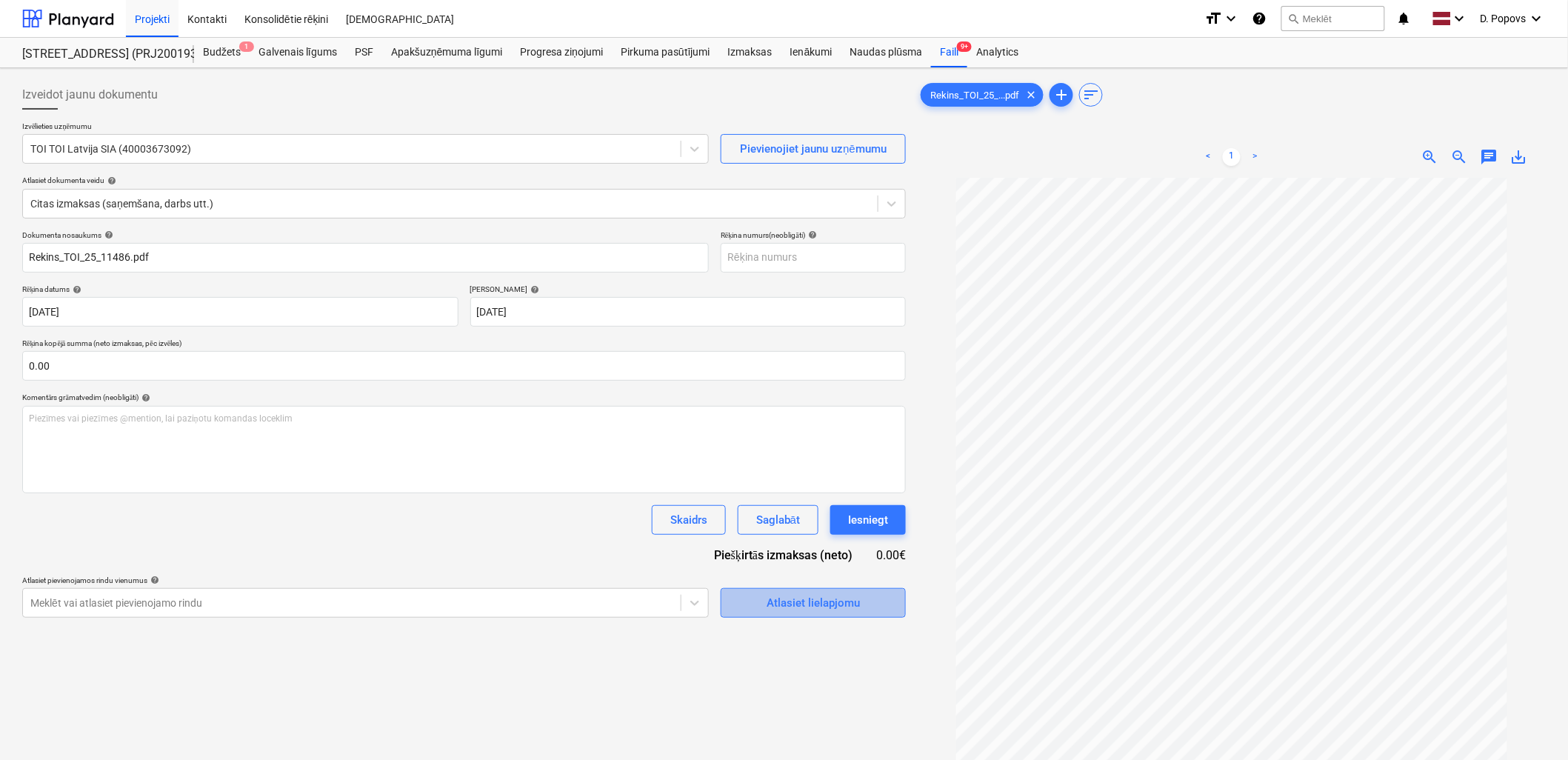
click at [799, 601] on div "Atlasiet lielapjomu" at bounding box center [813, 602] width 94 height 19
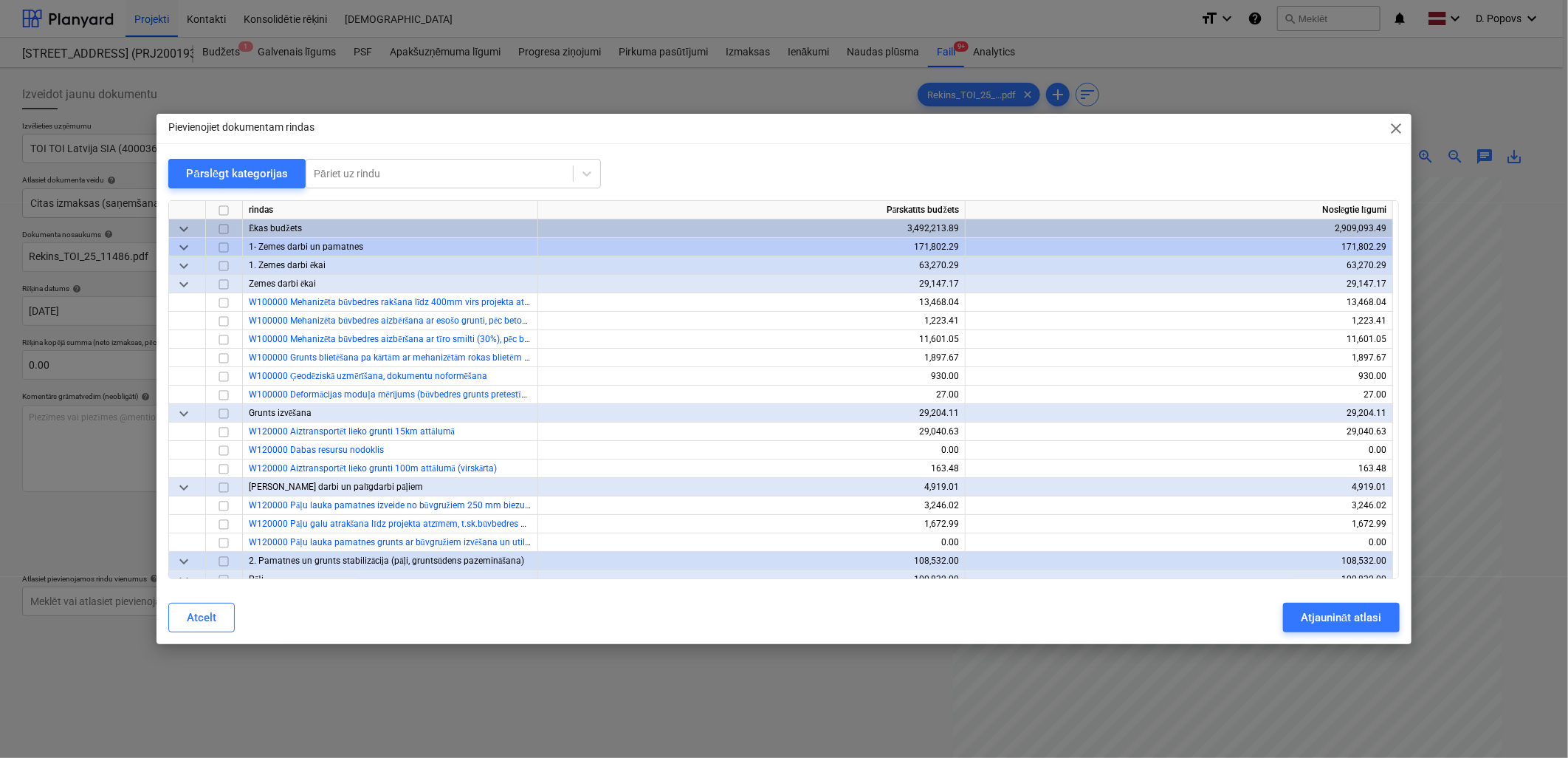
click at [452, 158] on div "Pievienojiet dokumentam rindas close Pārslēgt kategorijas Pāriet uz rindu rinda…" at bounding box center [783, 379] width 1254 height 531
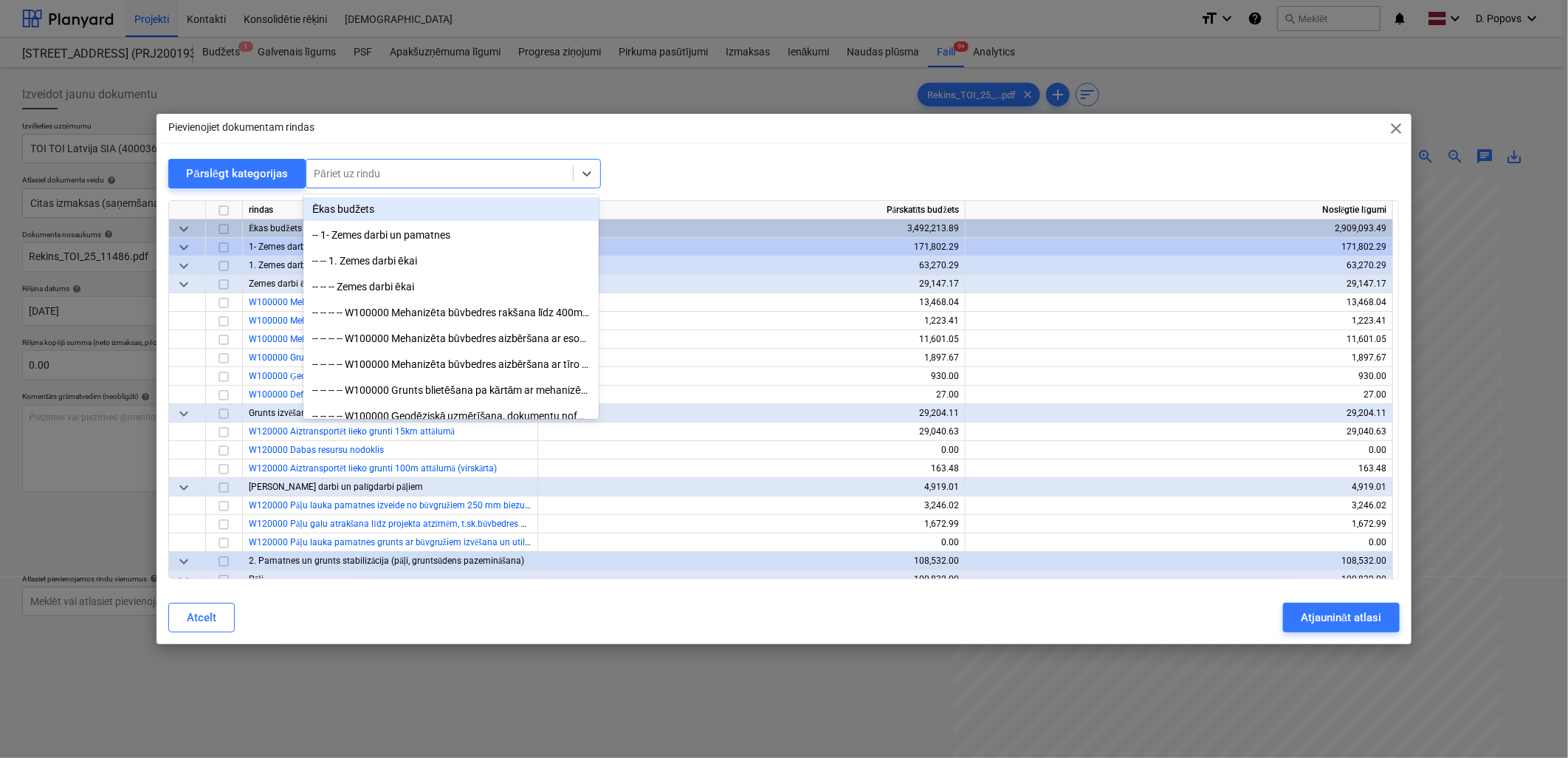
click at [454, 168] on div at bounding box center [440, 173] width 252 height 14
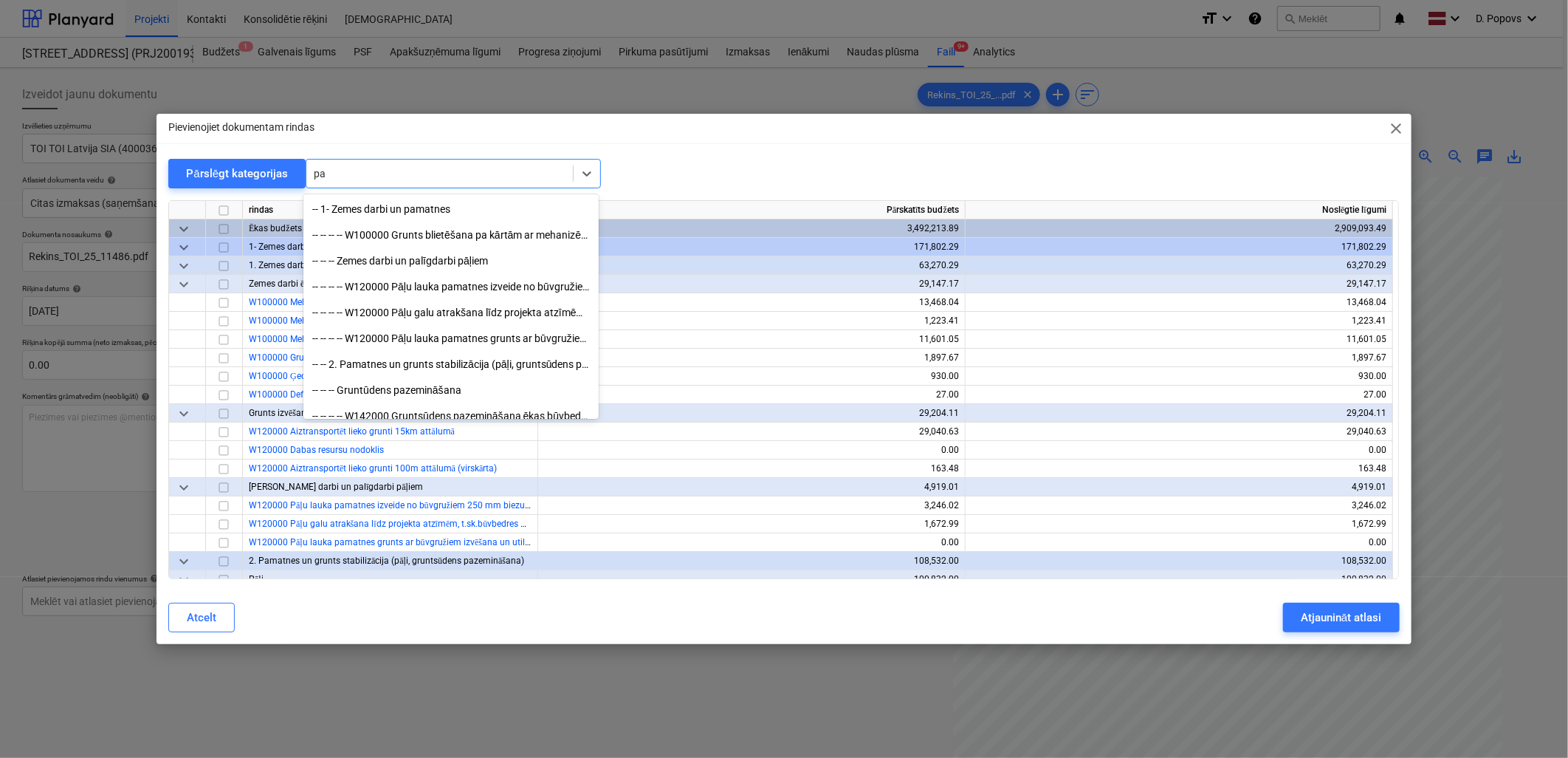
type input "p"
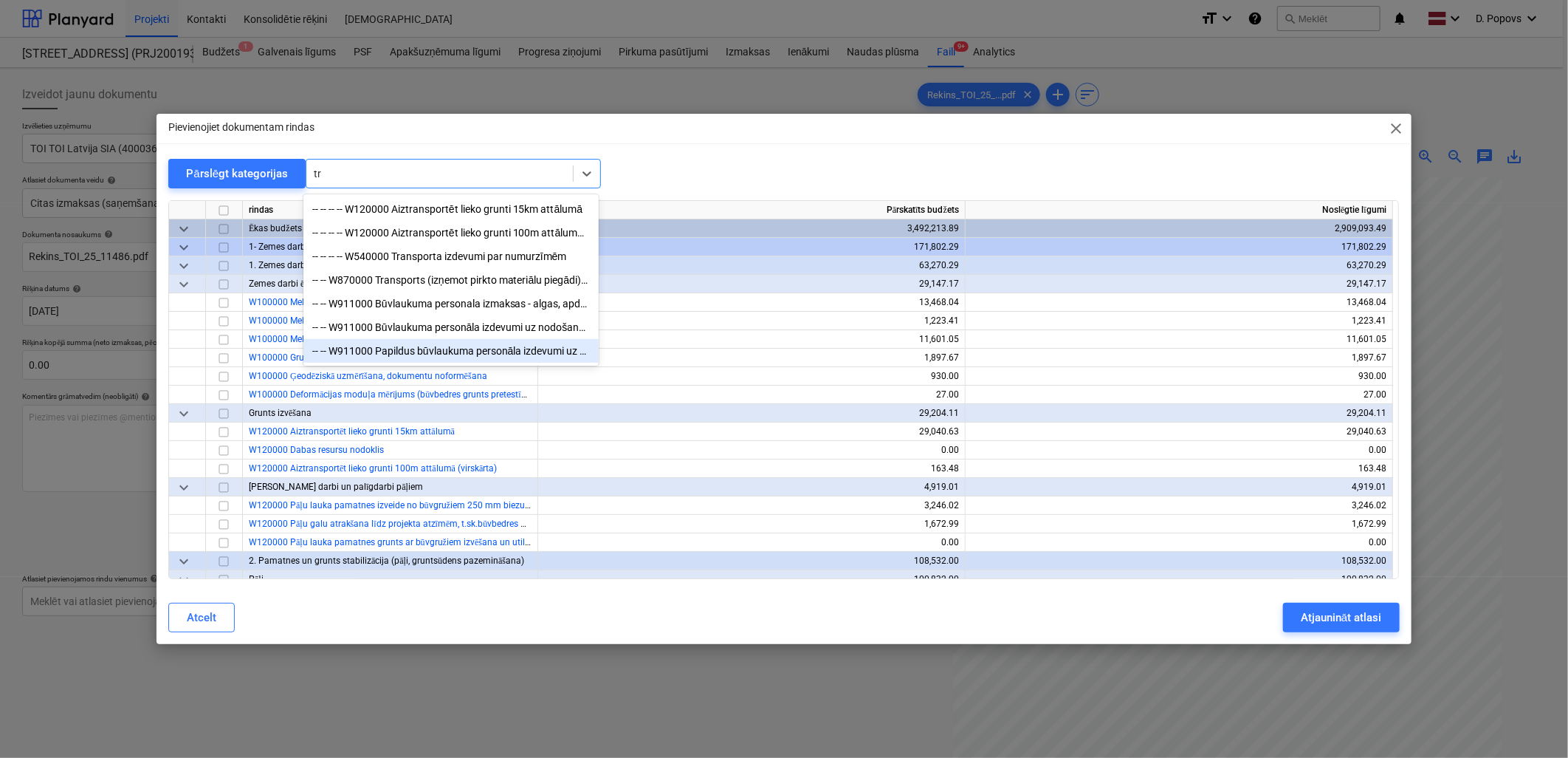
type input "t"
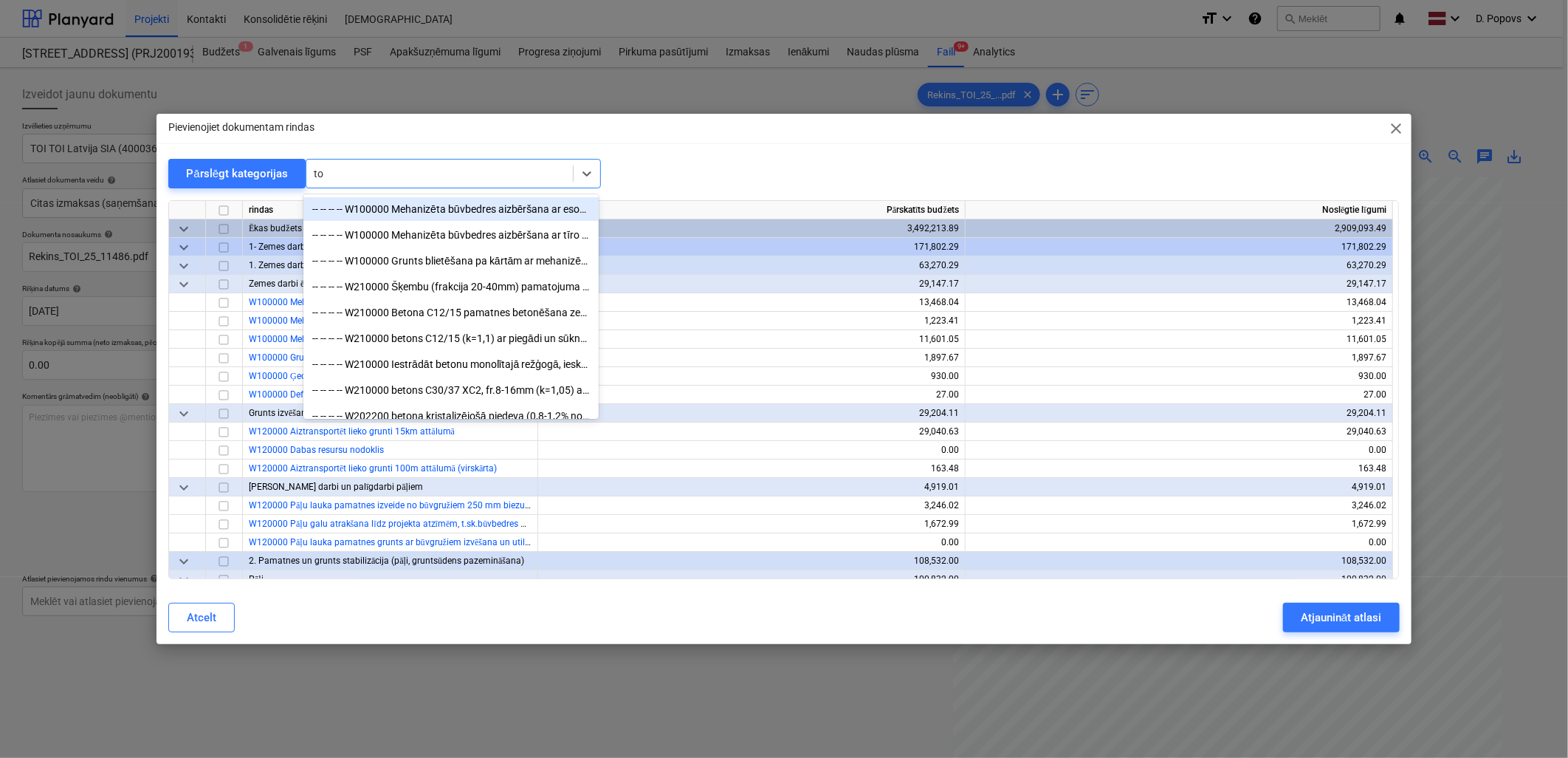
type input "t"
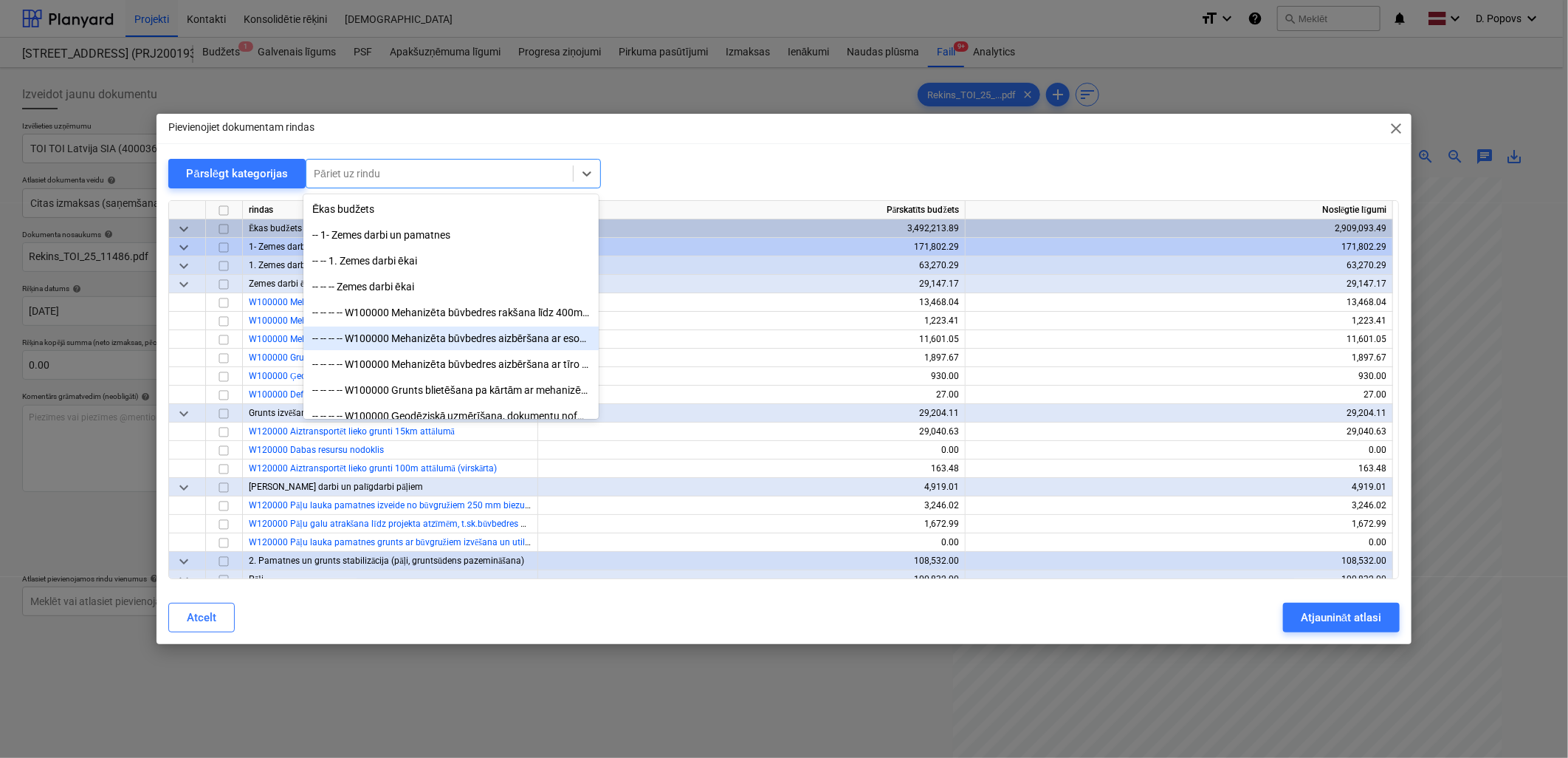
scroll to position [82, 0]
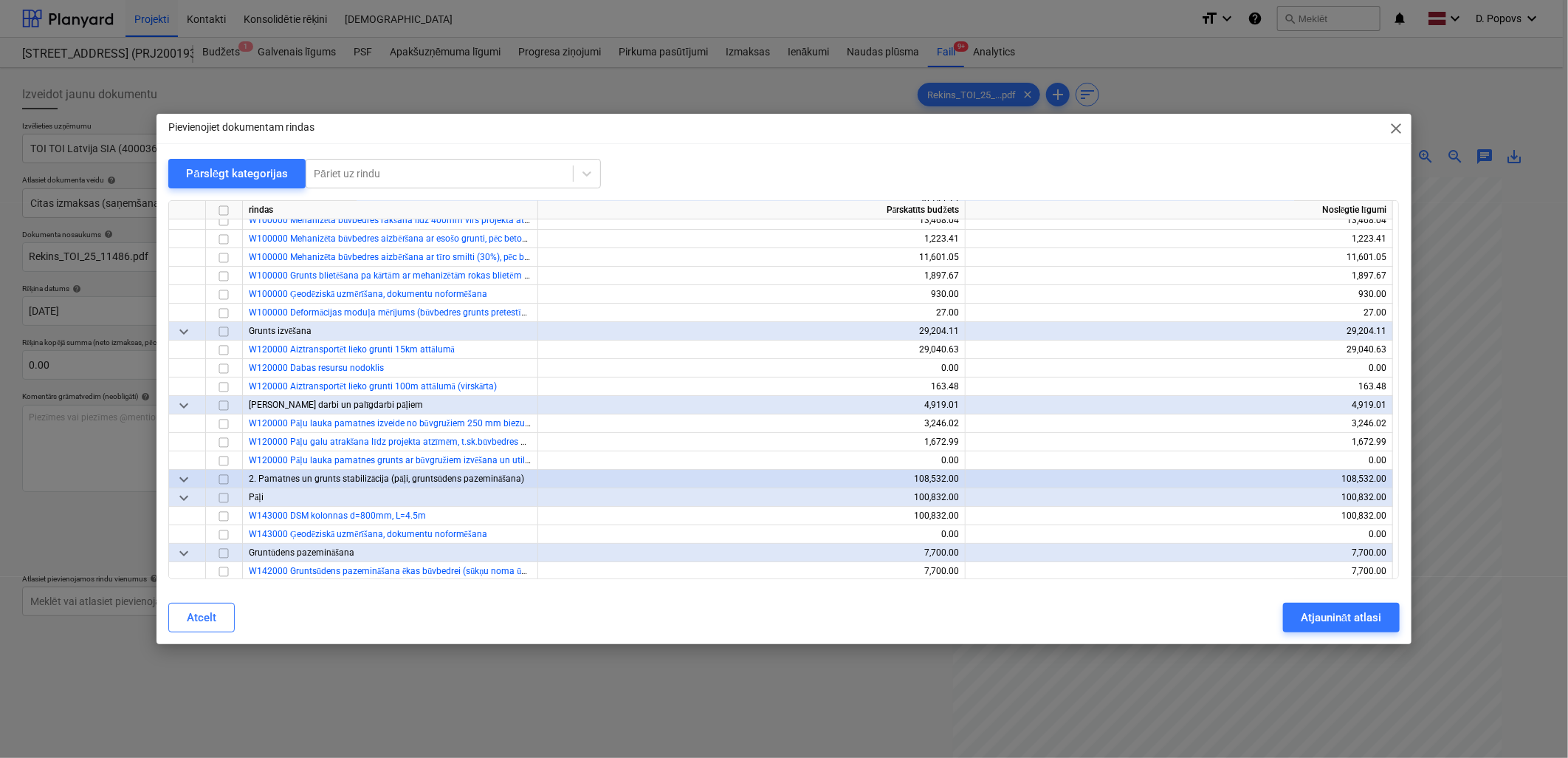
click at [684, 618] on div "Atcelt Atjaunināt atlasi" at bounding box center [783, 617] width 1230 height 30
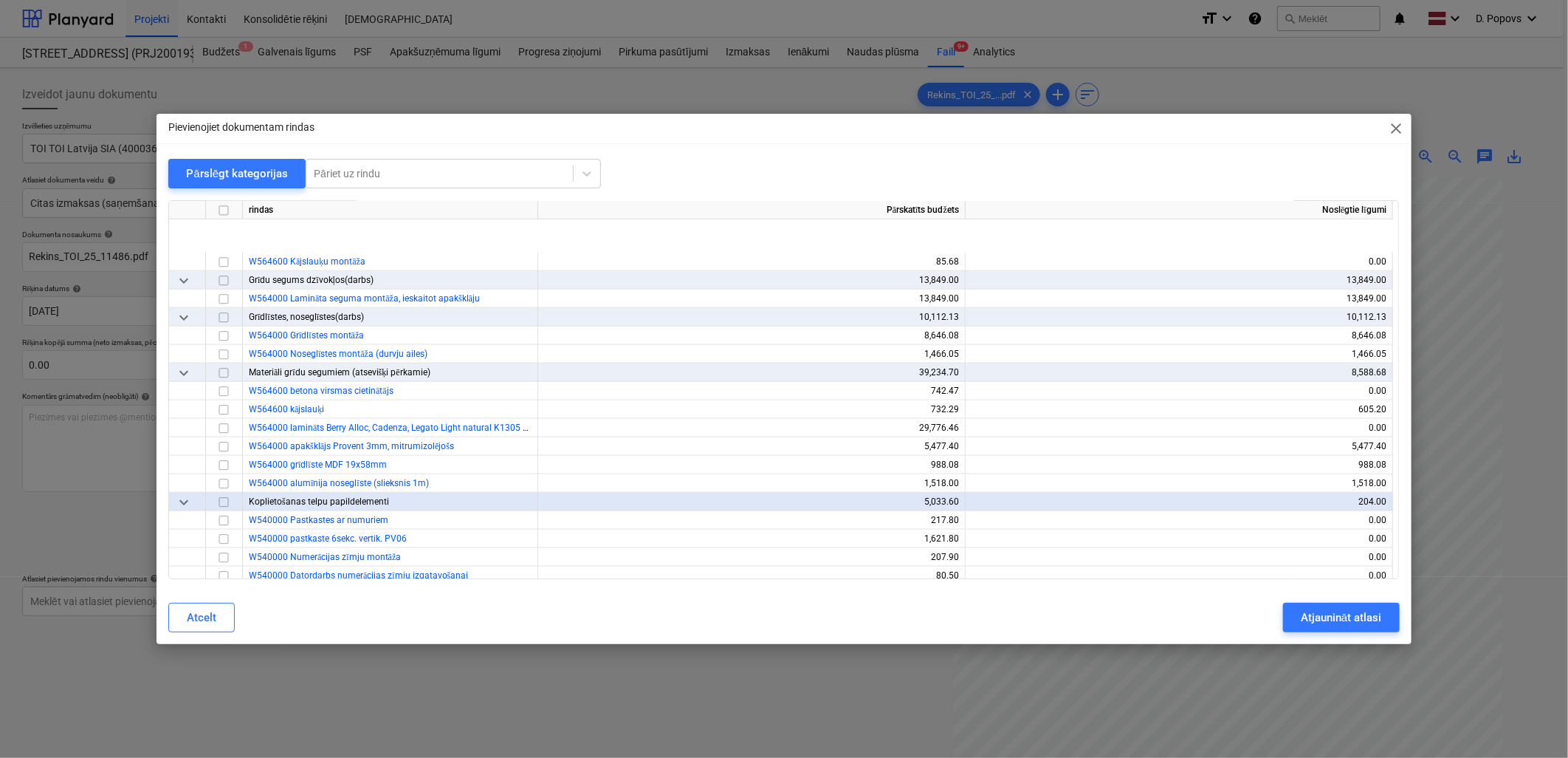
scroll to position [8059, 0]
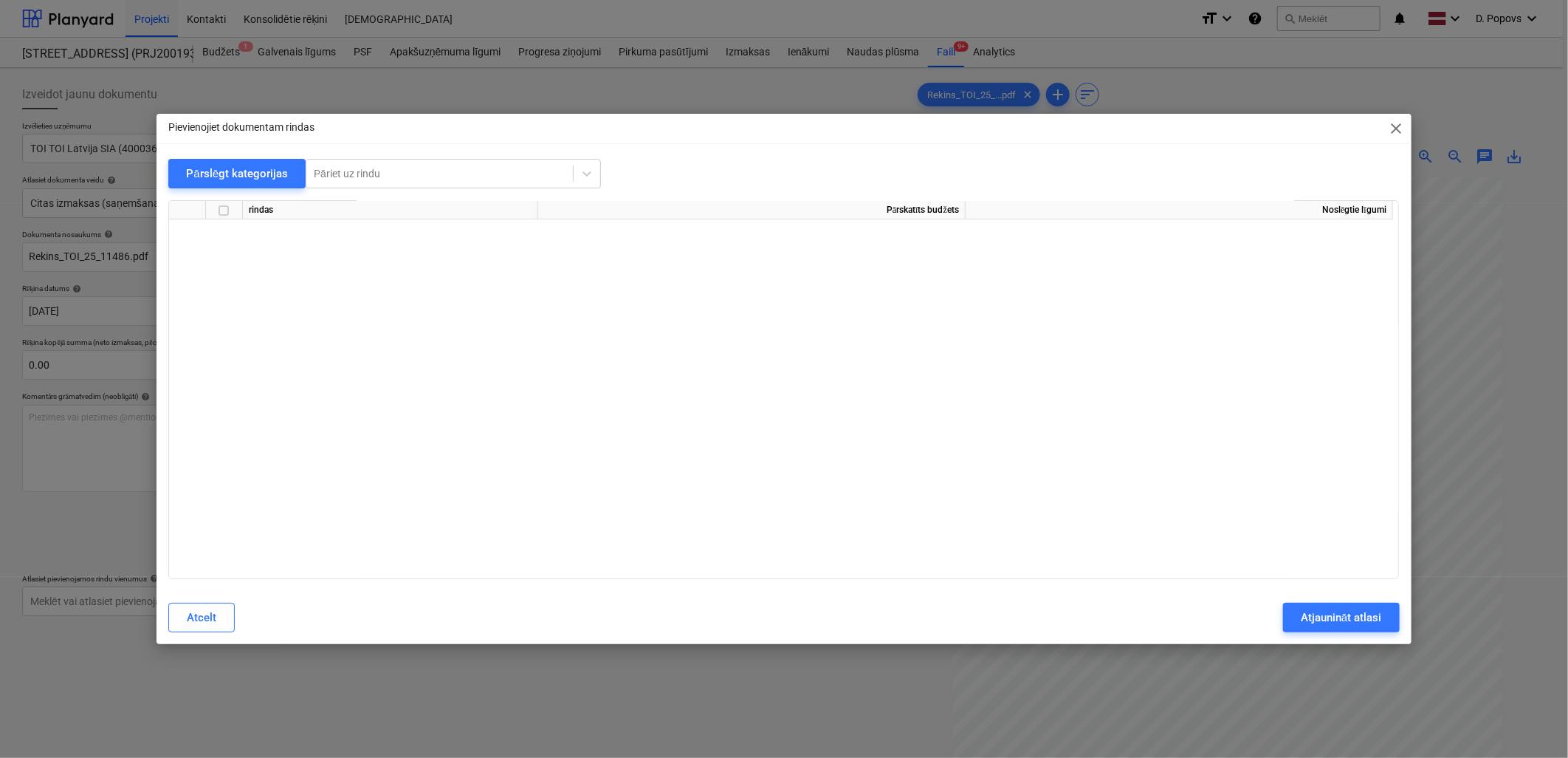
drag, startPoint x: 837, startPoint y: 489, endPoint x: 837, endPoint y: 587, distance: 98.0
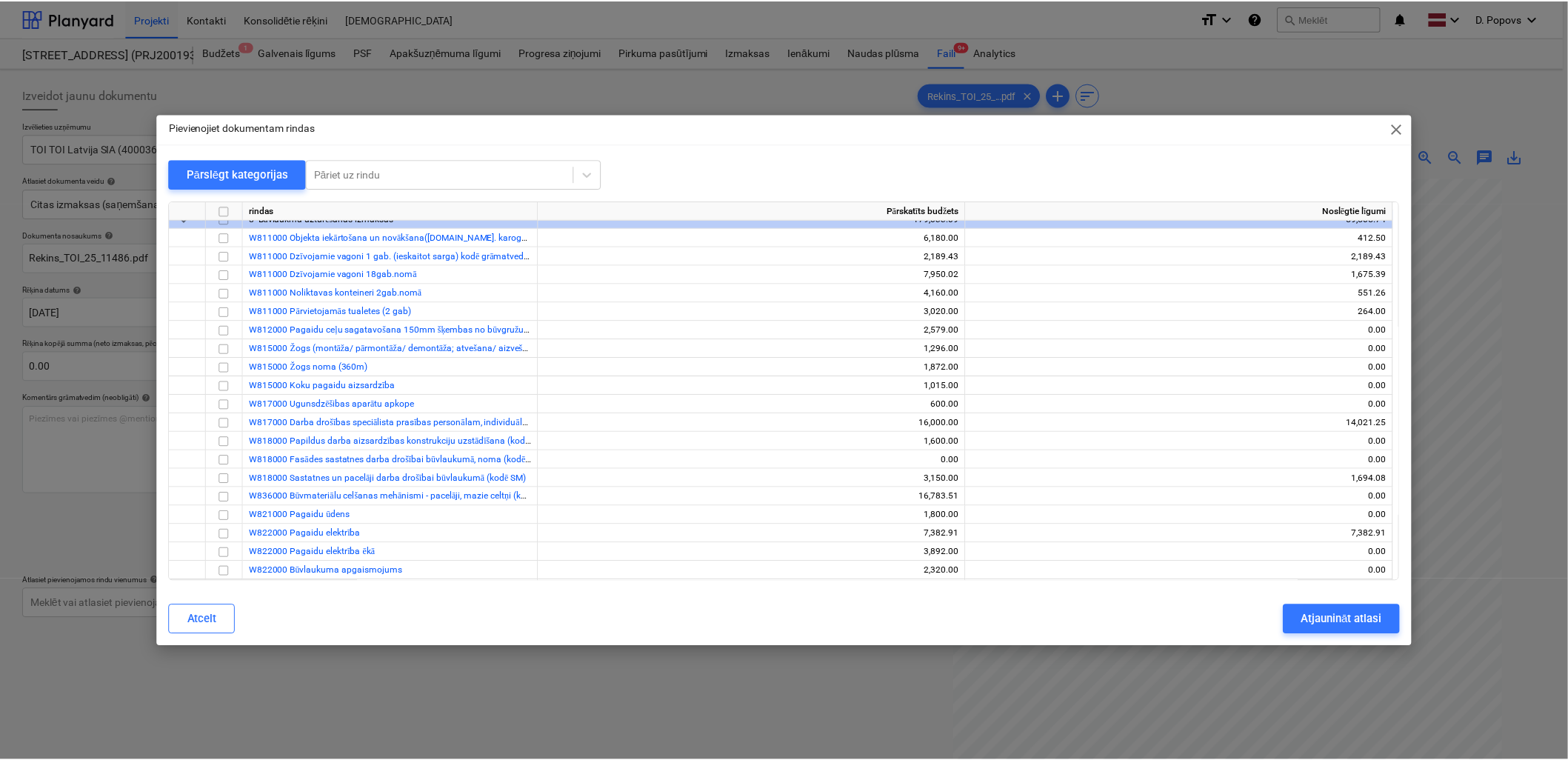
scroll to position [12668, 0]
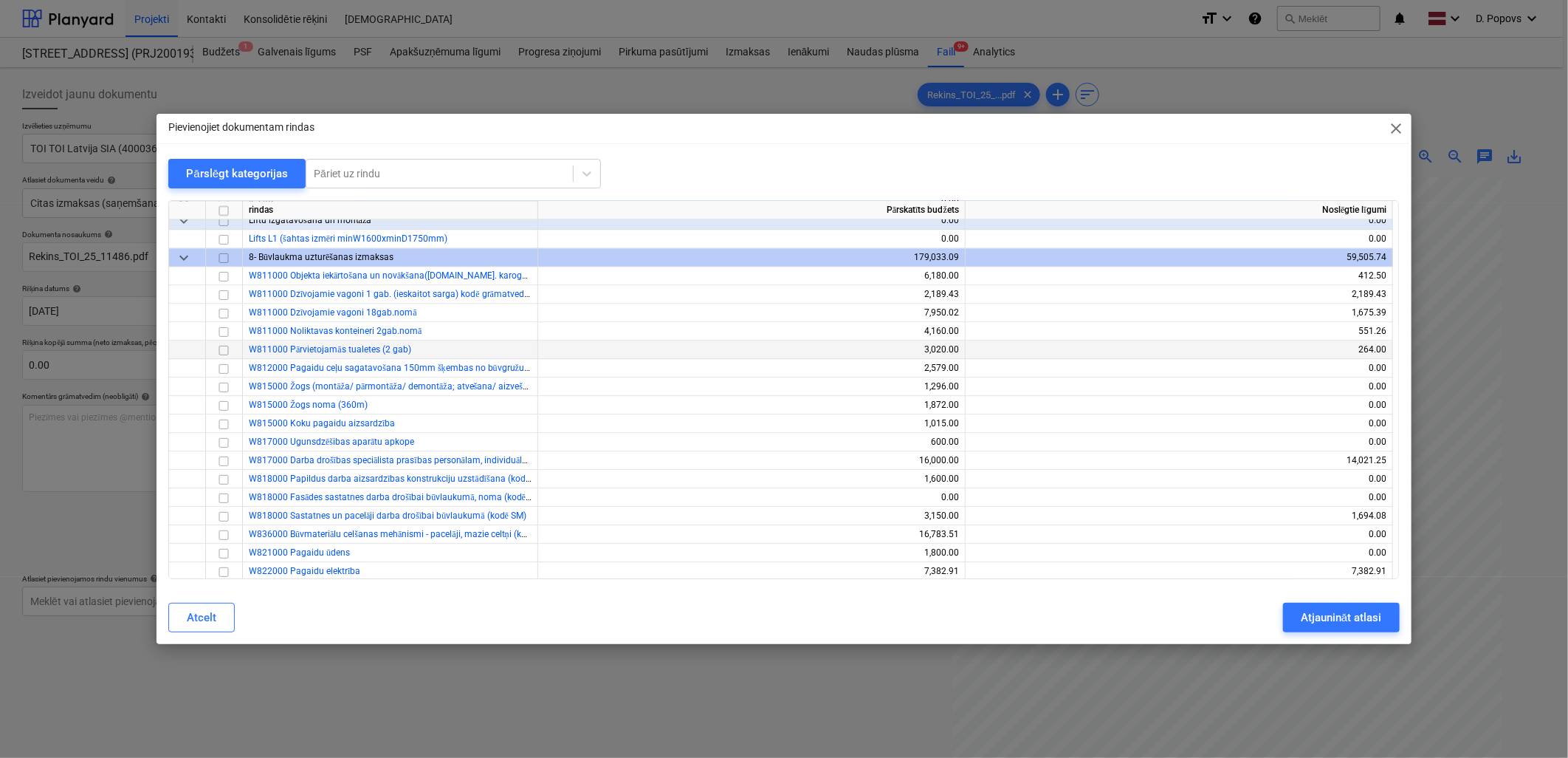
click at [226, 349] on input "checkbox" at bounding box center [224, 350] width 18 height 18
click at [1324, 630] on button "Atjaunināt atlasi" at bounding box center [1341, 617] width 116 height 30
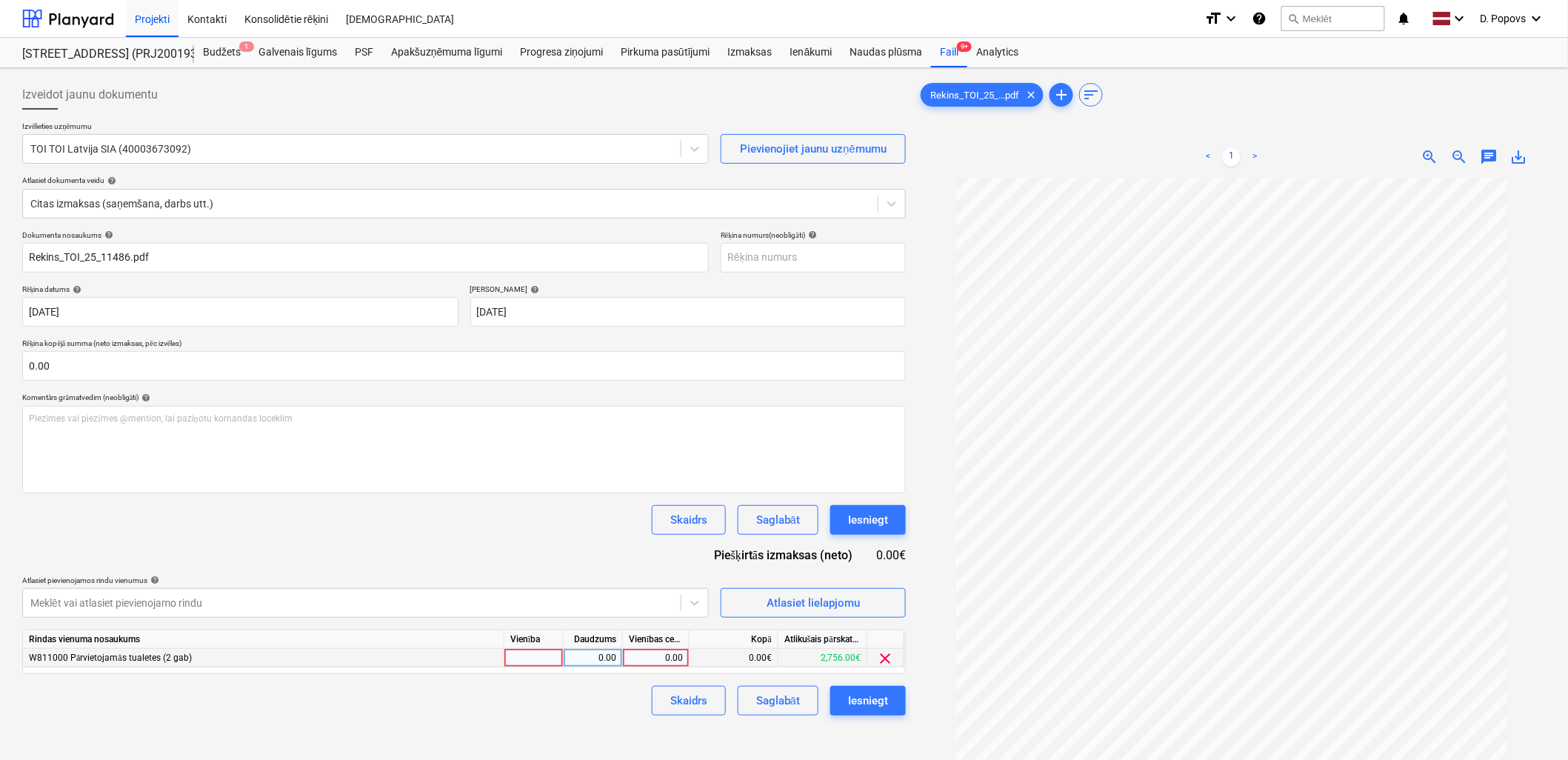
click at [650, 662] on div "0.00" at bounding box center [656, 657] width 55 height 18
type input "44"
click at [606, 727] on div "Izveidot jaunu dokumentu Izvēlieties uzņēmumu TOI TOI Latvija SIA (40003673092)…" at bounding box center [464, 489] width 896 height 828
click at [799, 696] on div "Saglabāt" at bounding box center [778, 700] width 44 height 19
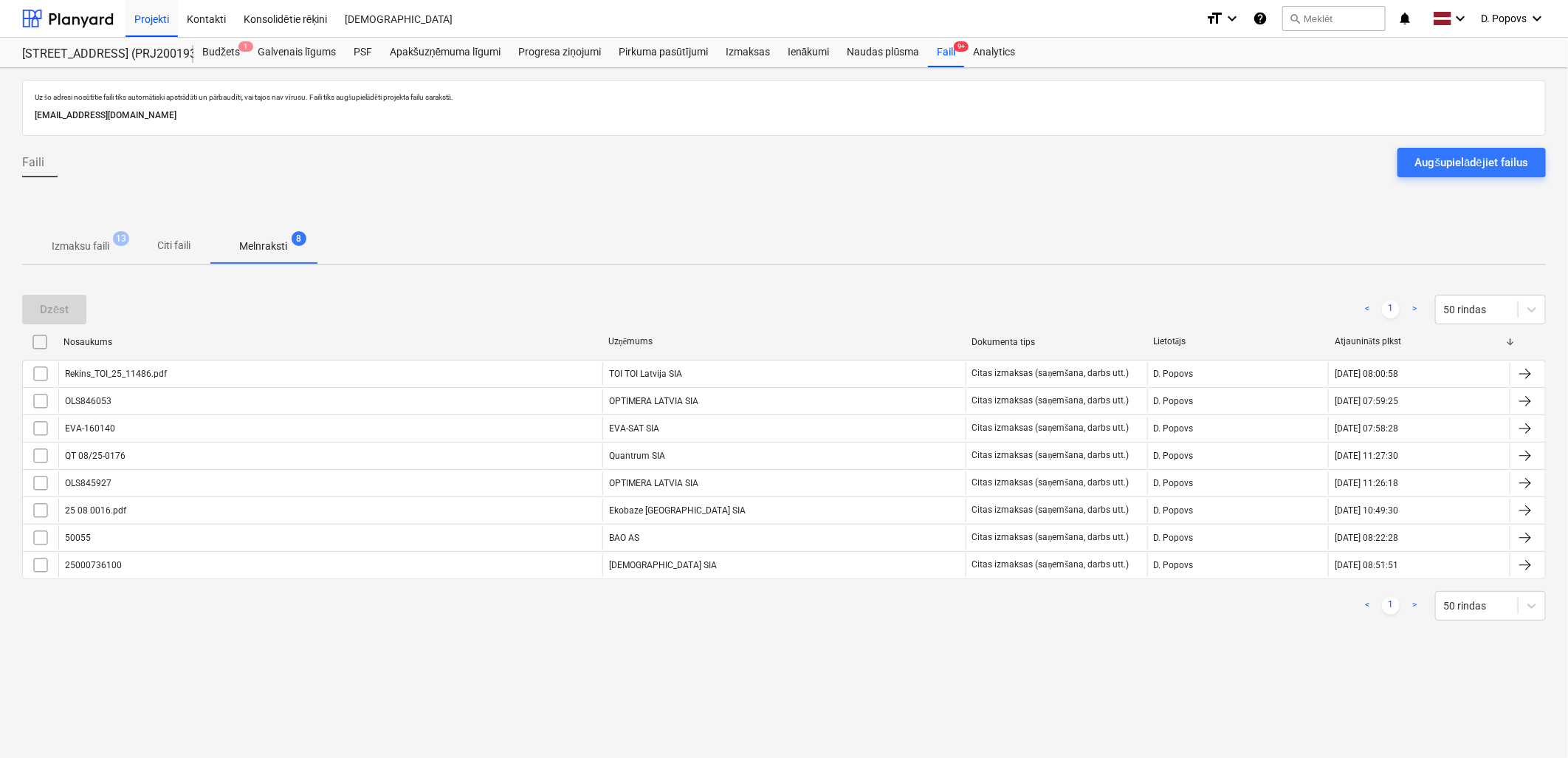
click at [91, 258] on span "Izmaksu faili 13" at bounding box center [80, 245] width 117 height 26
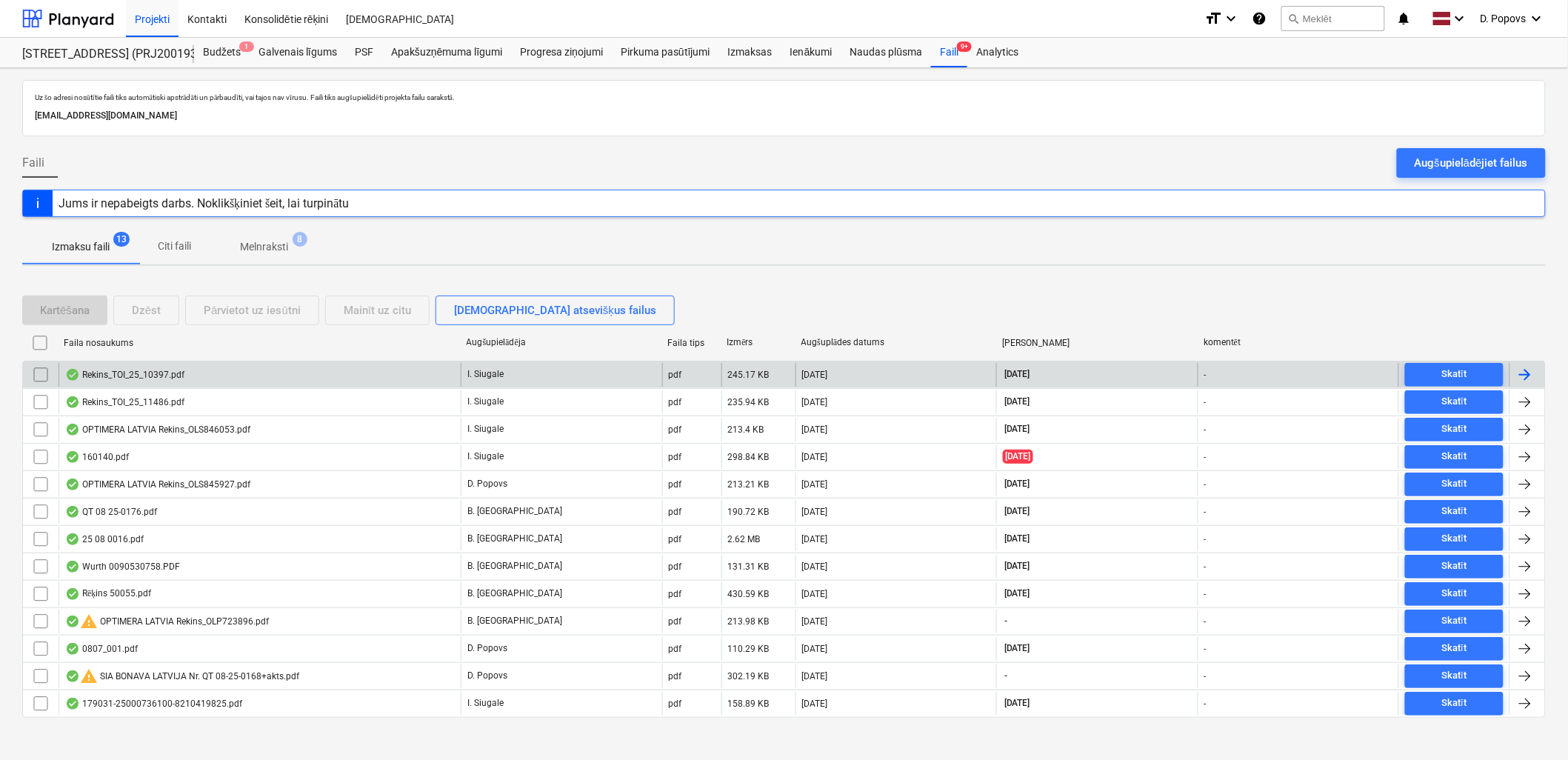
click at [176, 383] on div "Rekins_TOI_25_10397.pdf" at bounding box center [259, 375] width 402 height 24
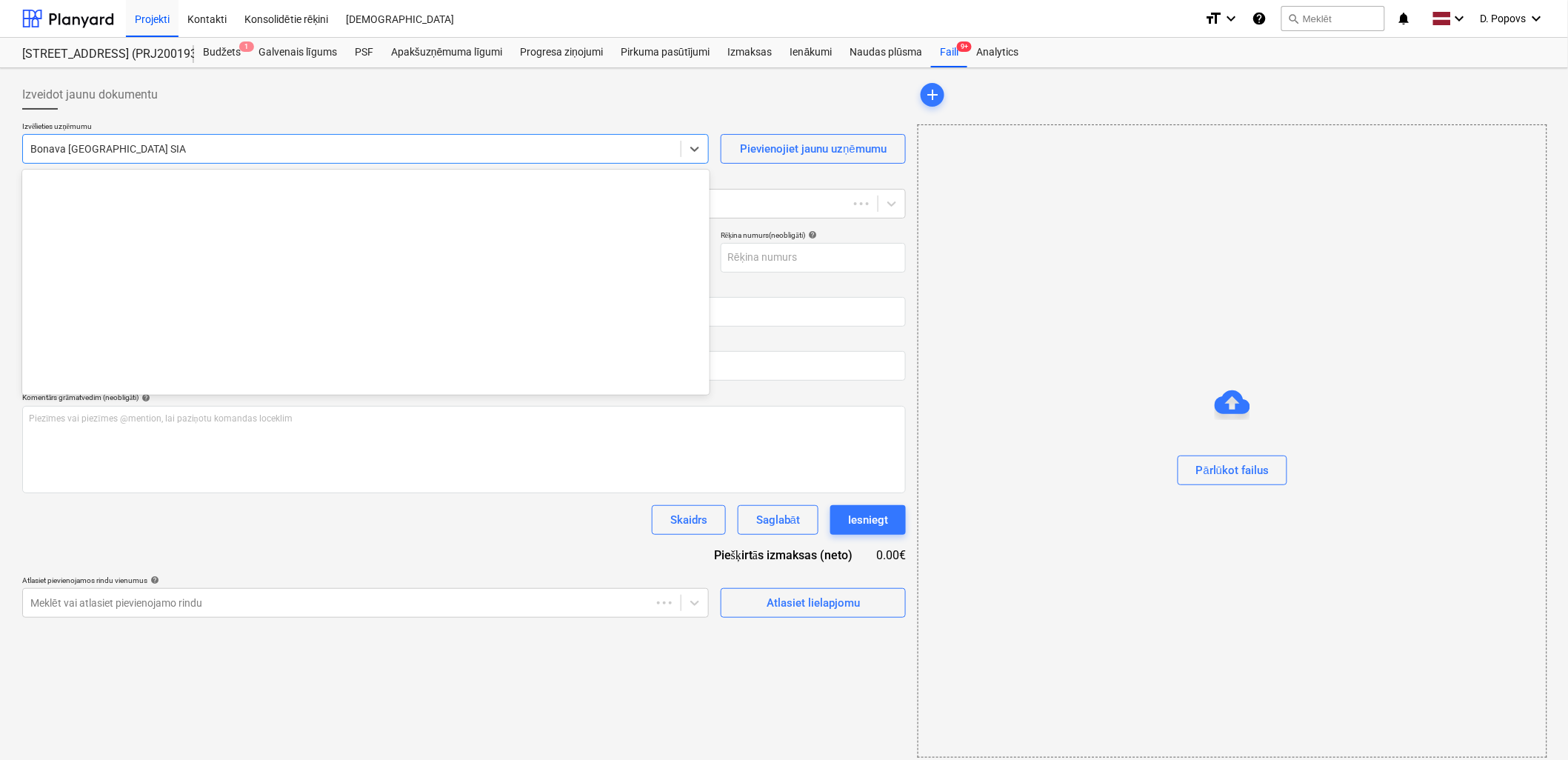
click at [278, 141] on div "Bonava [GEOGRAPHIC_DATA] SIA" at bounding box center [352, 148] width 658 height 21
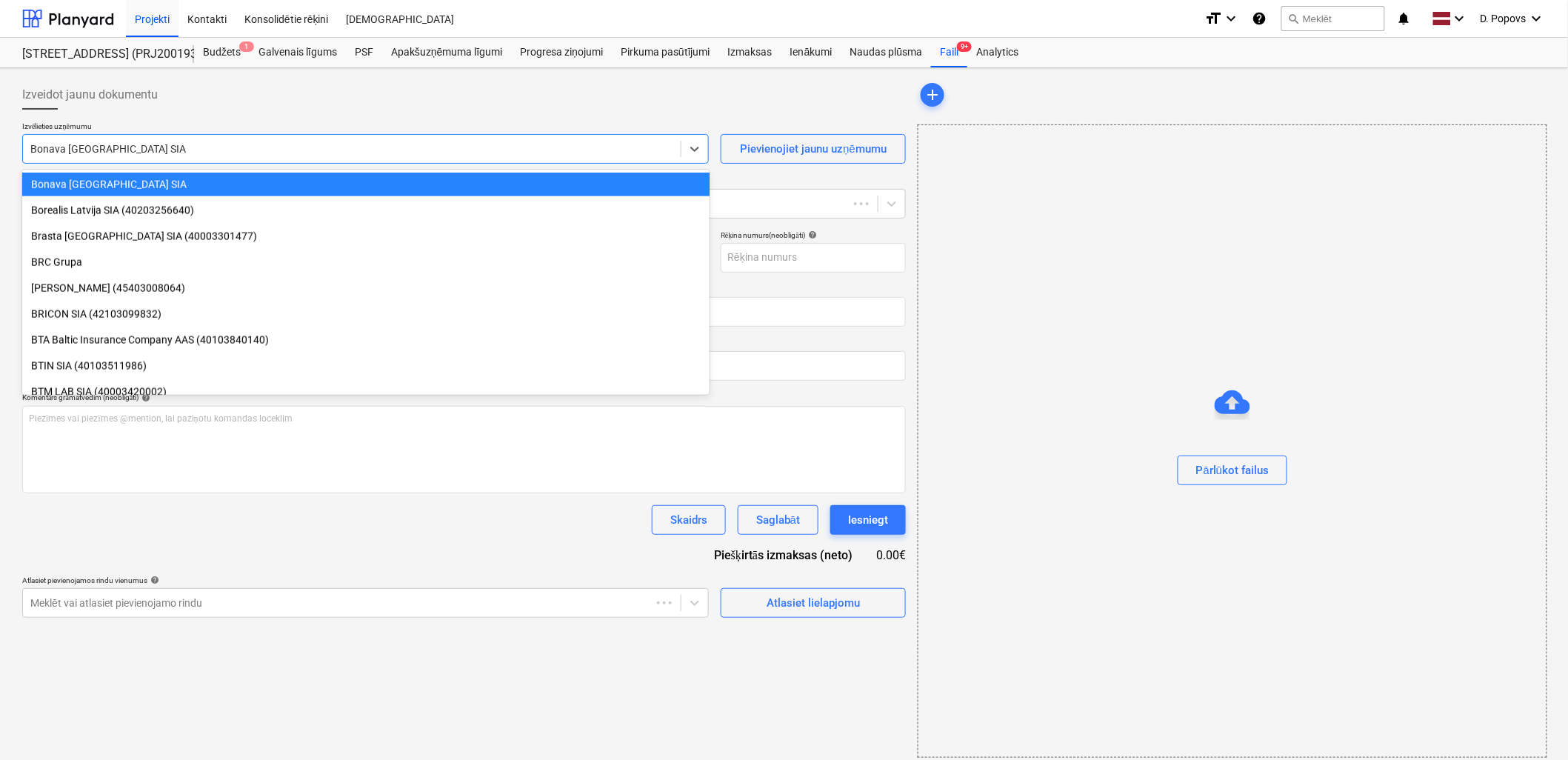
type input "Rekins_TOI_25_10397.pdf"
type input "[DATE]"
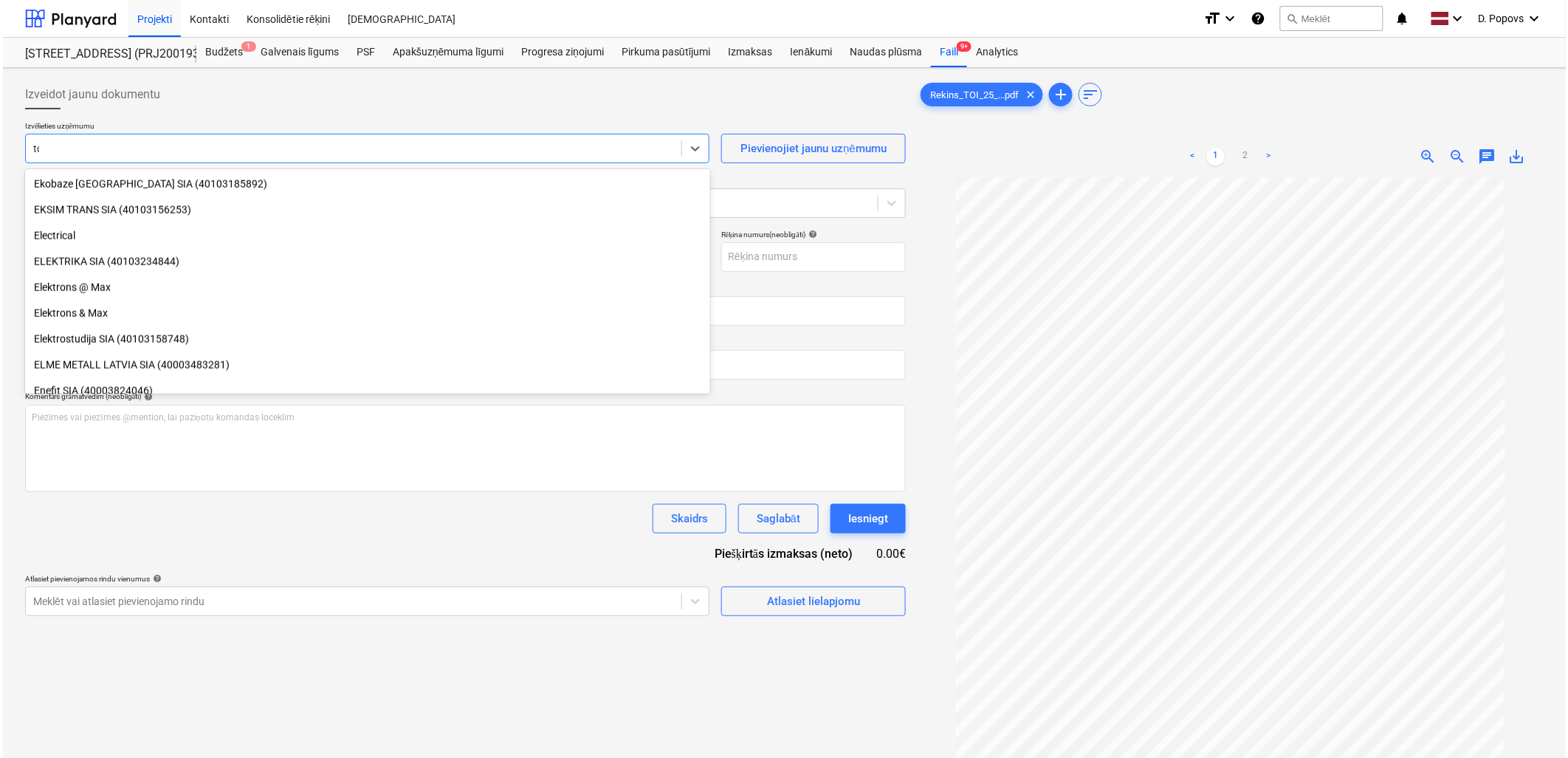
scroll to position [942, 0]
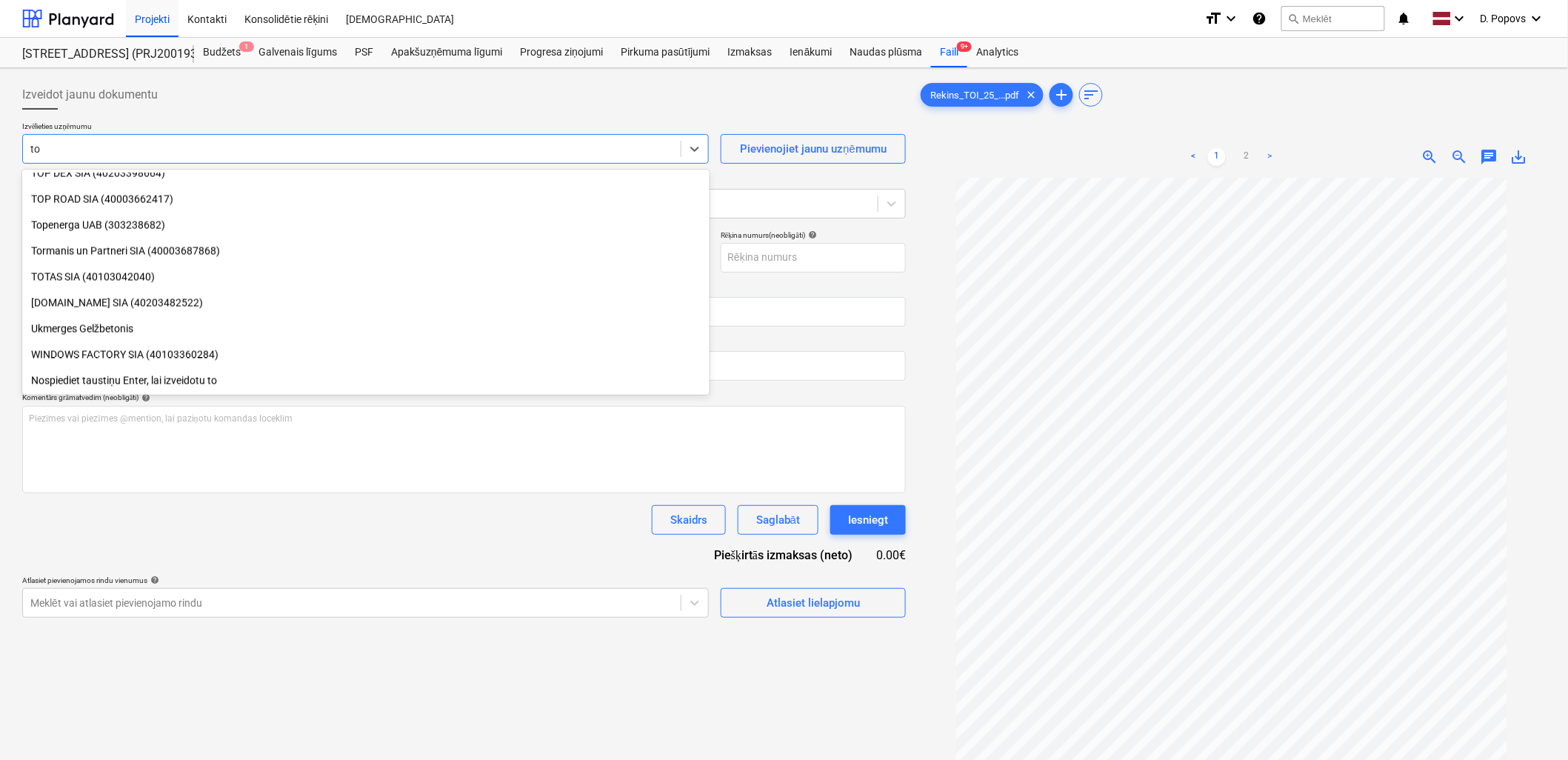
type input "toi"
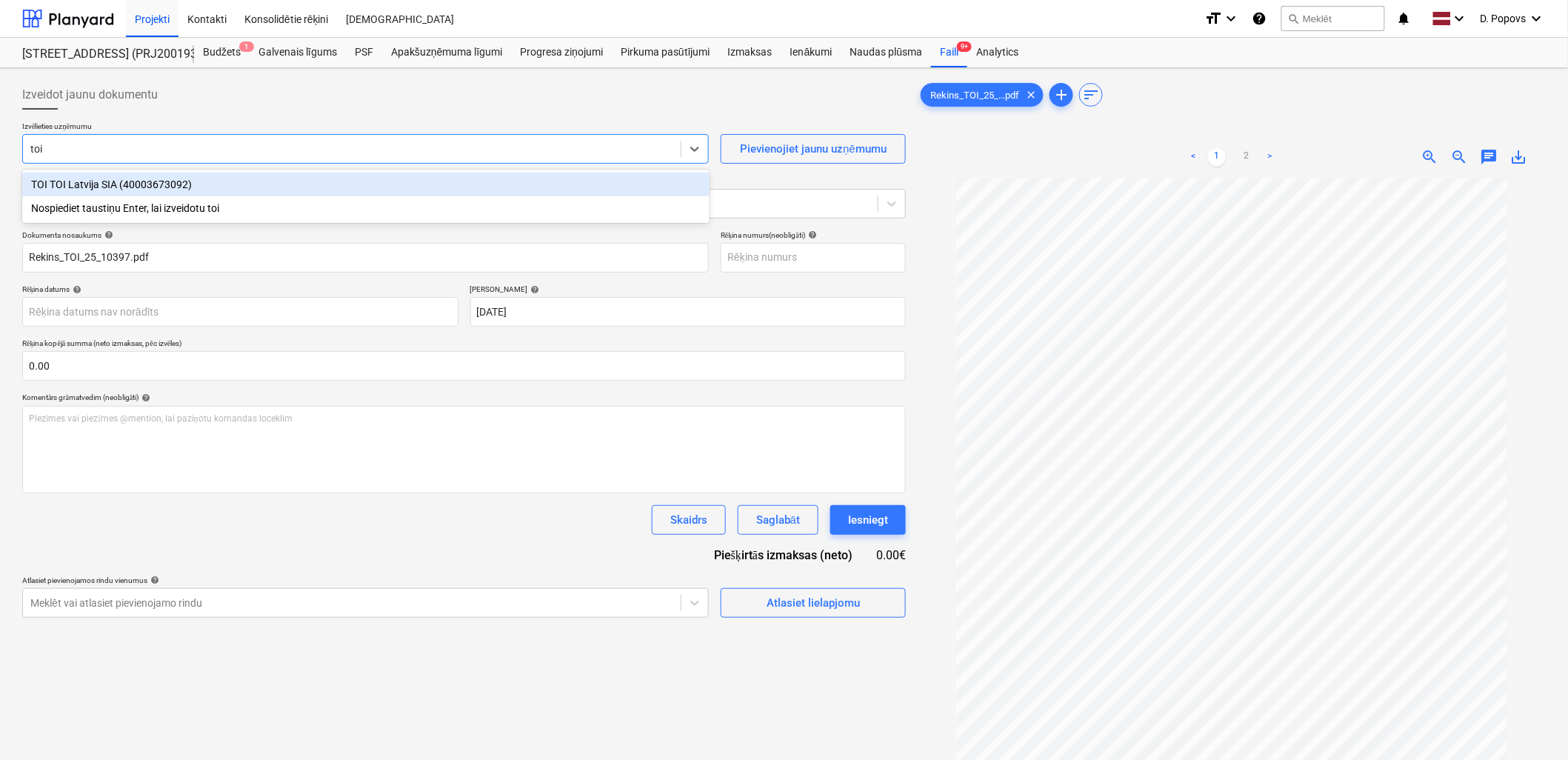
click at [271, 183] on div "TOI TOI Latvija SIA (40003673092)" at bounding box center [365, 184] width 688 height 24
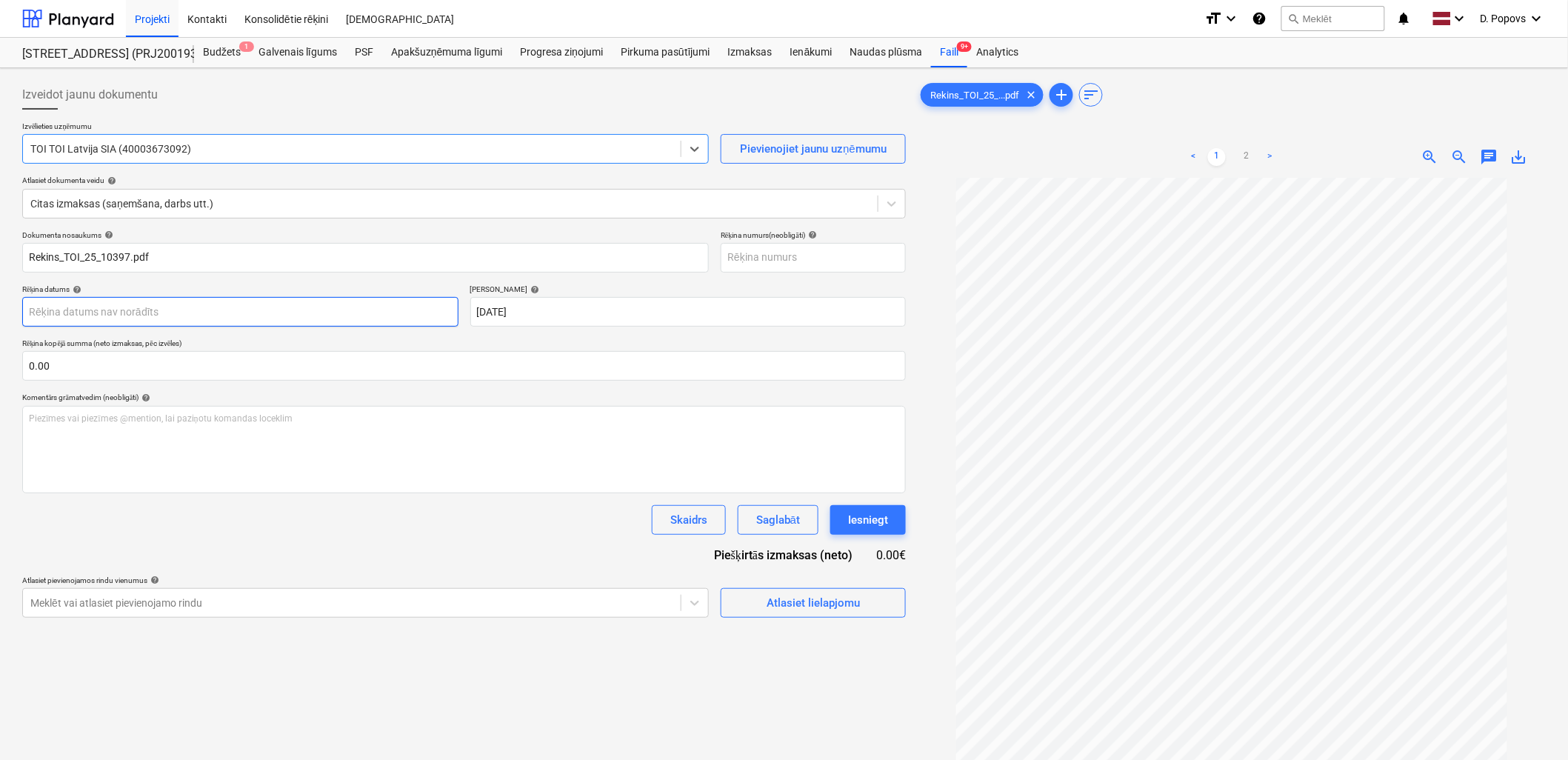
click at [323, 315] on body "Projekti Kontakti Konsolidētie rēķini Iesūtne format_size keyboard_arrow_down h…" at bounding box center [784, 380] width 1568 height 760
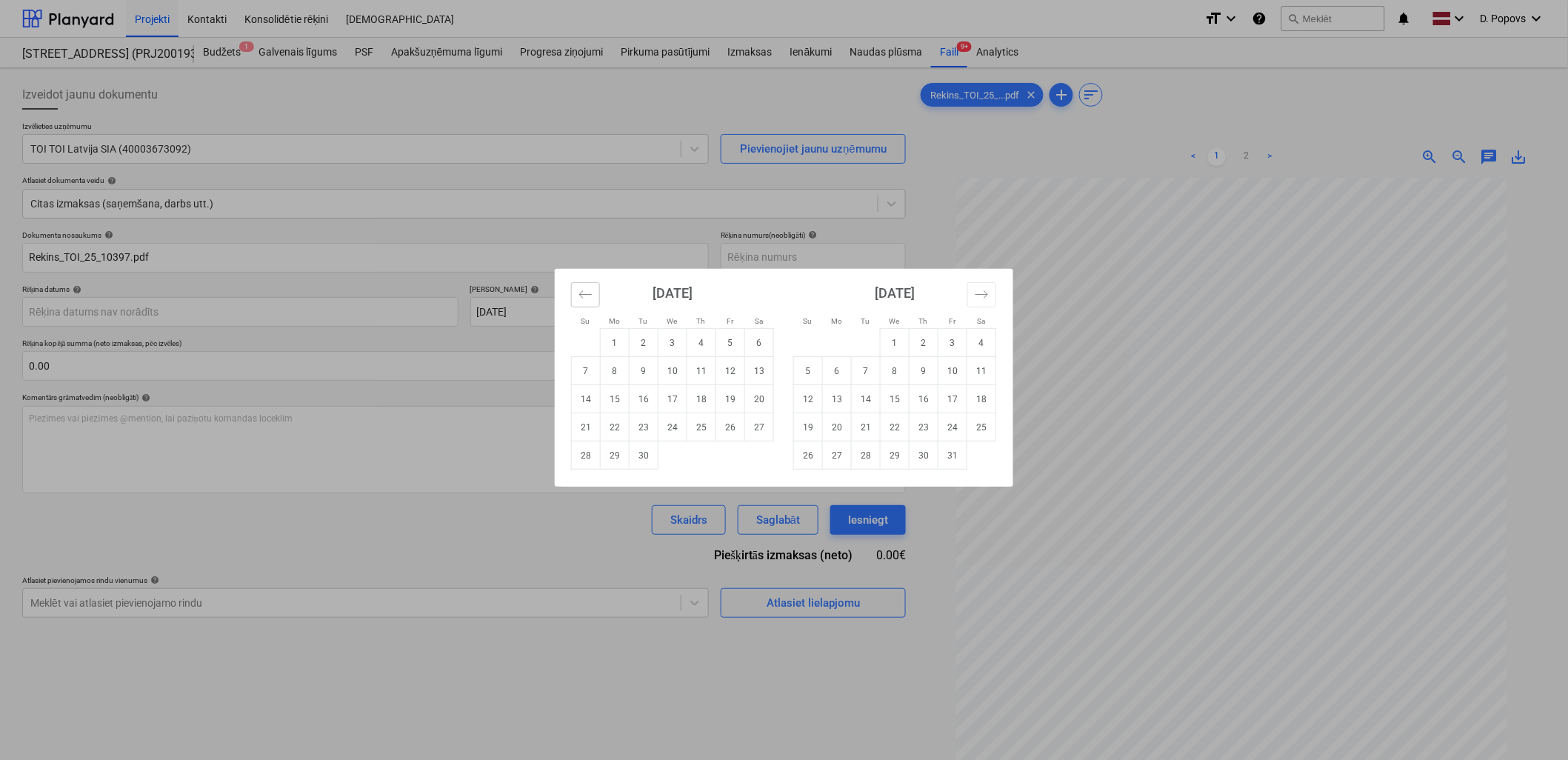
click at [575, 301] on button "Move backward to switch to the previous month." at bounding box center [586, 295] width 29 height 25
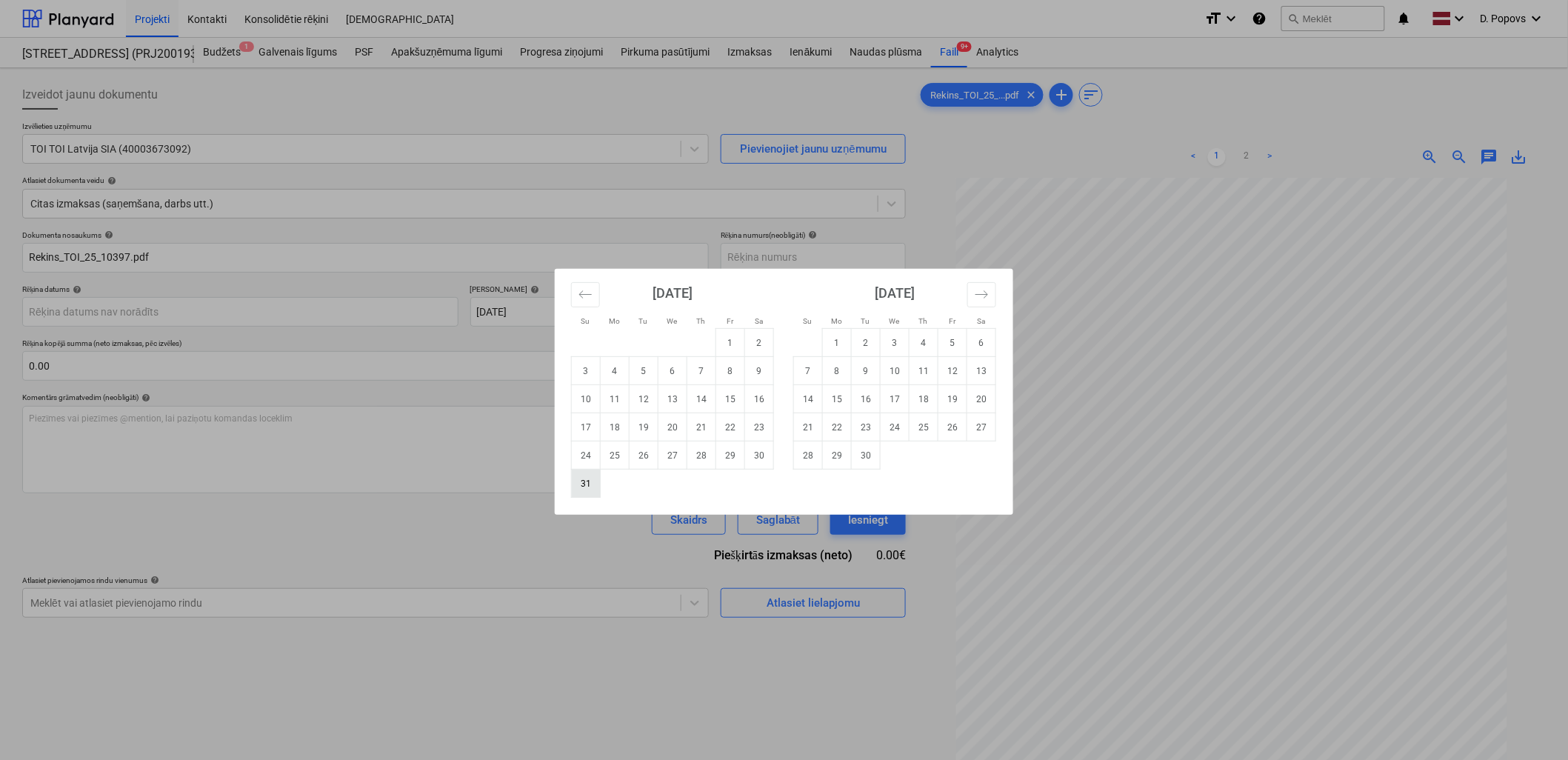
click at [590, 475] on td "31" at bounding box center [586, 483] width 29 height 28
type input "[DATE]"
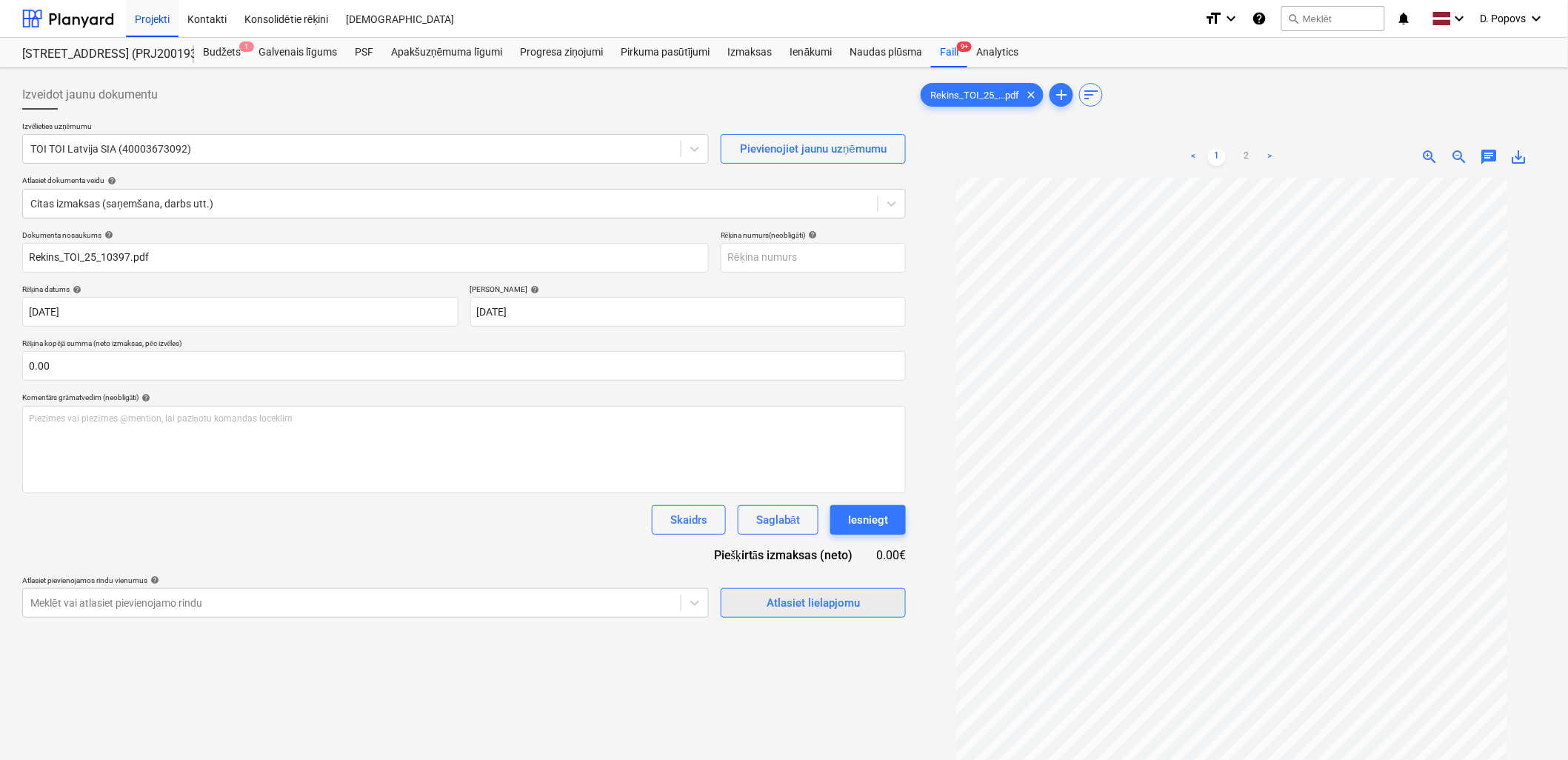
click at [835, 610] on div "Atlasiet lielapjomu" at bounding box center [813, 602] width 94 height 19
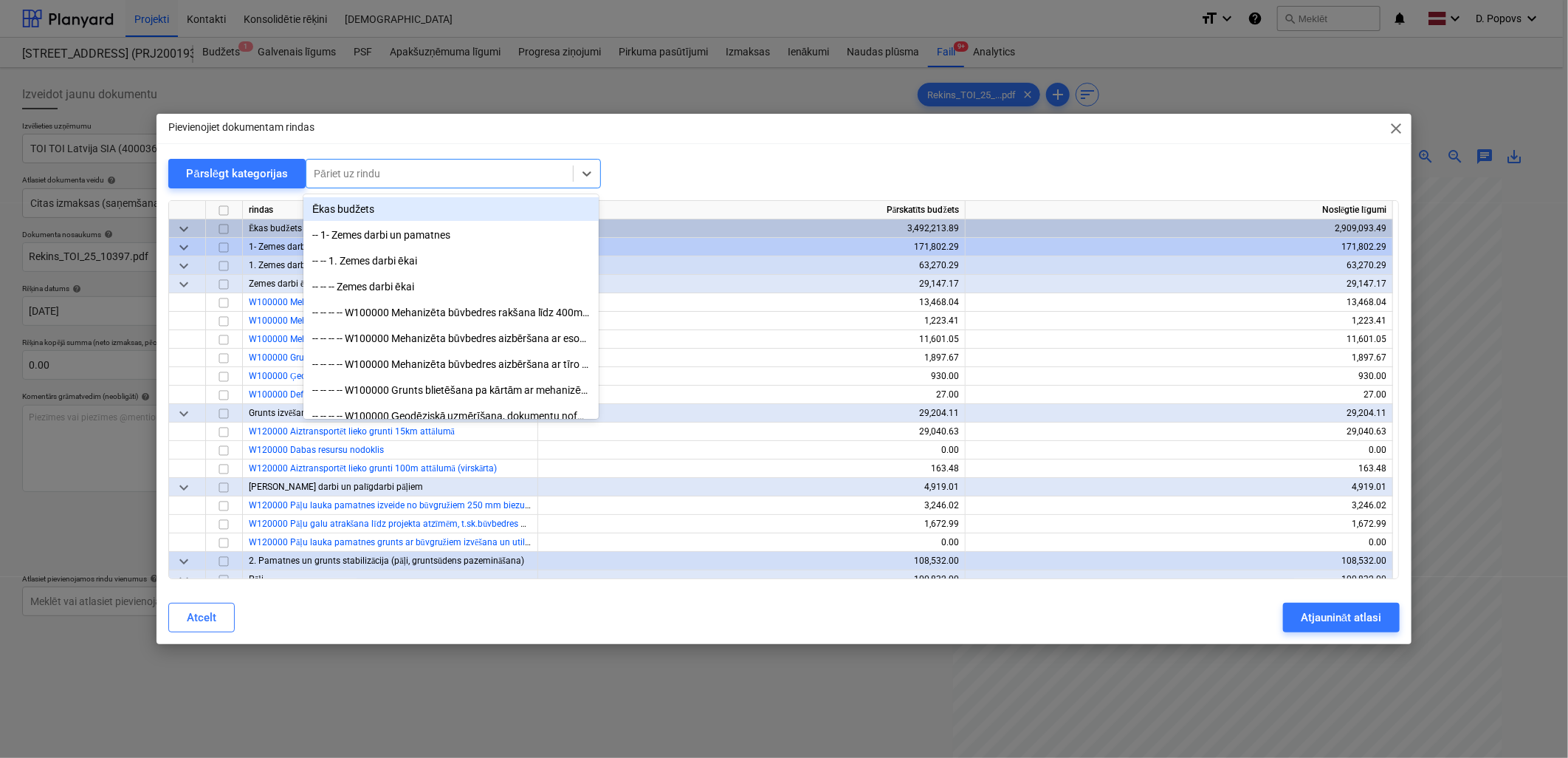
click at [476, 161] on div "Pāriet uz rindu" at bounding box center [454, 173] width 295 height 30
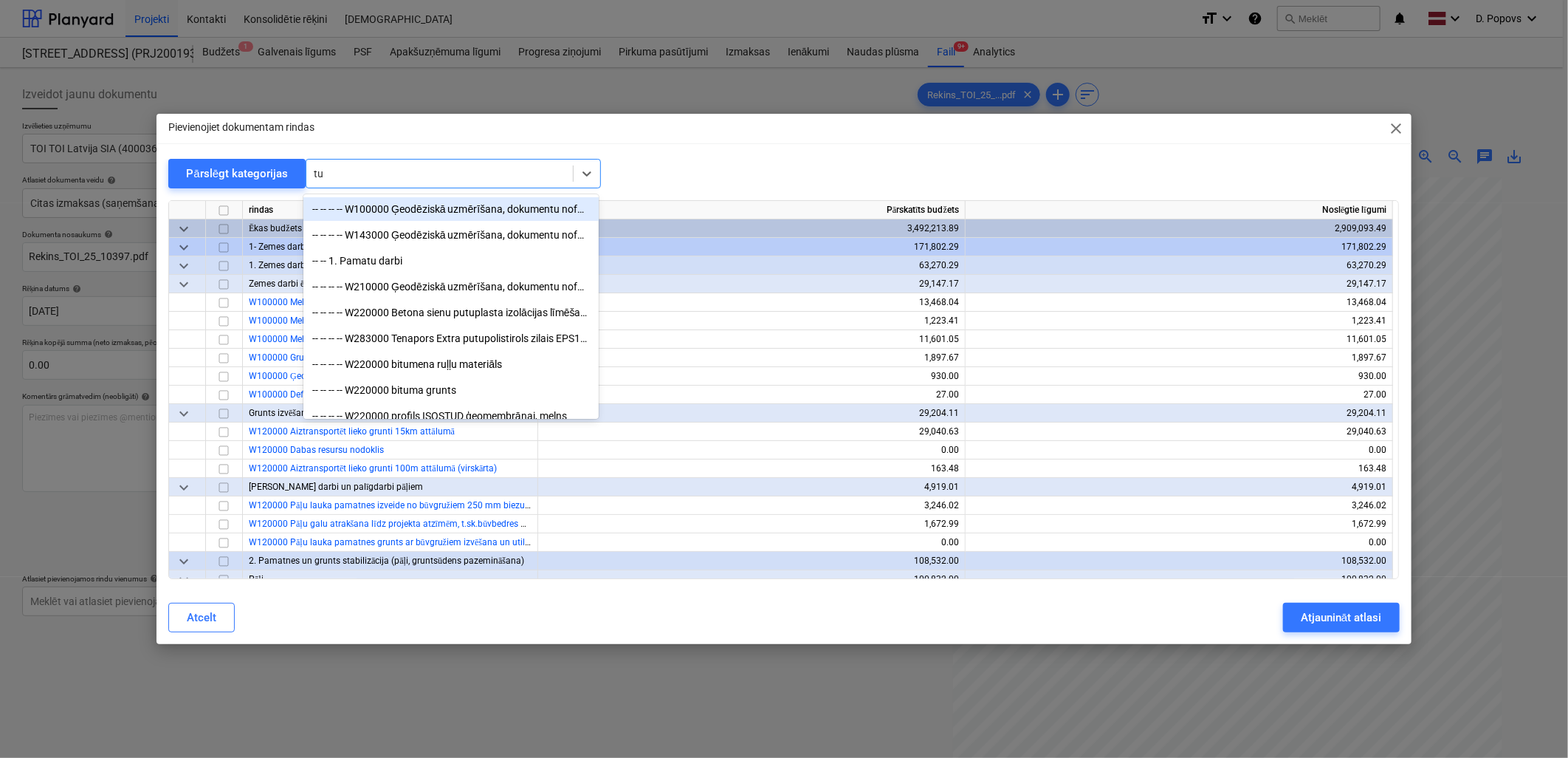
type input "tua"
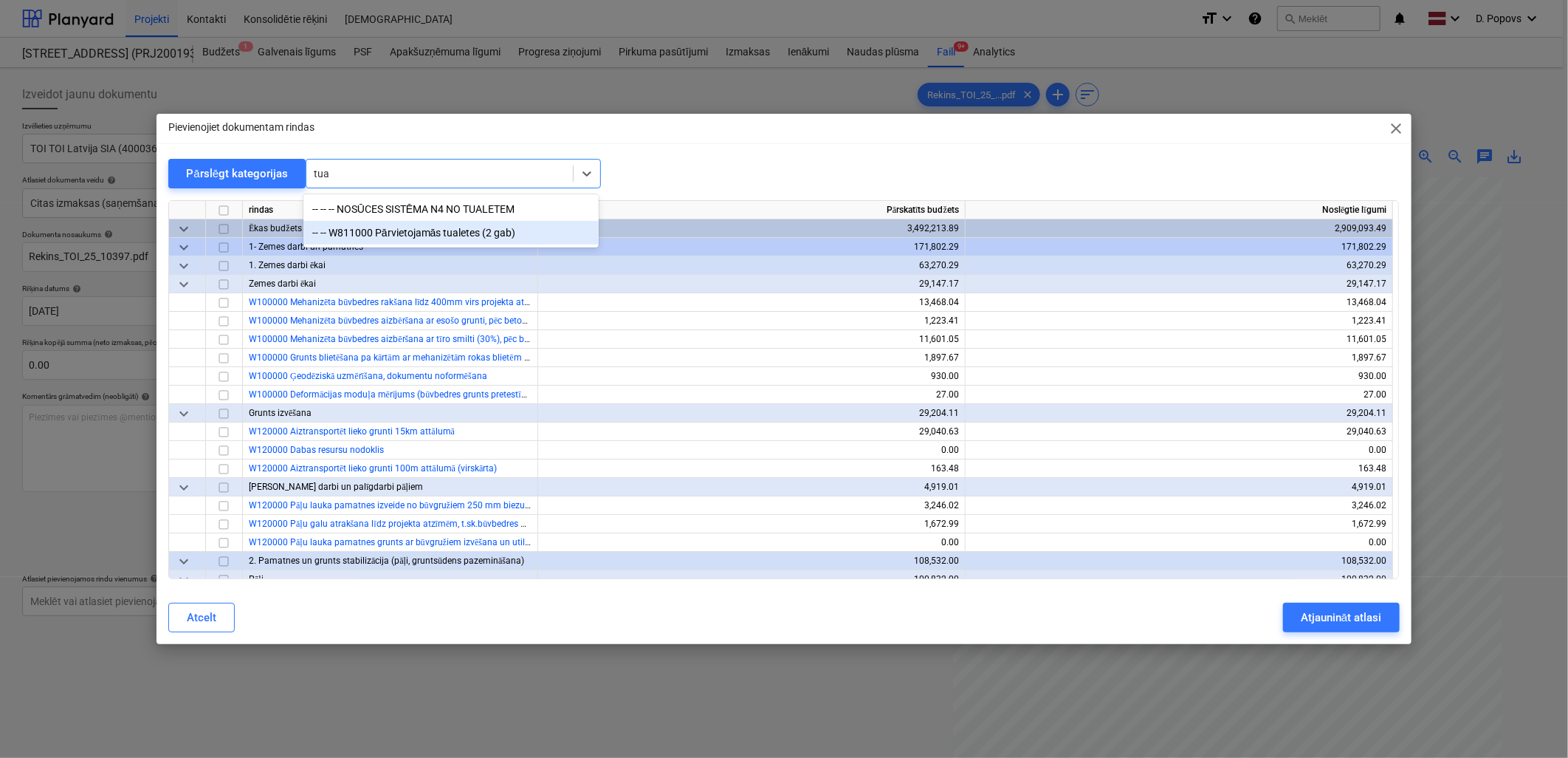
click at [462, 245] on div "-- -- -- NOSŪCES SISTĒMA N4 NO TUALETEM -- -- W811000 Pārvietojamās tualetes (2…" at bounding box center [451, 220] width 295 height 53
click at [458, 226] on div "-- -- W811000 Pārvietojamās tualetes (2 gab)" at bounding box center [451, 233] width 295 height 24
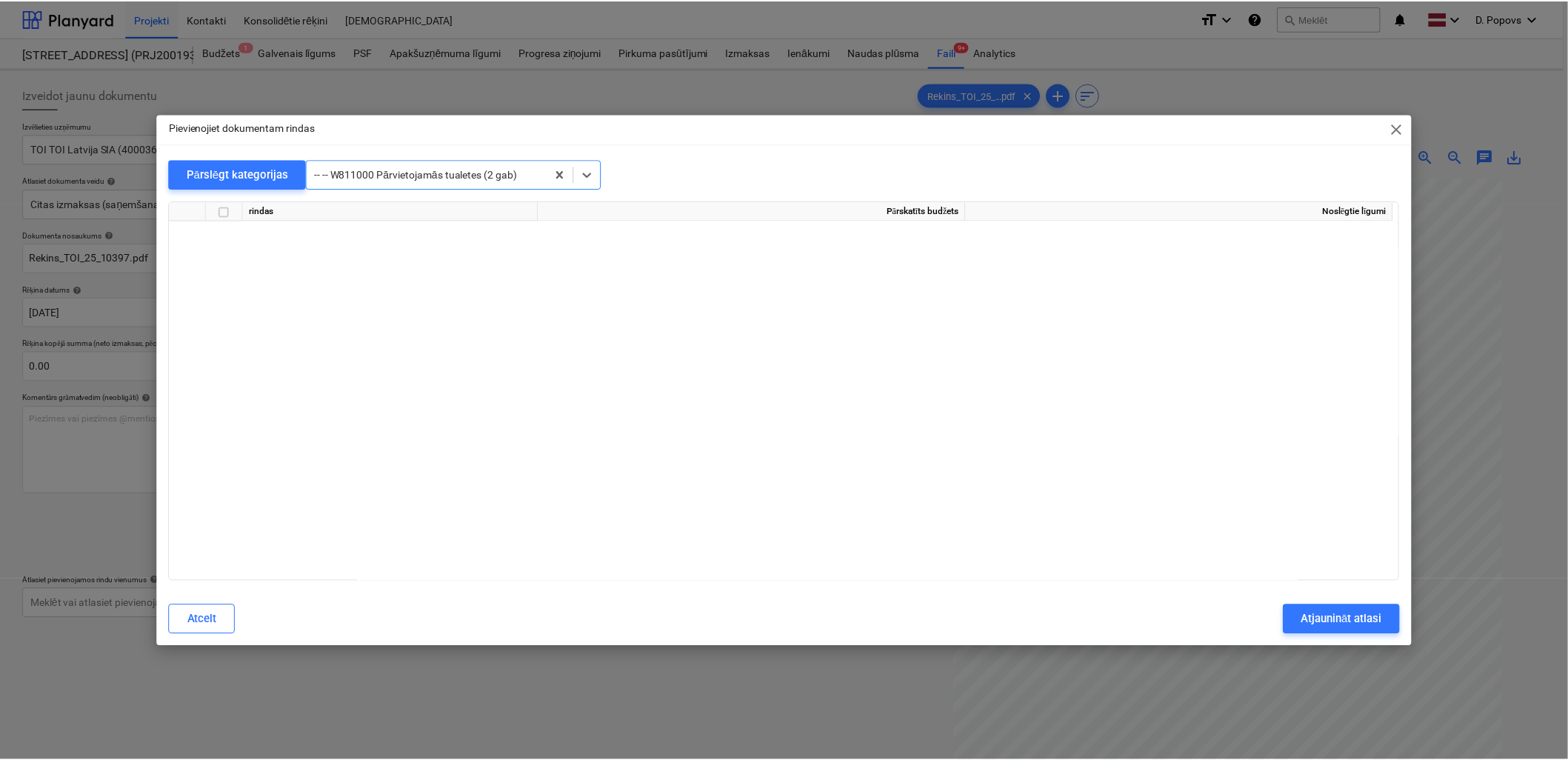
scroll to position [12789, 0]
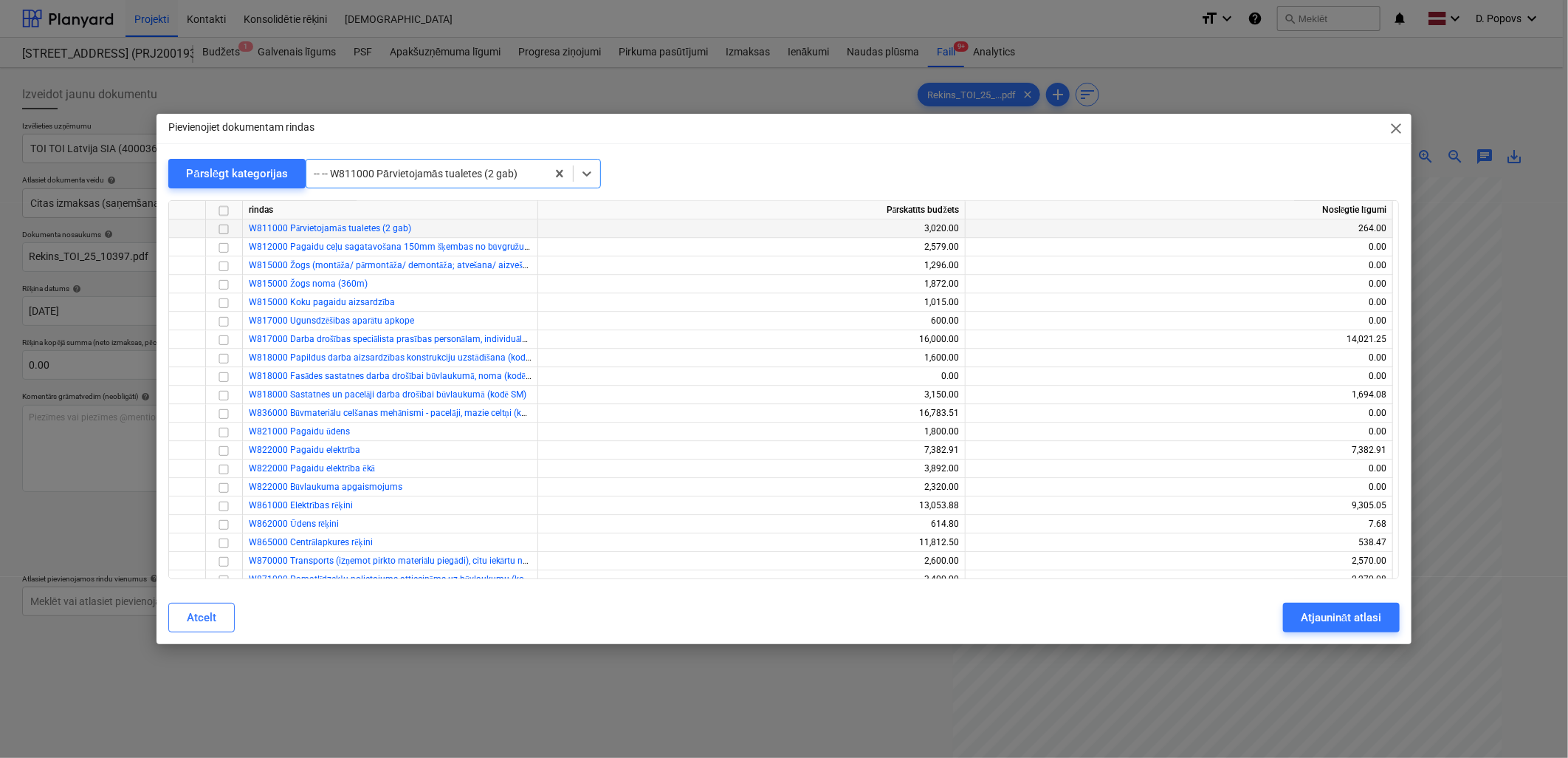
click at [212, 233] on div at bounding box center [224, 228] width 37 height 18
click at [213, 232] on div at bounding box center [224, 228] width 37 height 18
click at [219, 227] on input "checkbox" at bounding box center [224, 229] width 18 height 18
click at [1340, 619] on div "Atjaunināt atlasi" at bounding box center [1341, 617] width 81 height 19
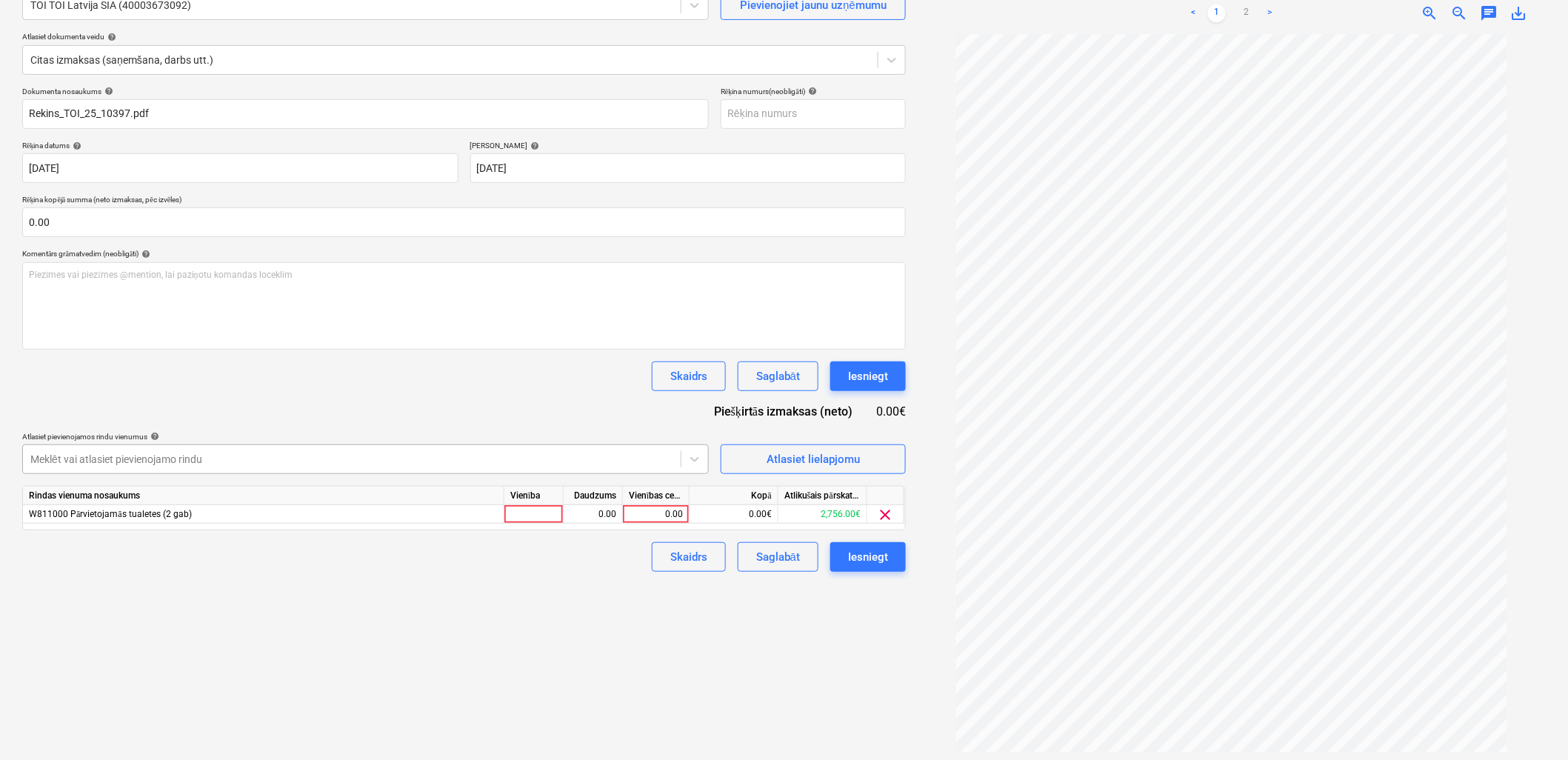
scroll to position [148, 0]
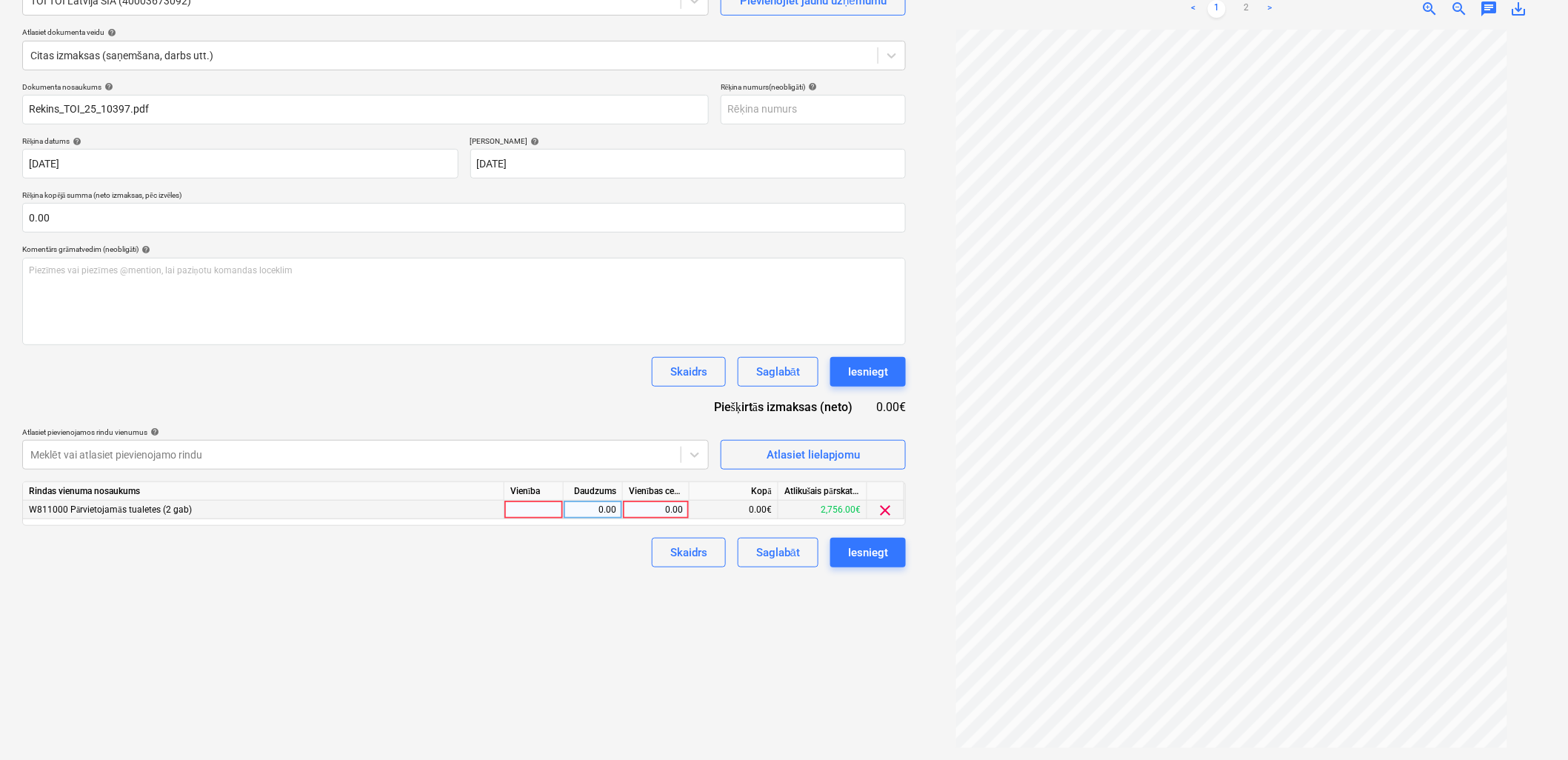
click at [652, 508] on div "0.00" at bounding box center [656, 509] width 55 height 18
type input "99.87"
click at [645, 692] on div "Izveidot jaunu dokumentu Izvēlieties uzņēmumu TOI TOI Latvija SIA (40003673092)…" at bounding box center [464, 340] width 896 height 828
click at [786, 562] on div "Saglabāt" at bounding box center [778, 552] width 44 height 19
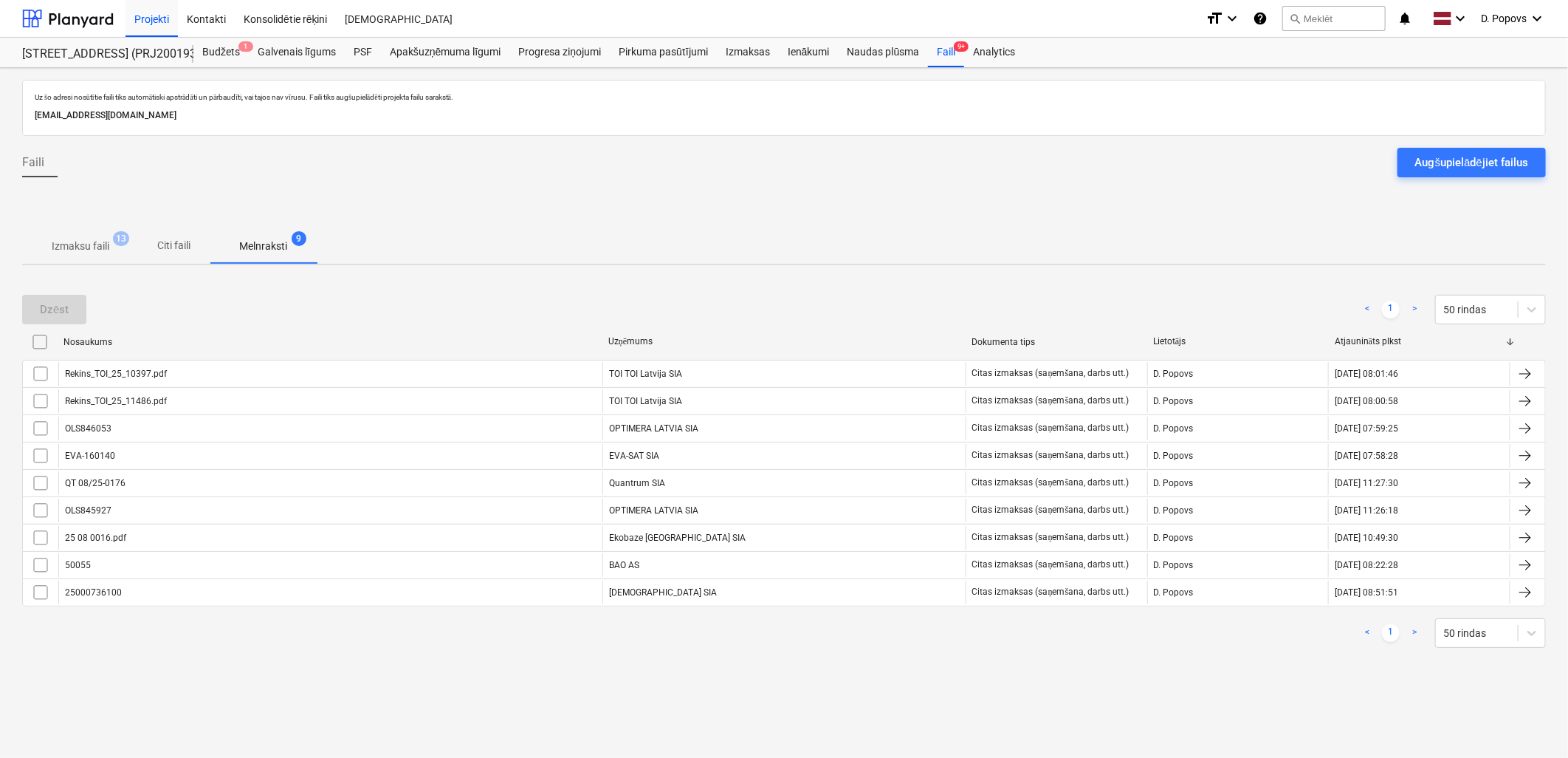
click at [80, 233] on span "Izmaksu faili 13" at bounding box center [80, 245] width 117 height 26
